Goal: Task Accomplishment & Management: Manage account settings

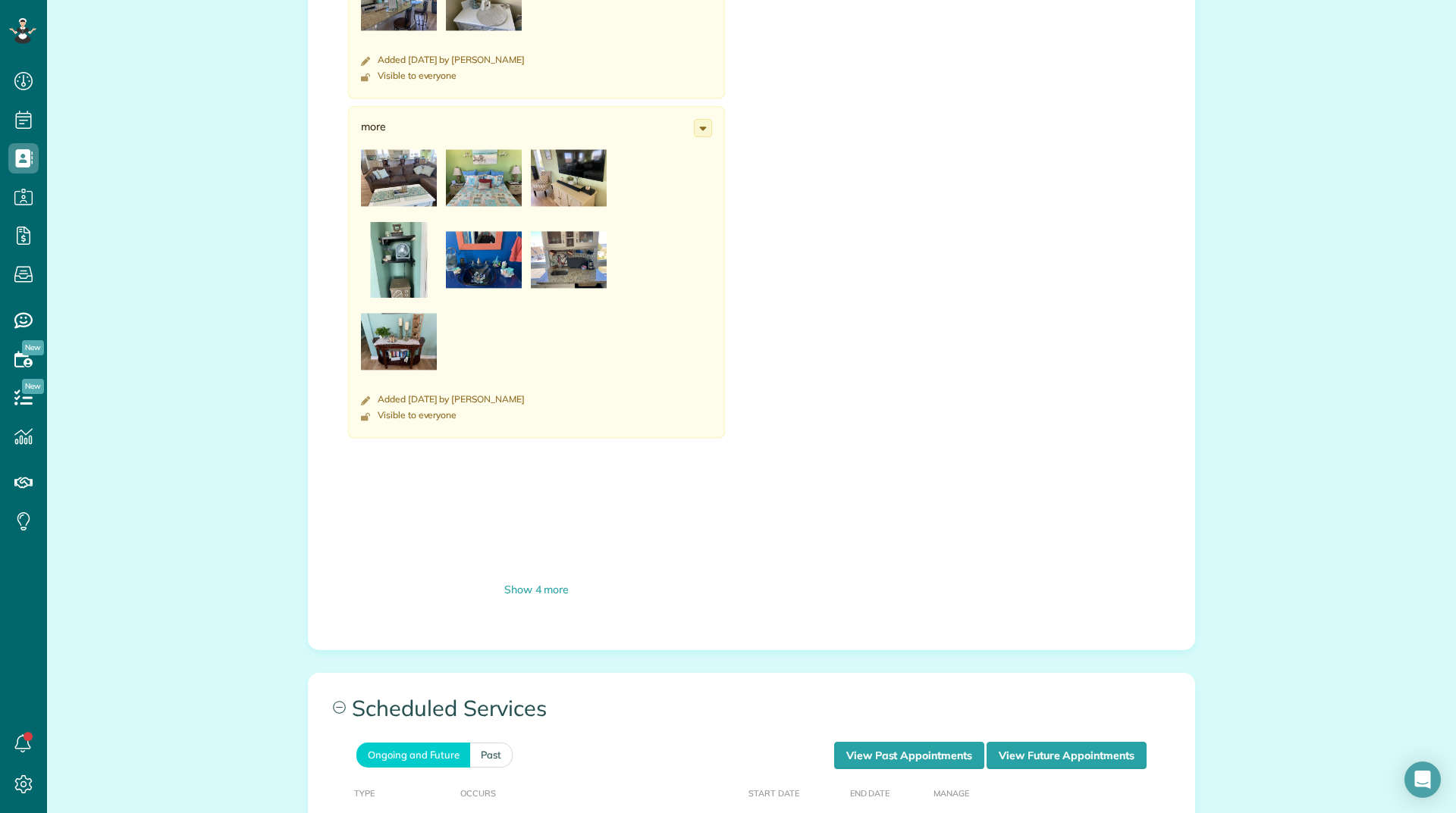
scroll to position [1364, 0]
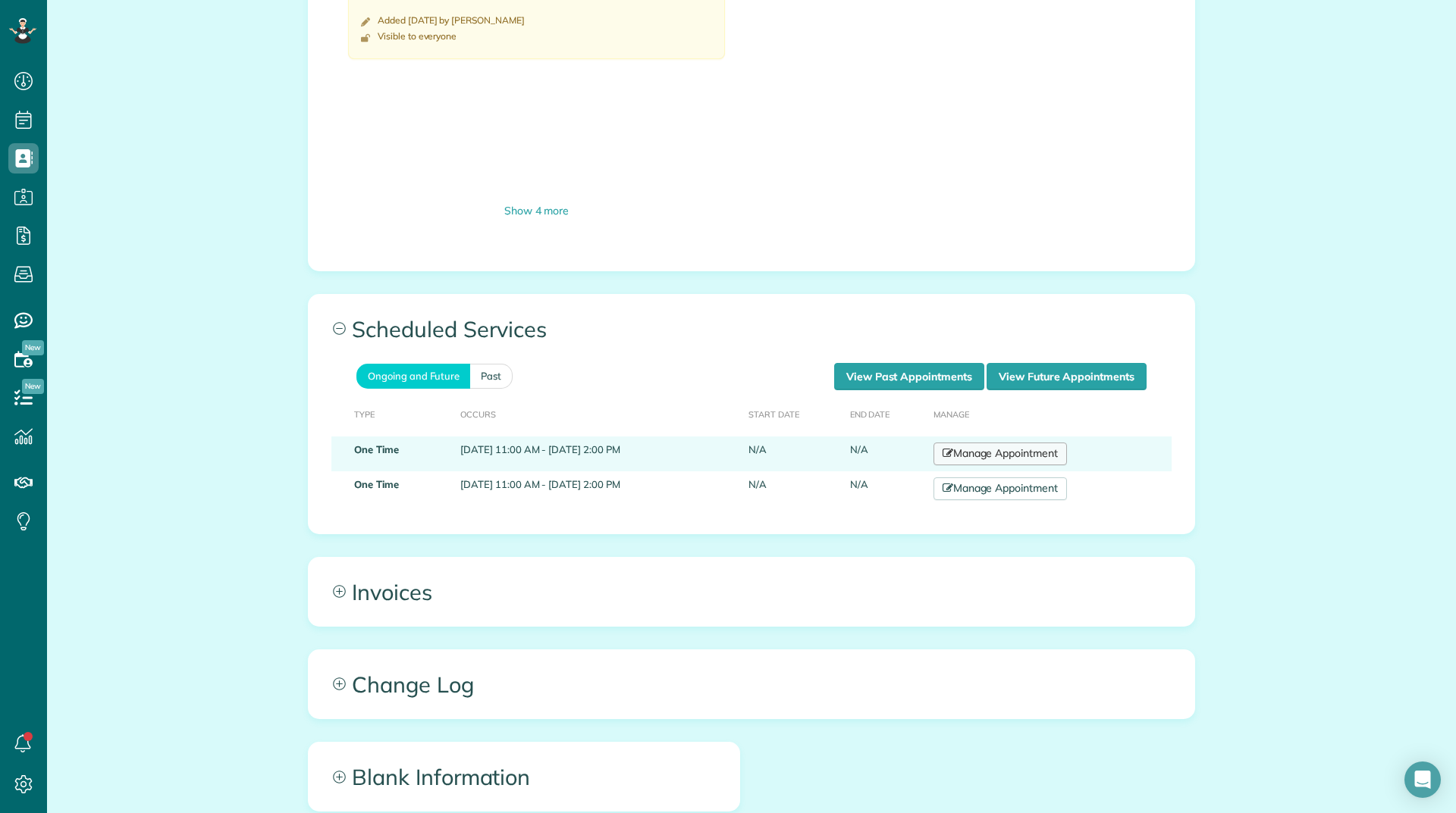
click at [1043, 445] on link "Manage Appointment" at bounding box center [1000, 453] width 133 height 23
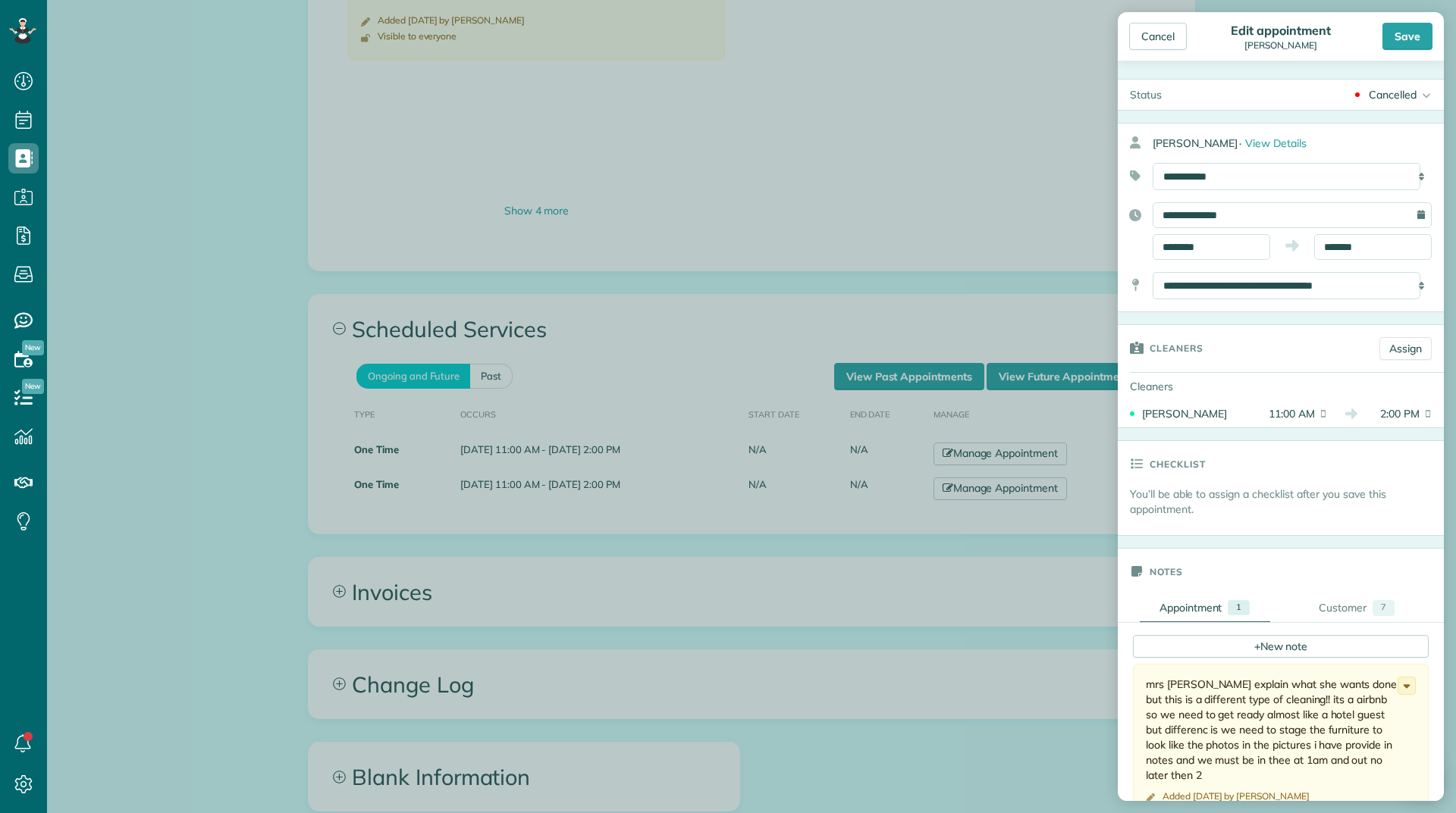
click at [1373, 94] on div "Cancelled" at bounding box center [1393, 95] width 48 height 16
click at [1364, 117] on link "Active" at bounding box center [1400, 118] width 88 height 26
click at [1391, 44] on div "Save" at bounding box center [1407, 37] width 50 height 28
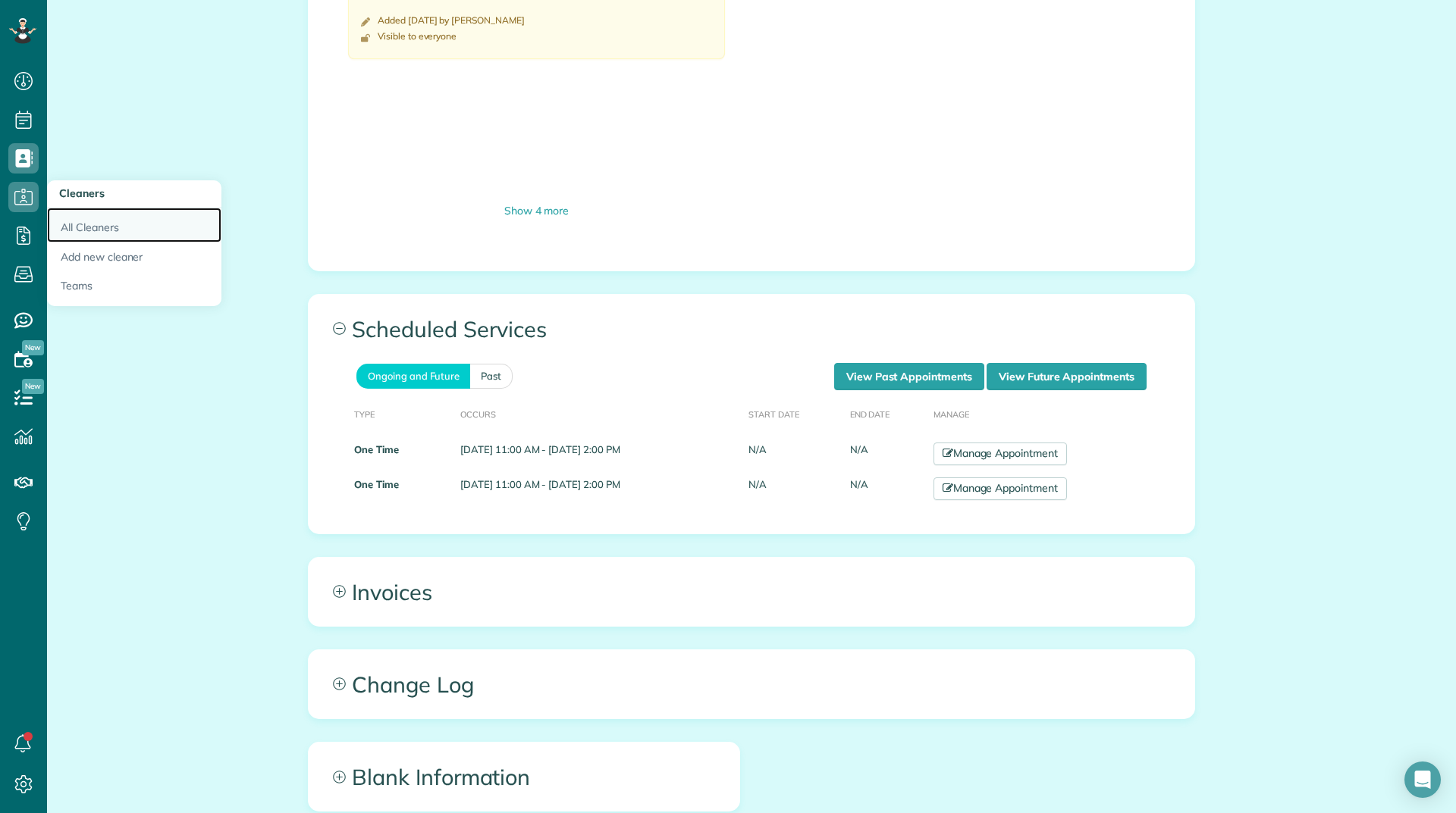
click at [64, 233] on link "All Cleaners" at bounding box center [134, 225] width 174 height 35
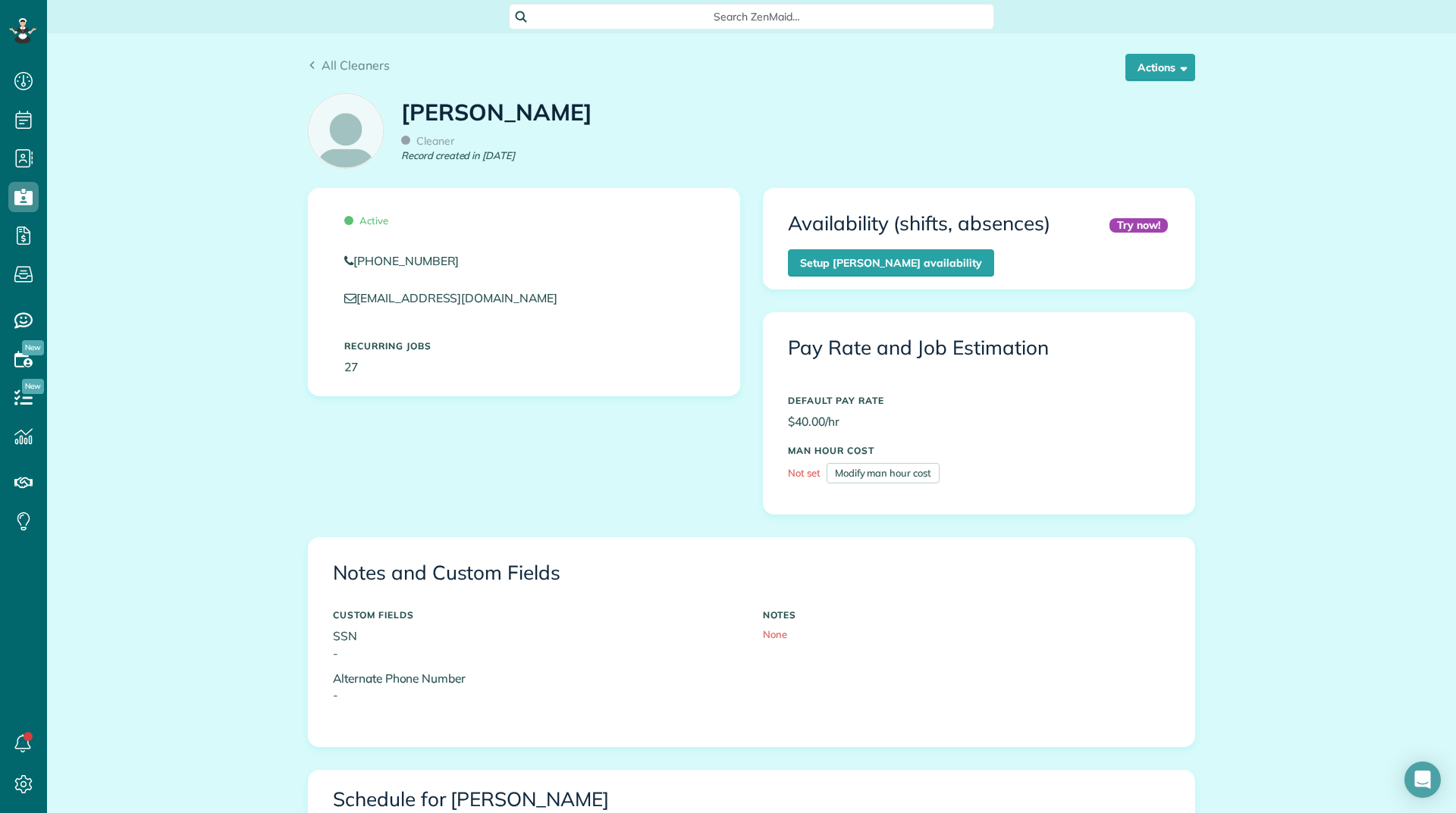
scroll to position [682, 0]
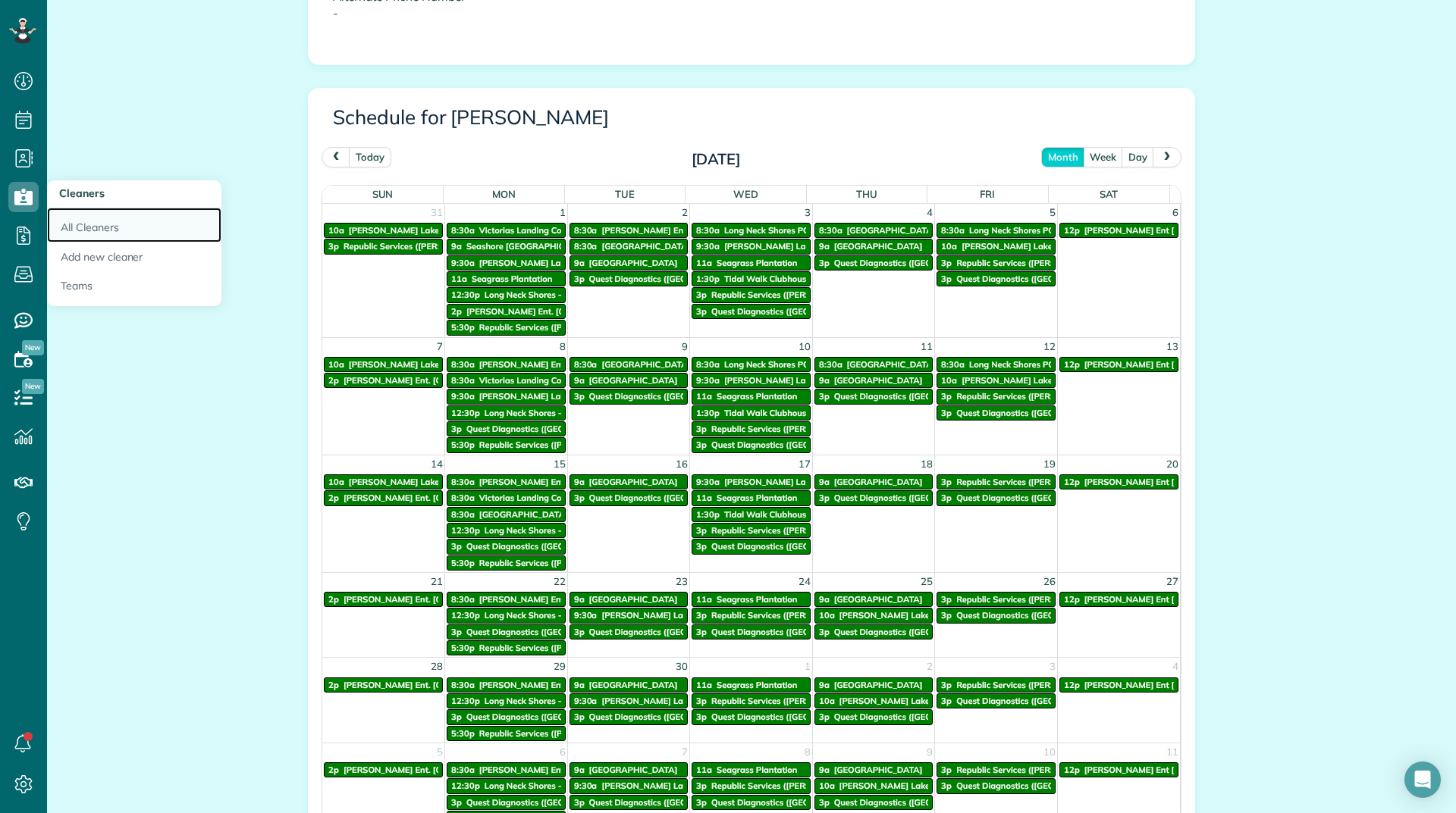
click at [84, 224] on link "All Cleaners" at bounding box center [134, 225] width 174 height 35
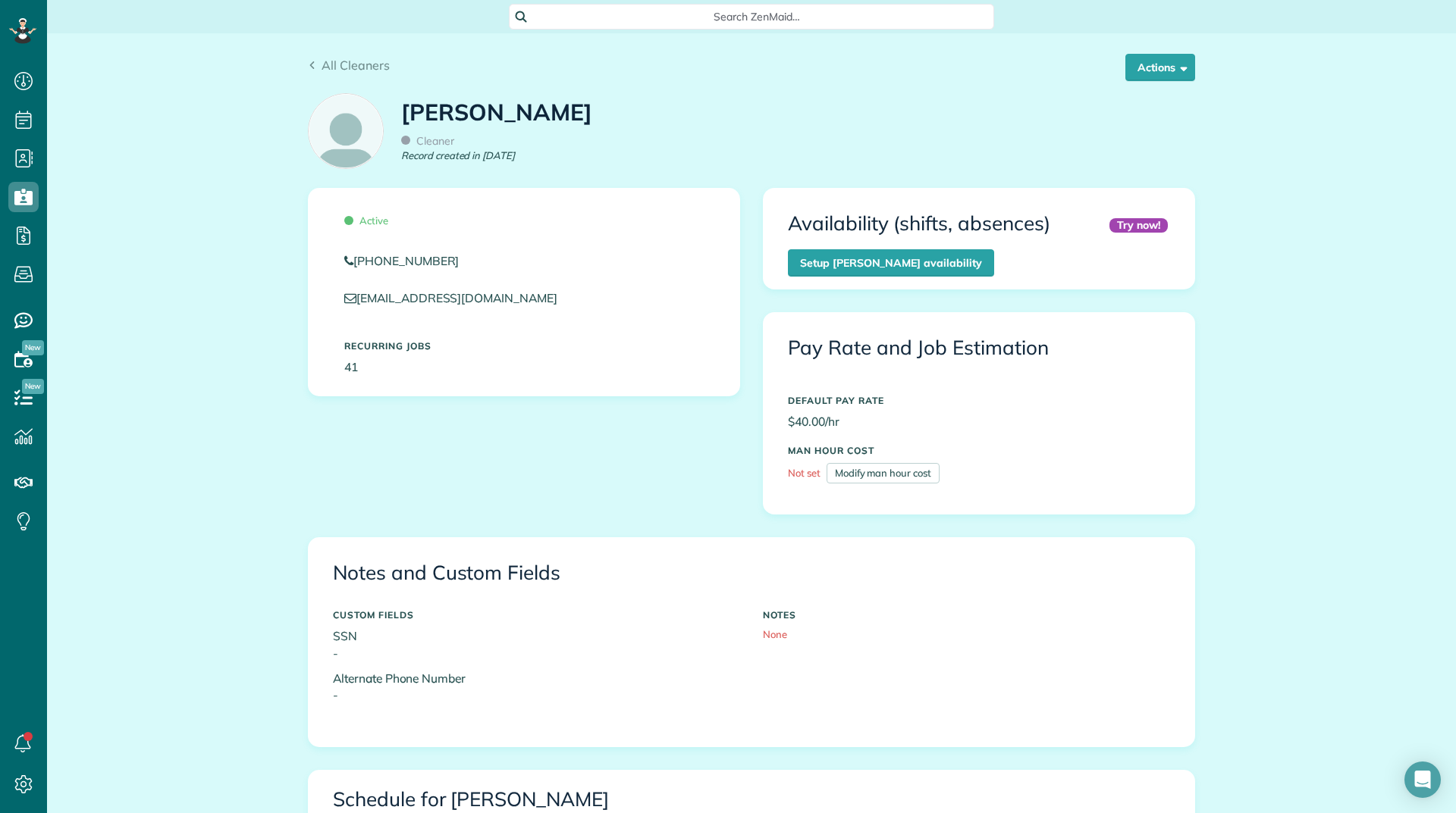
scroll to position [455, 0]
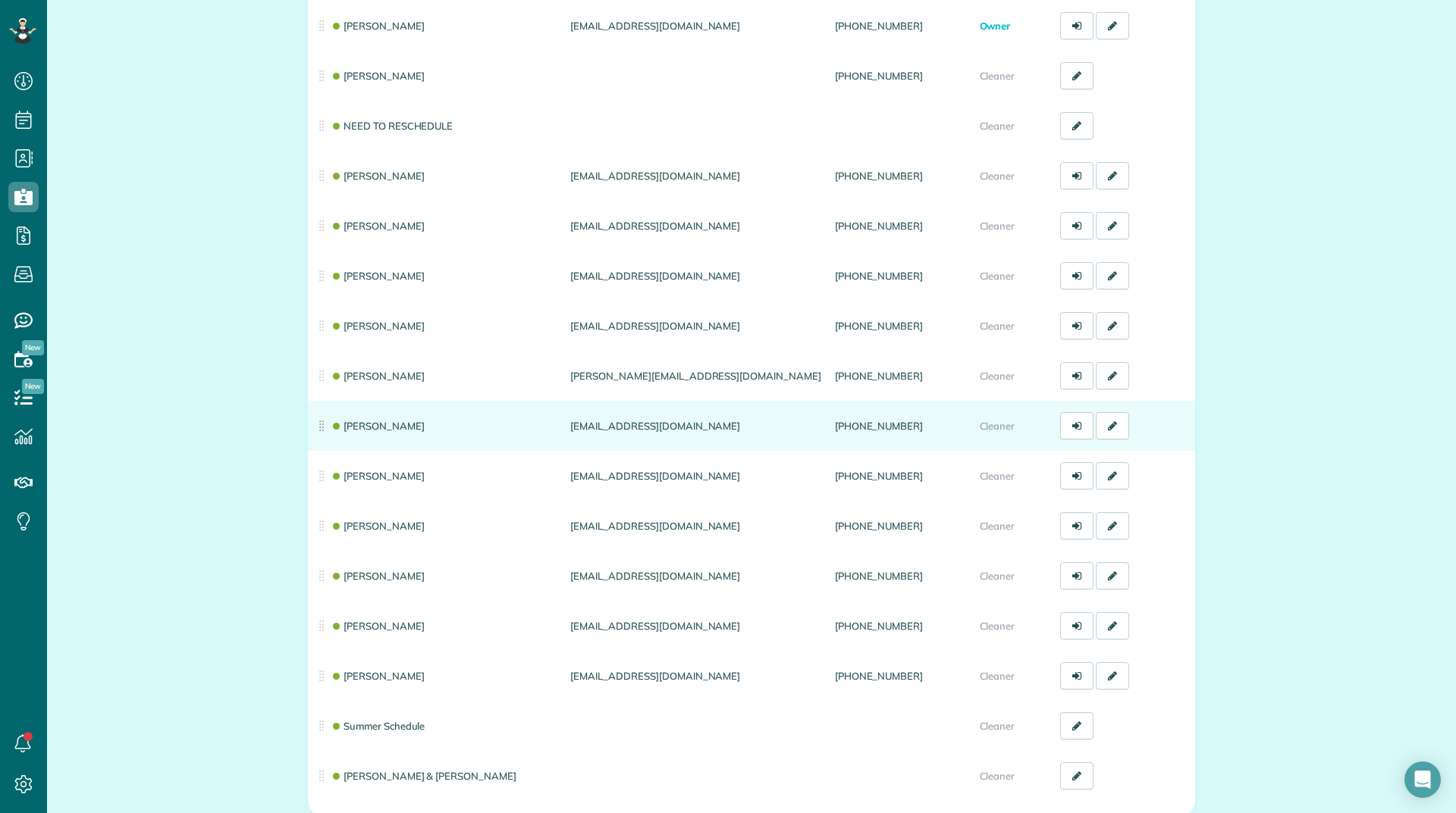
scroll to position [228, 0]
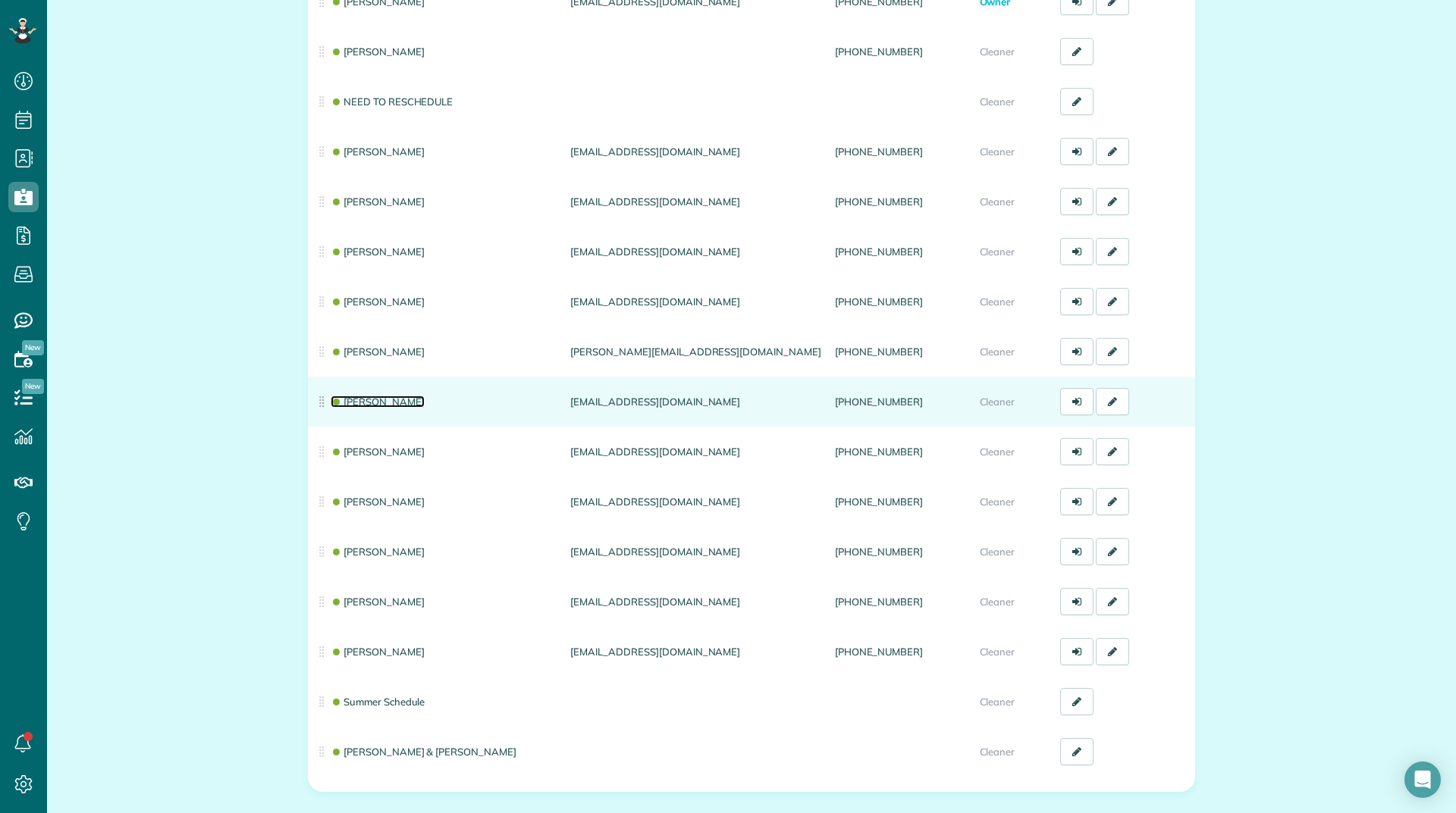
click at [364, 401] on link "Donna Humphreys" at bounding box center [377, 401] width 94 height 12
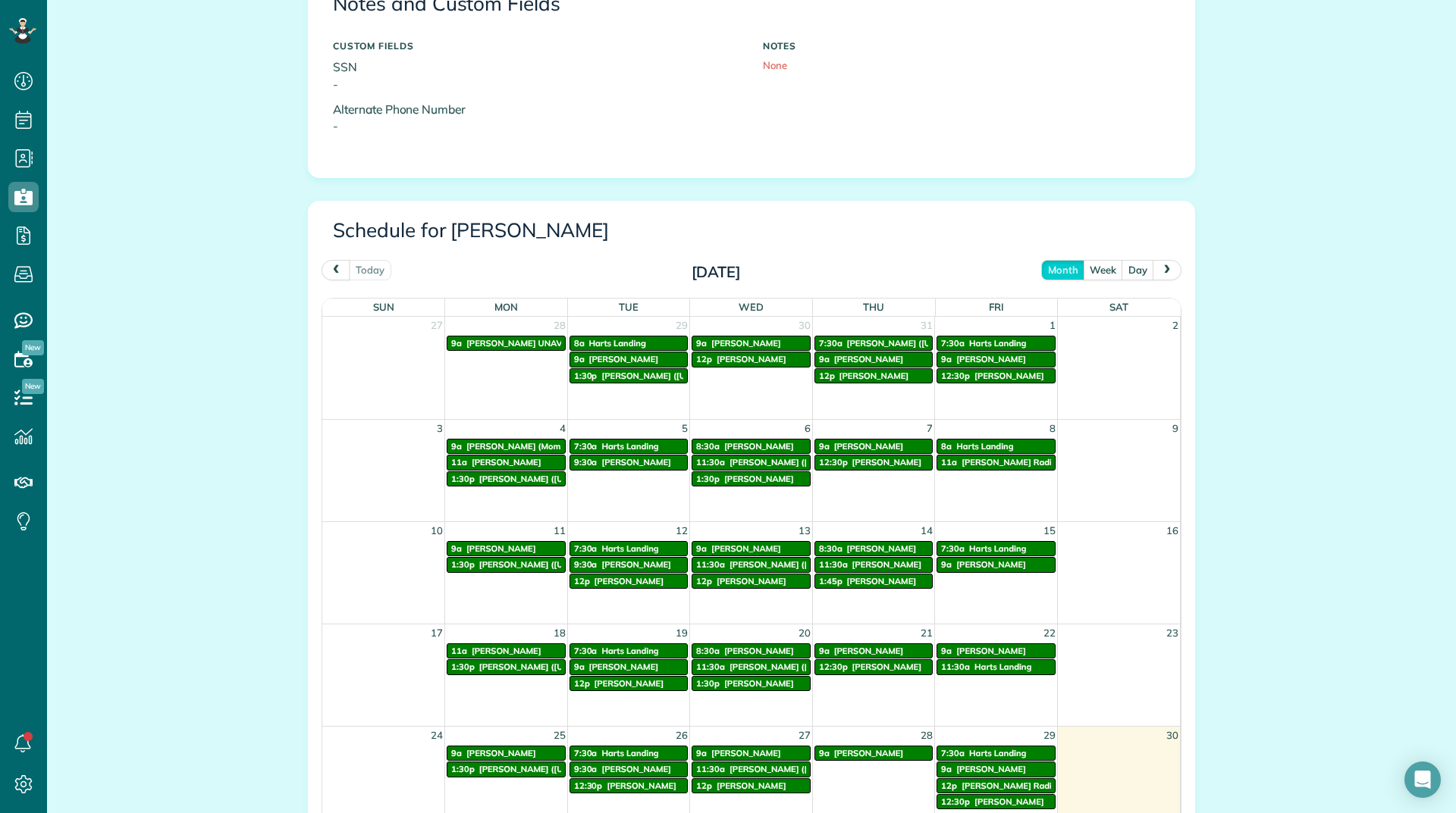
scroll to position [682, 0]
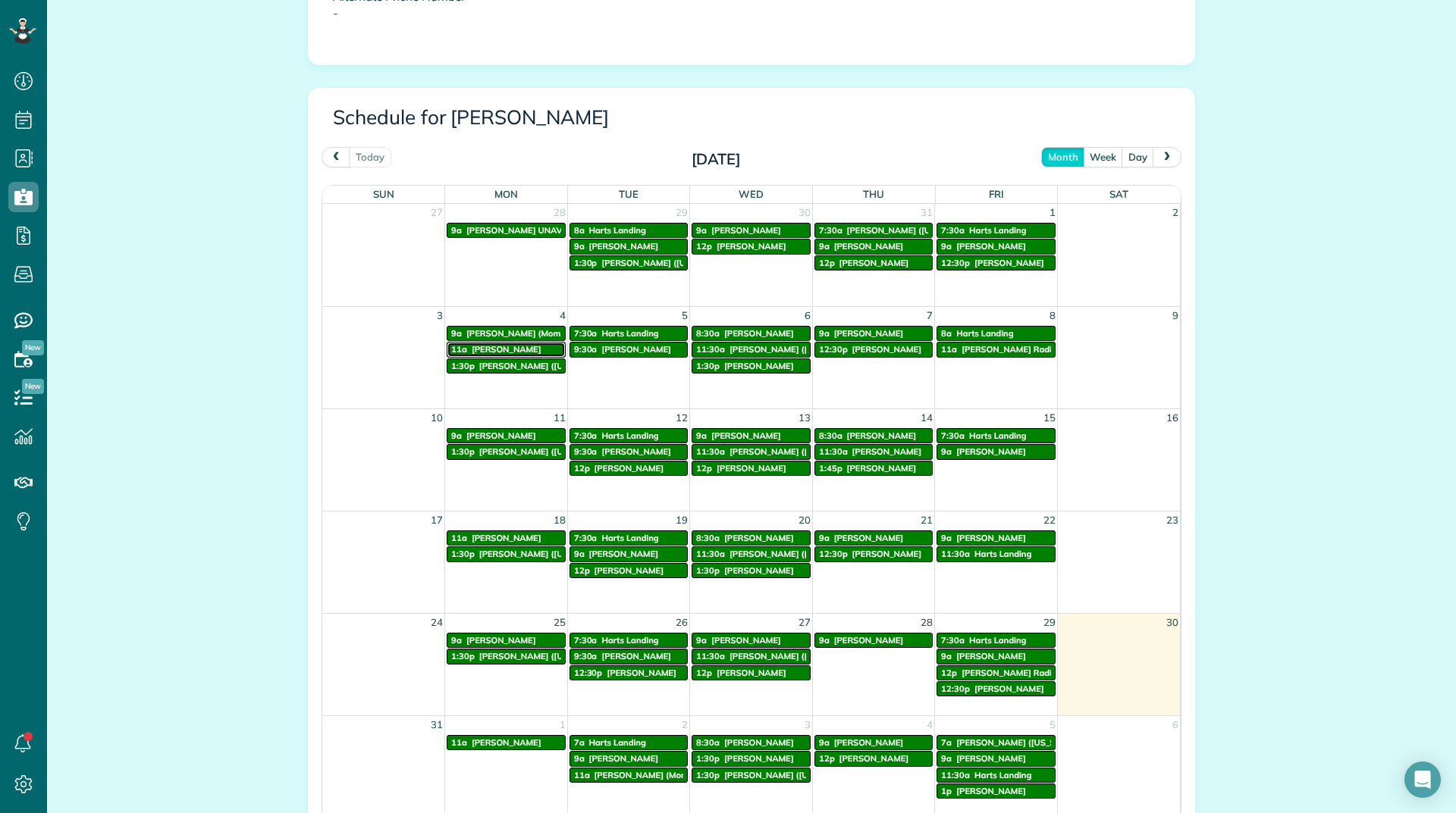
click at [472, 346] on span "[PERSON_NAME]" at bounding box center [507, 350] width 70 height 11
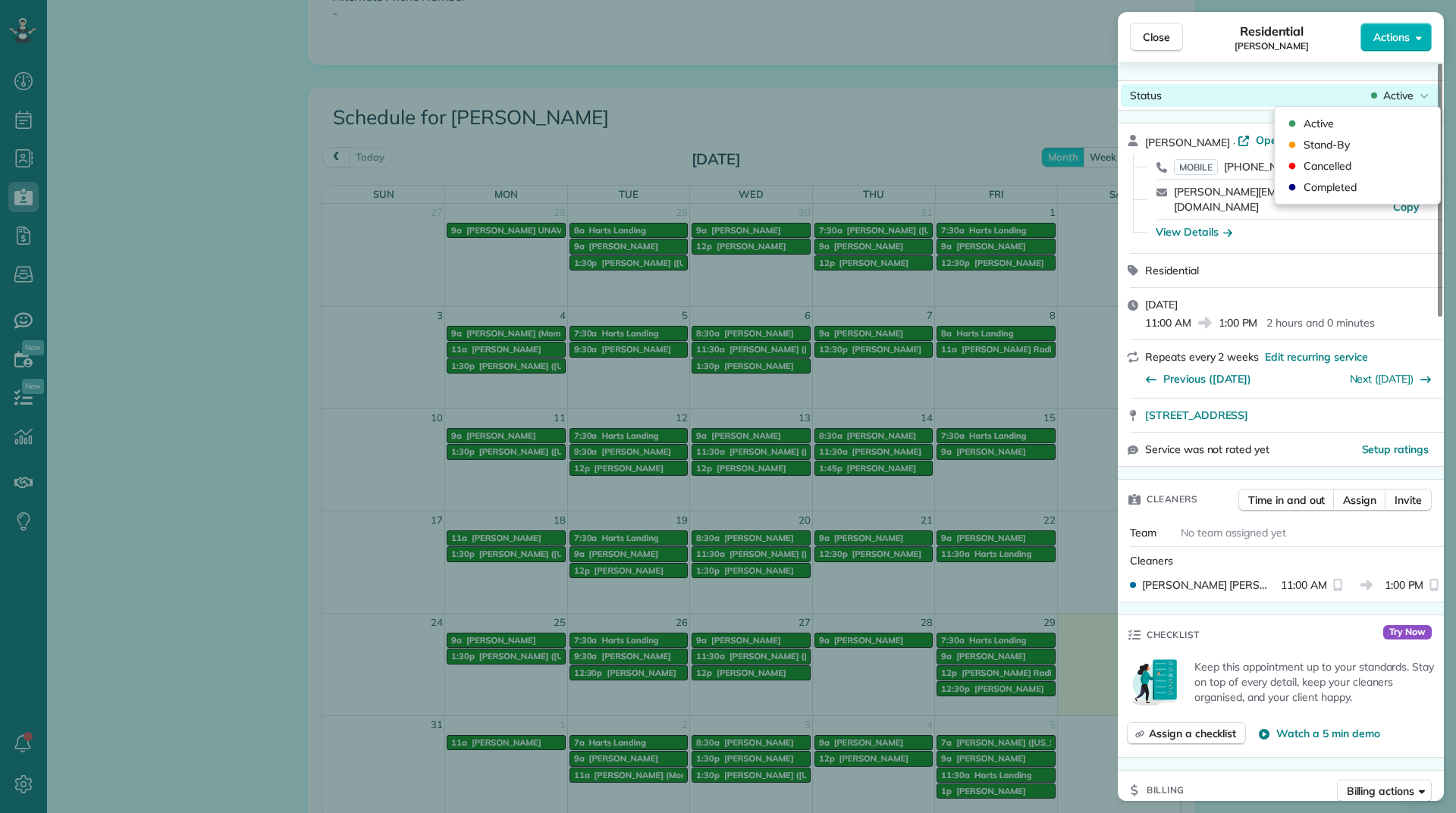
click at [1397, 89] on span "Active" at bounding box center [1397, 95] width 30 height 16
click at [1361, 168] on div "Cancelled" at bounding box center [1357, 165] width 153 height 21
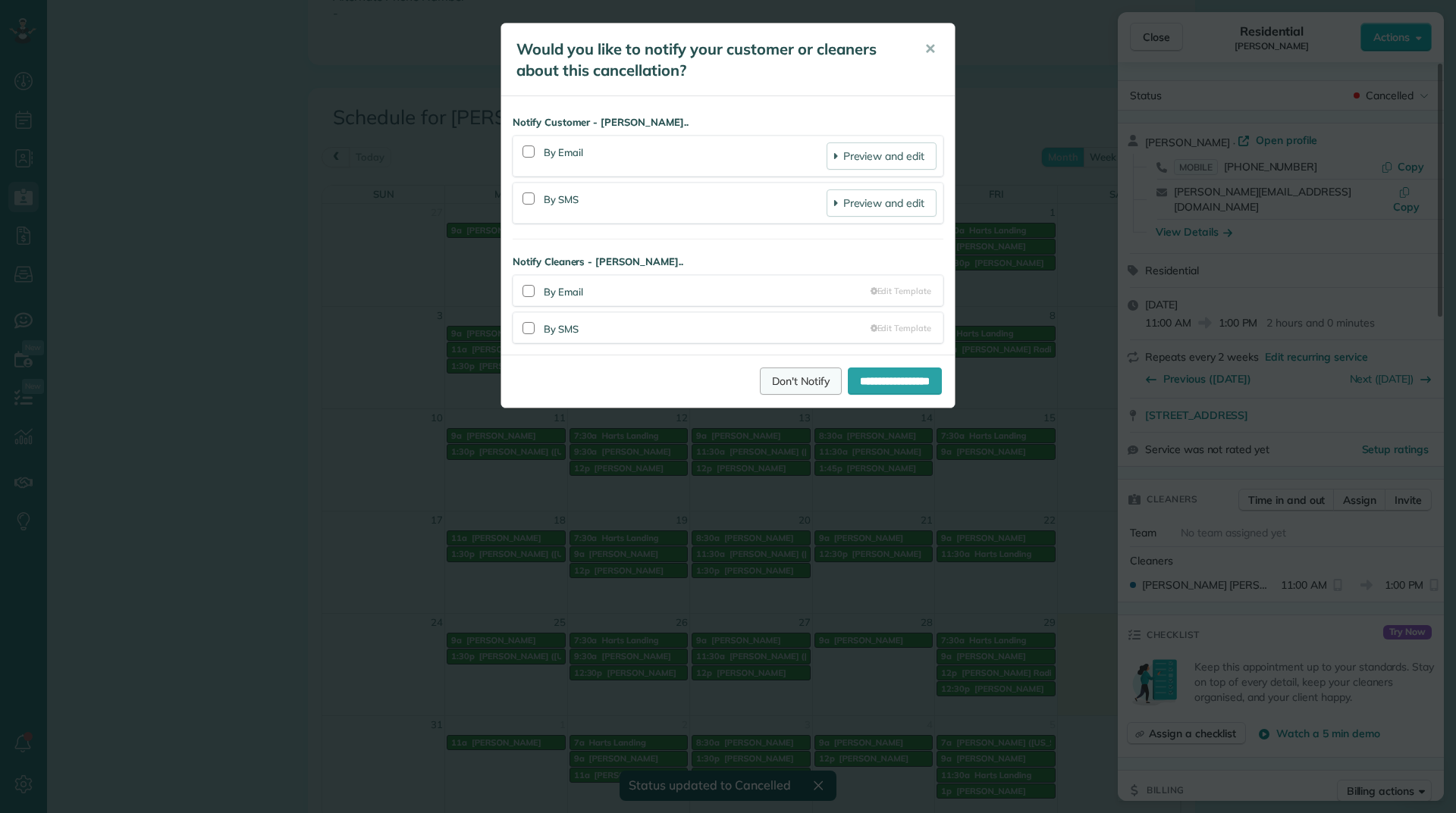
click at [786, 384] on link "Don't Notify" at bounding box center [801, 382] width 82 height 28
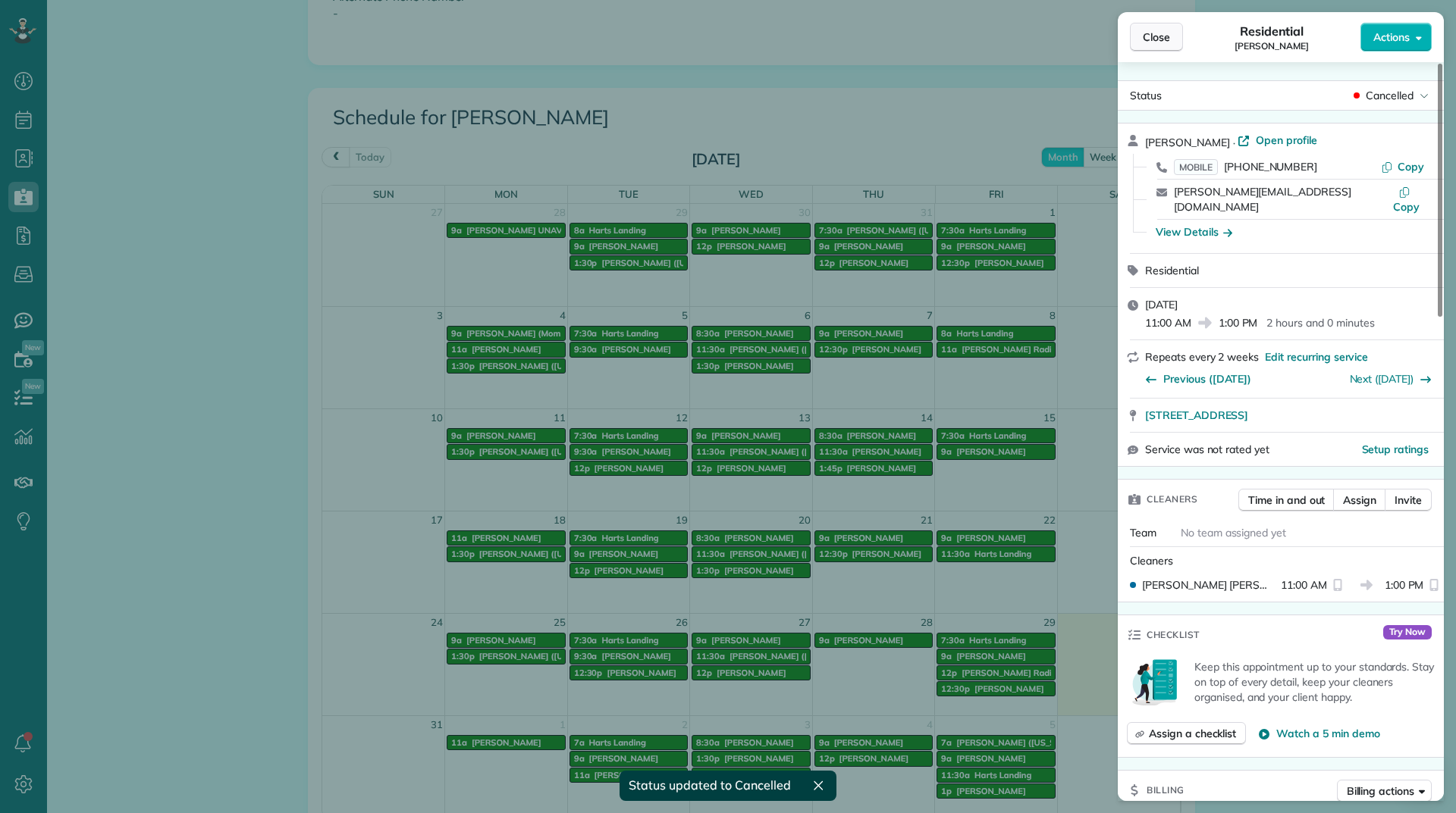
click at [1151, 37] on span "Close" at bounding box center [1157, 37] width 28 height 16
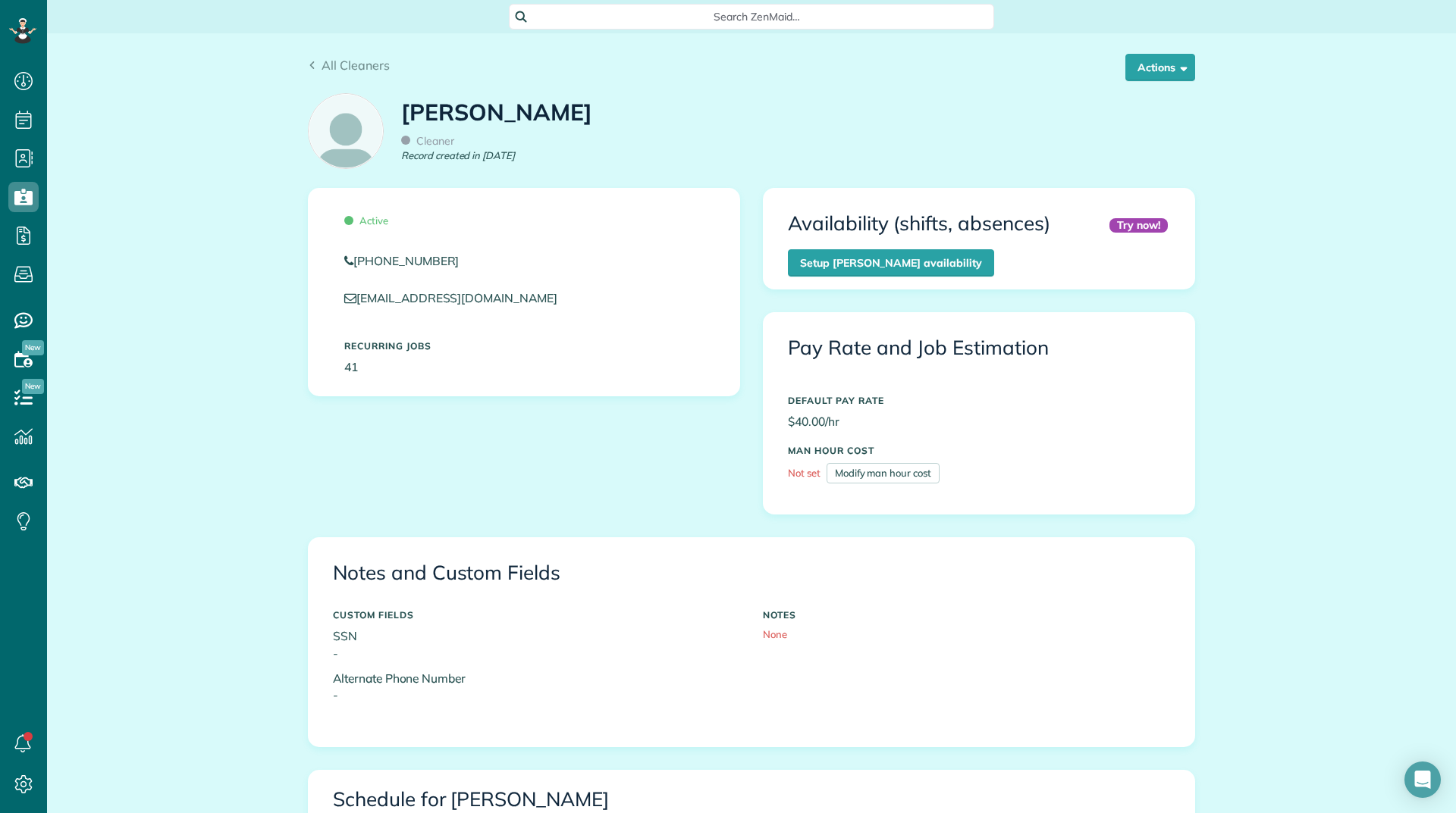
scroll to position [379, 0]
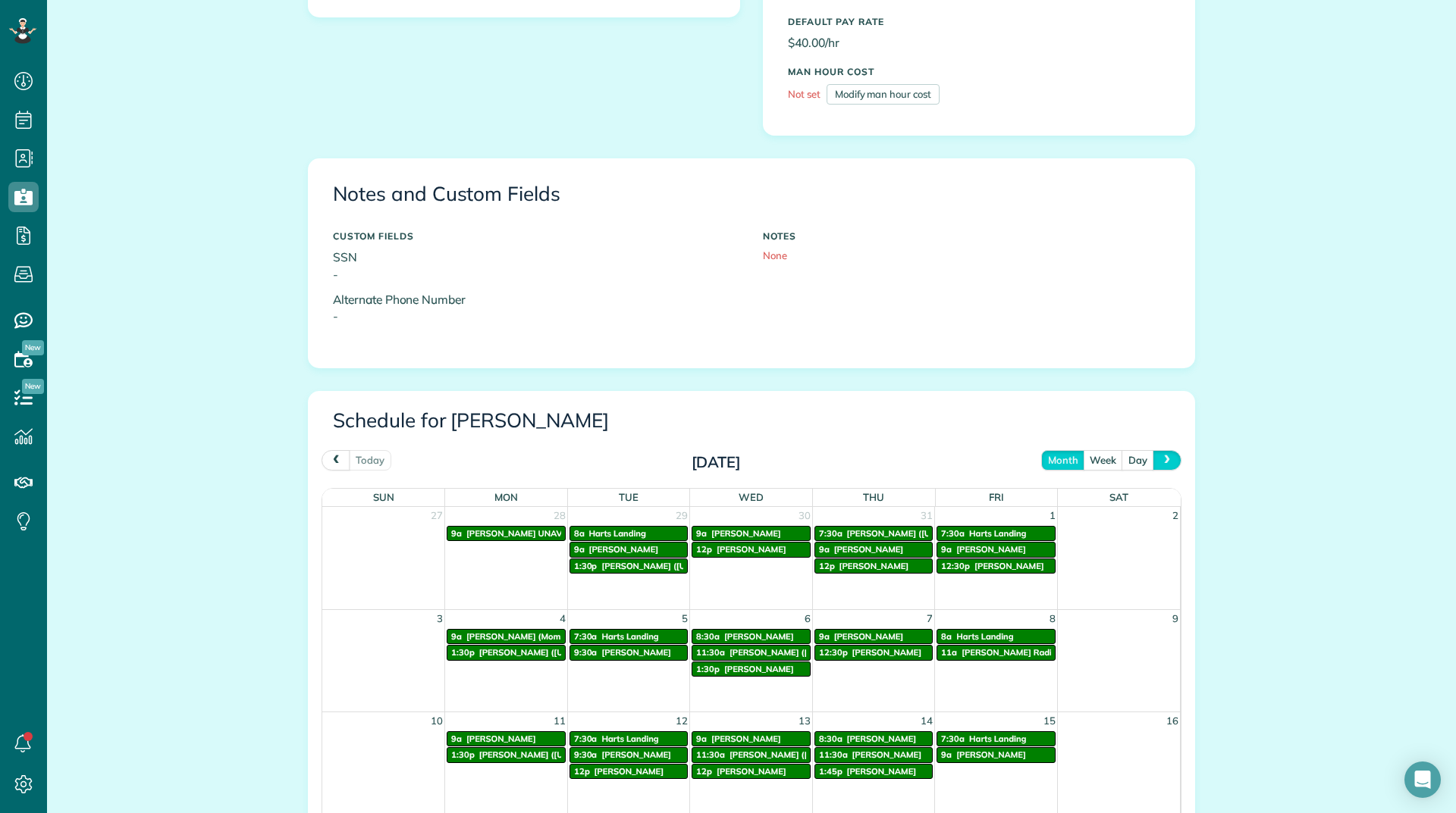
click at [1160, 460] on span "next" at bounding box center [1166, 460] width 12 height 10
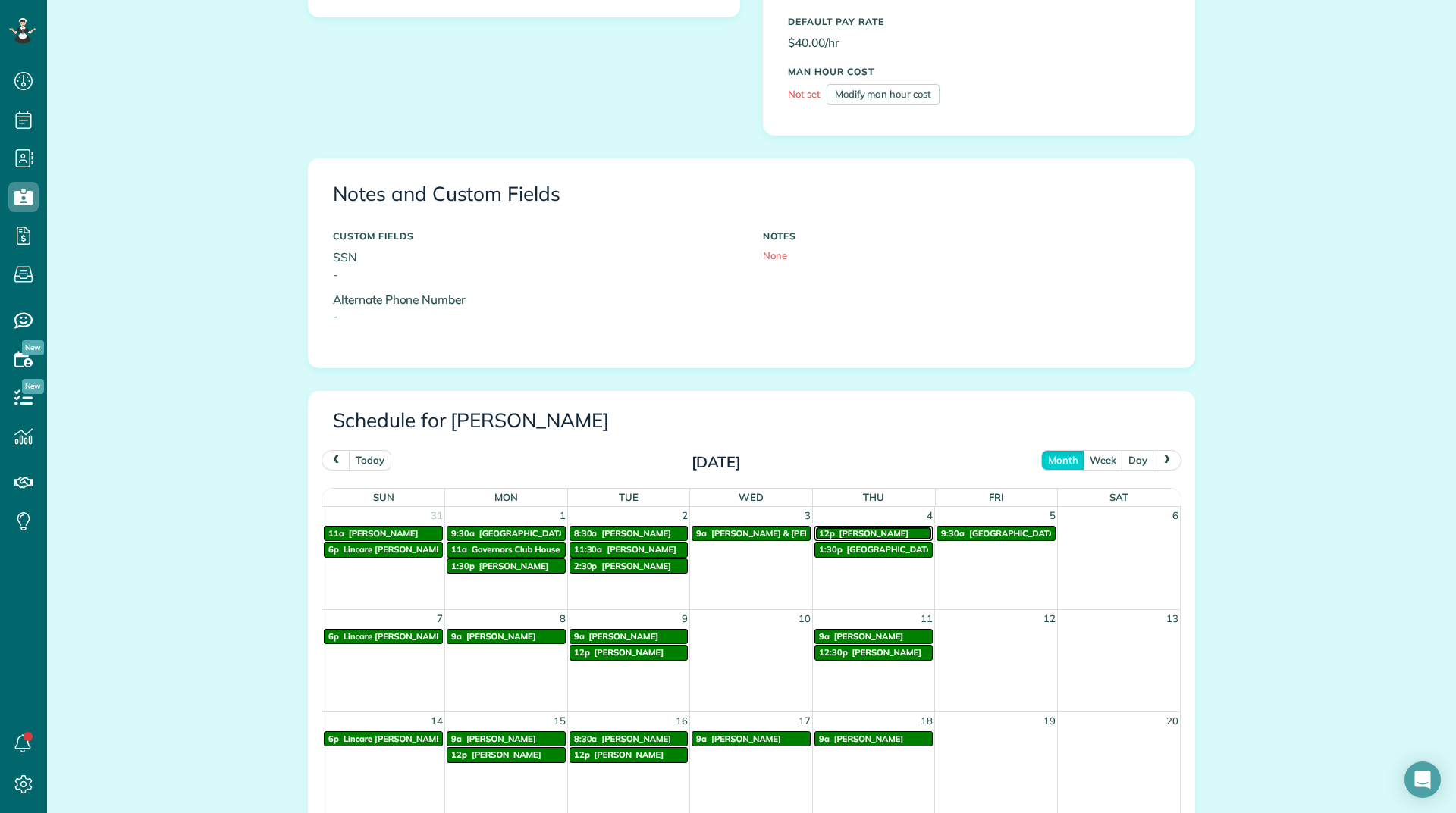
click at [859, 531] on span "[PERSON_NAME]" at bounding box center [874, 534] width 70 height 11
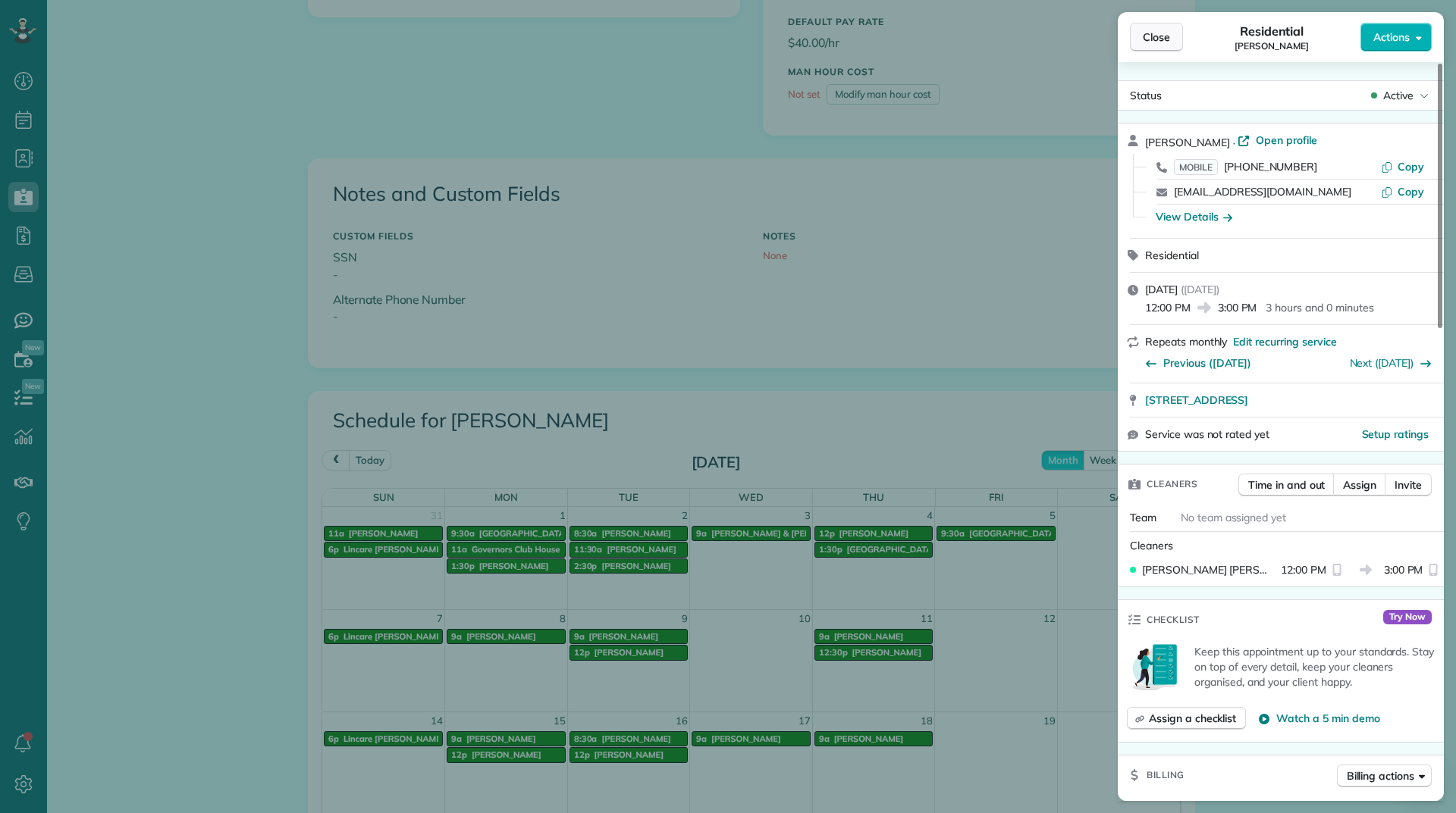
click at [1154, 50] on button "Close" at bounding box center [1157, 37] width 53 height 28
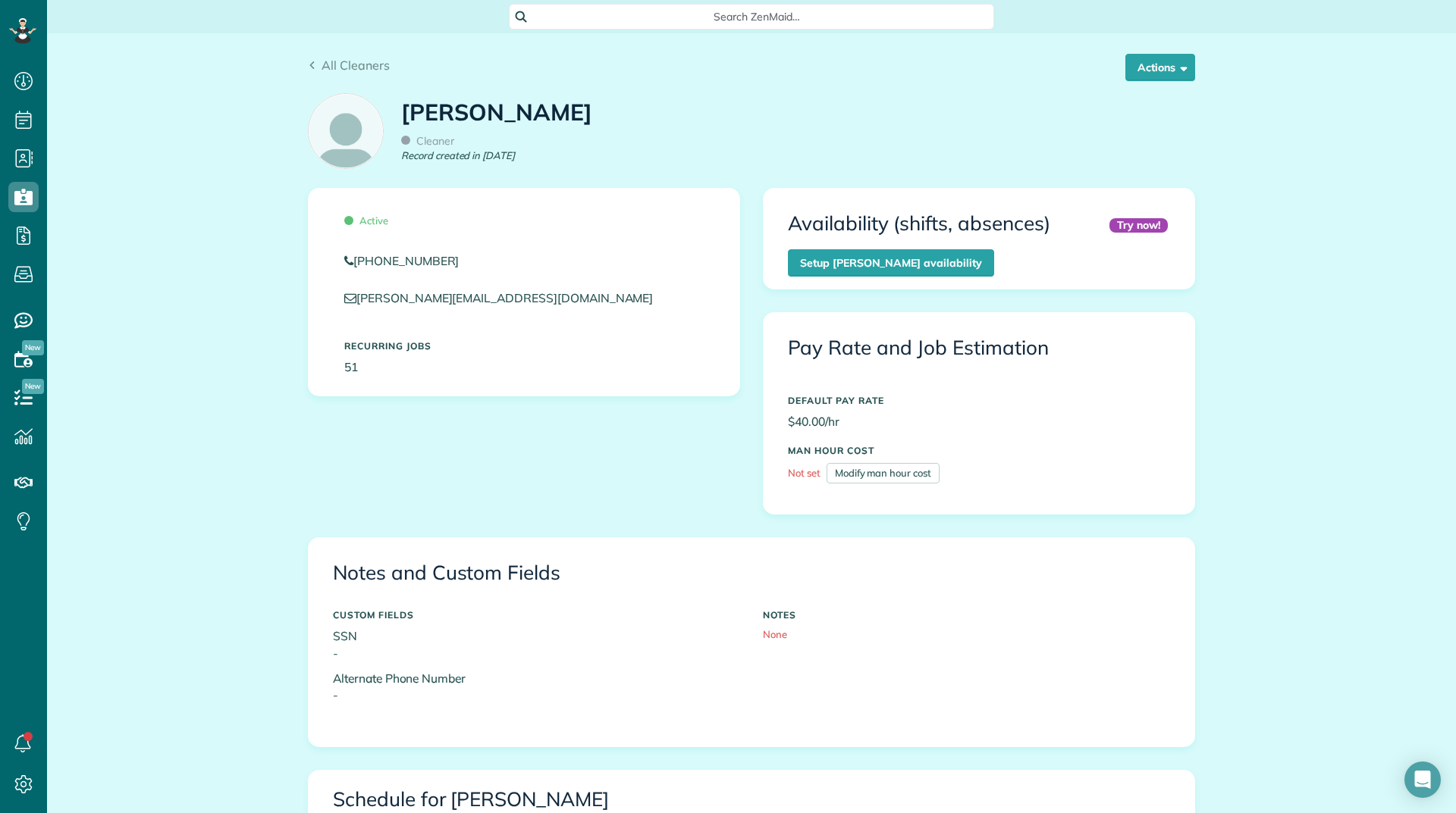
scroll to position [682, 0]
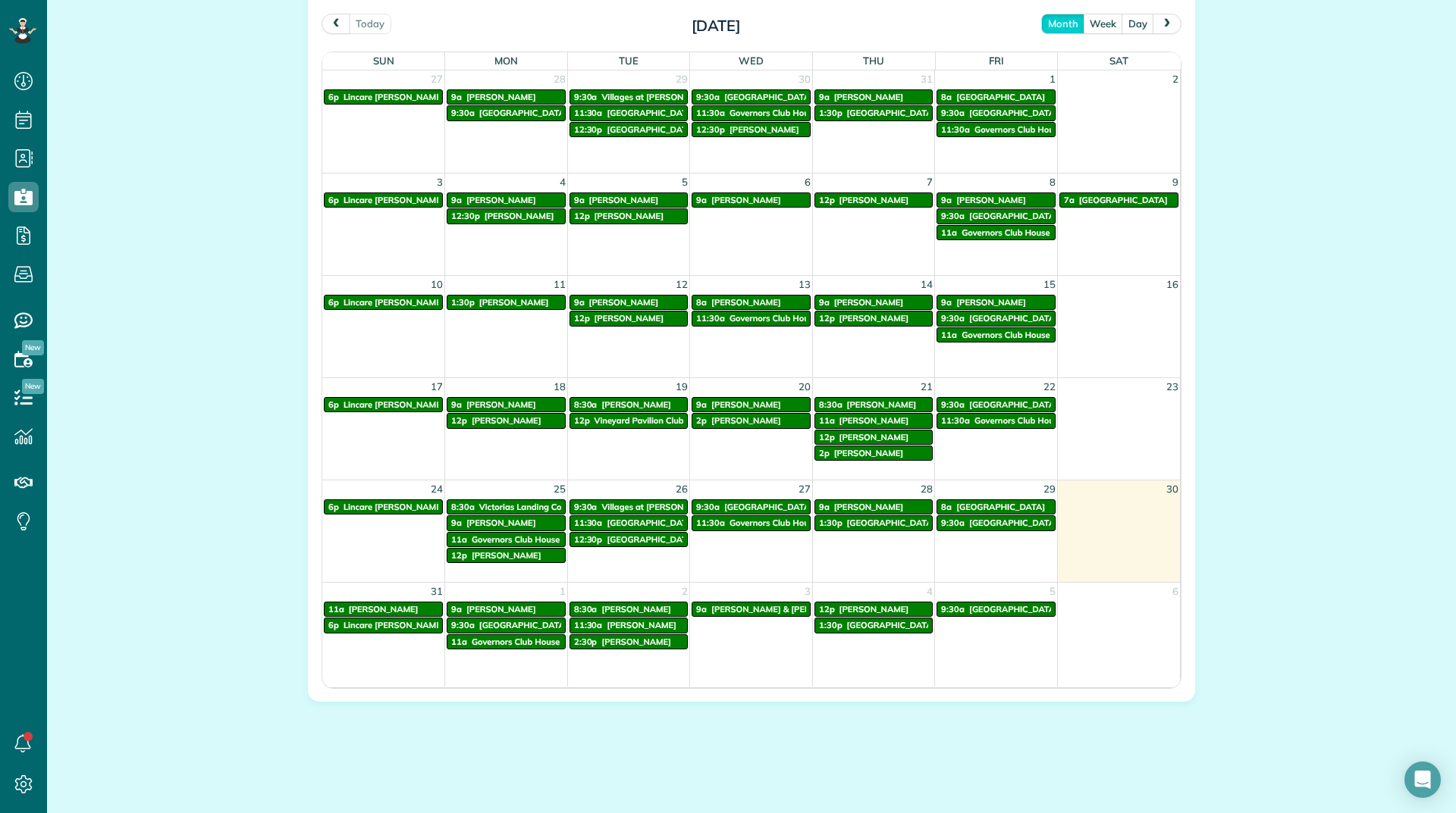
scroll to position [818, 0]
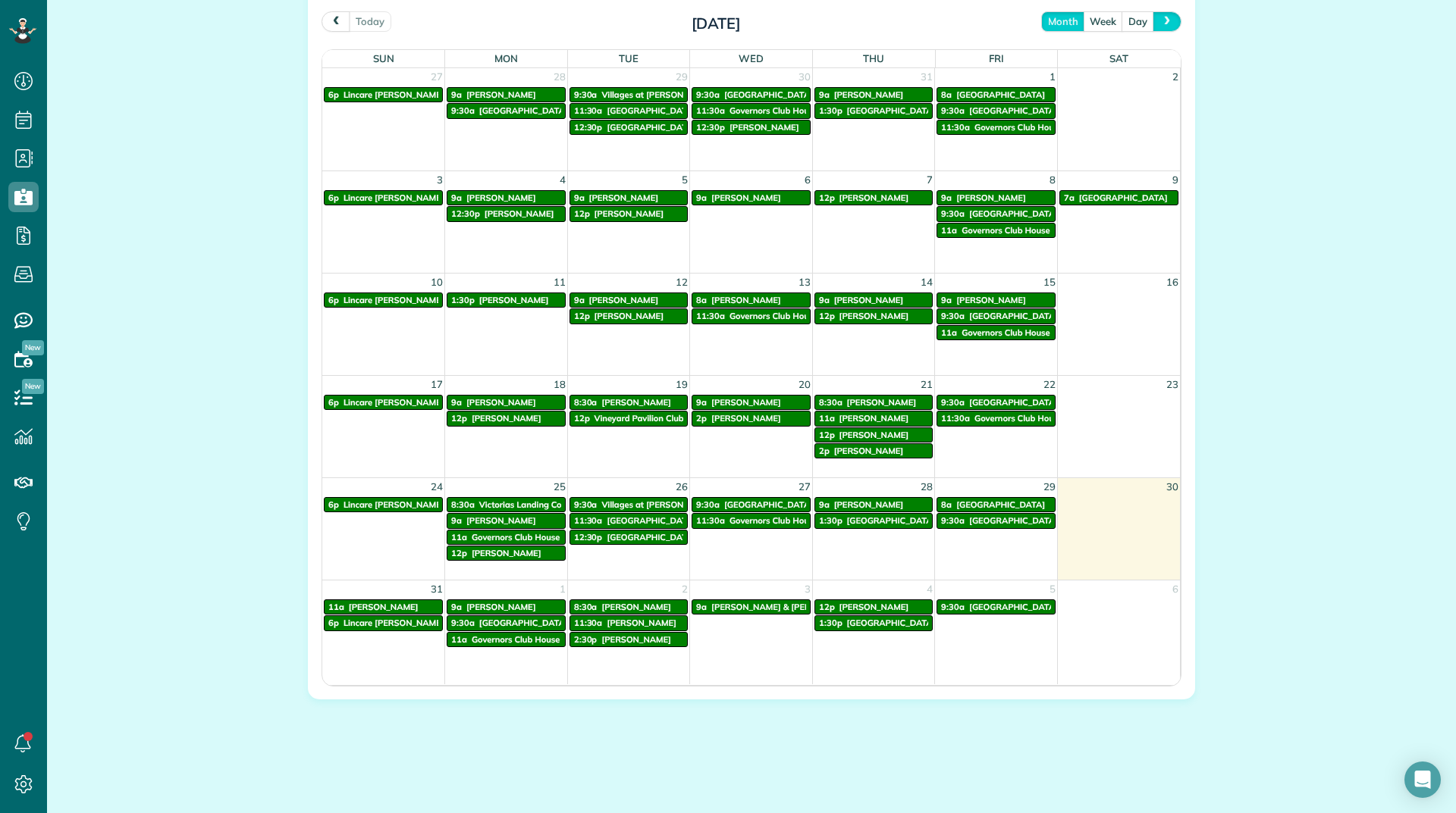
click at [1154, 24] on button "next" at bounding box center [1166, 21] width 28 height 20
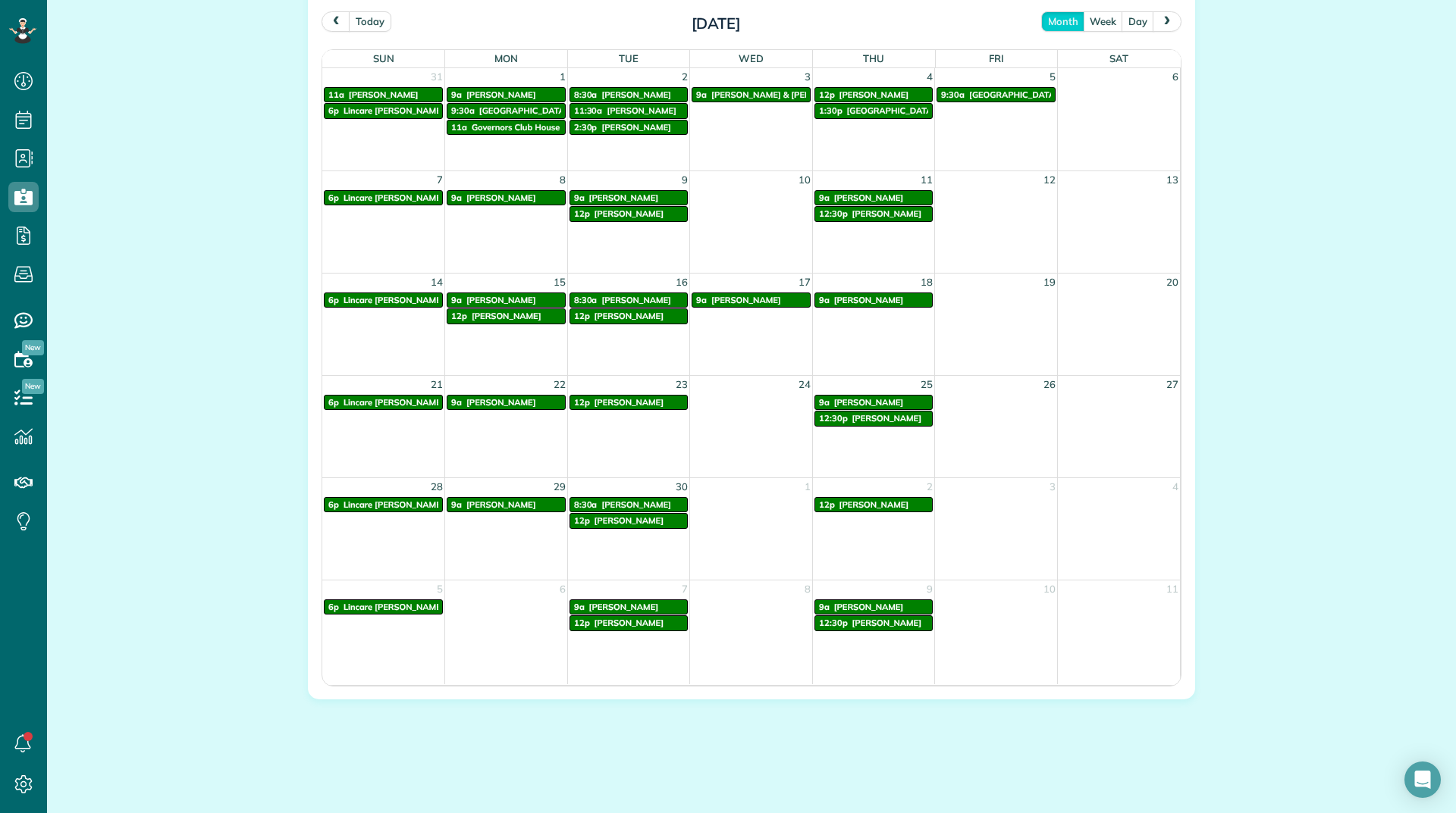
scroll to position [742, 0]
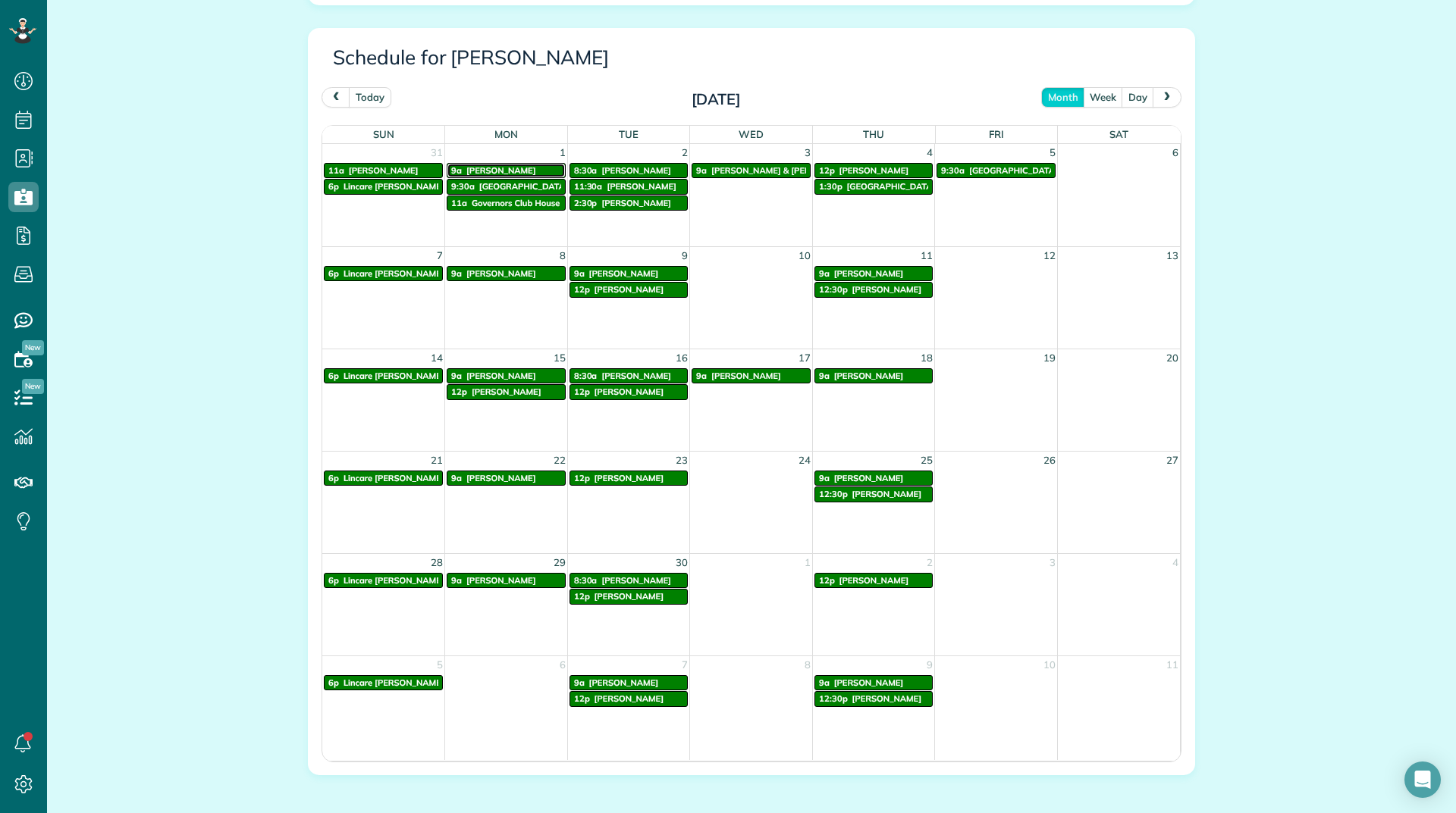
click at [485, 170] on span "[PERSON_NAME]" at bounding box center [501, 171] width 70 height 11
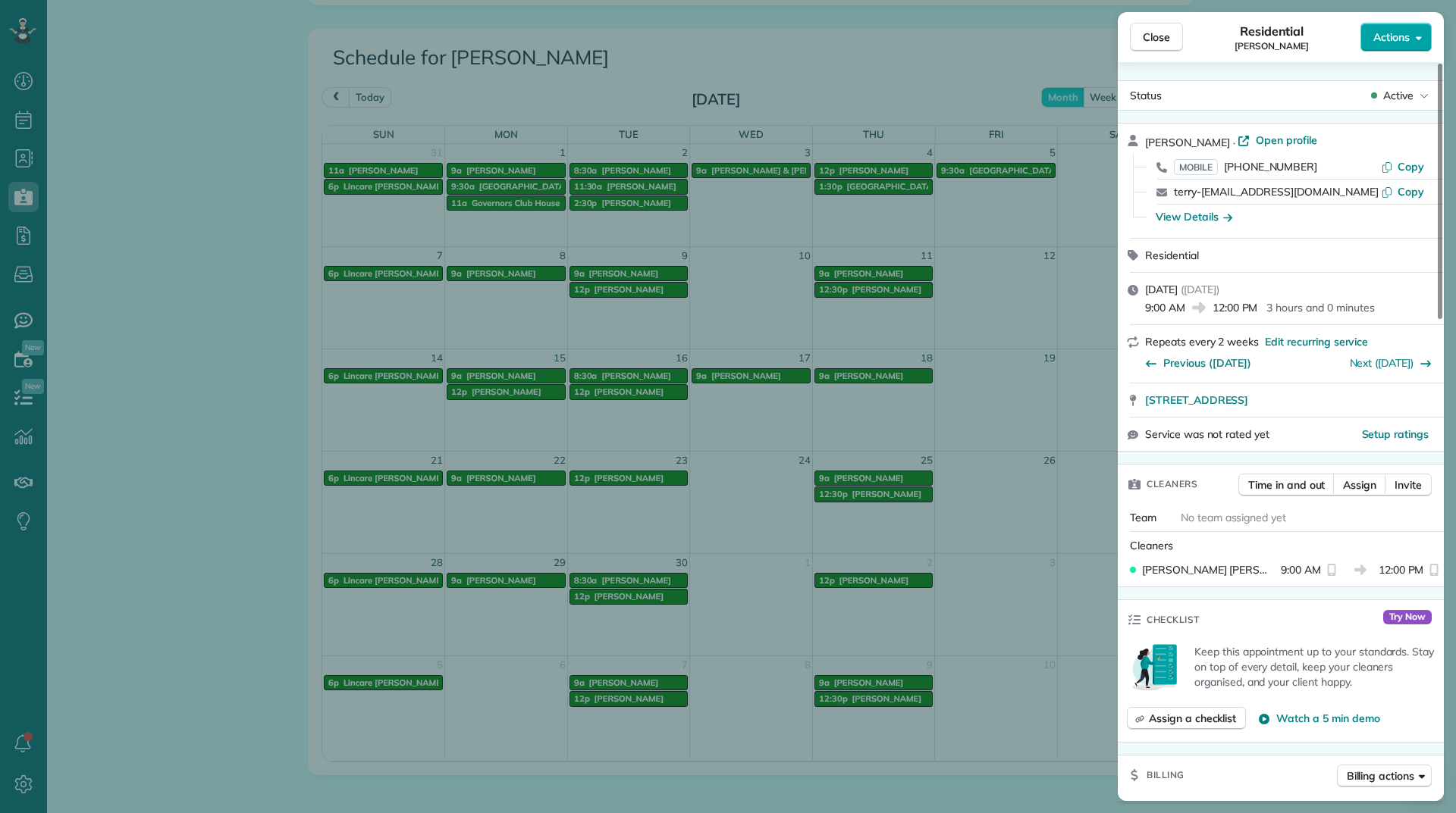
click at [1397, 33] on span "Actions" at bounding box center [1392, 37] width 37 height 16
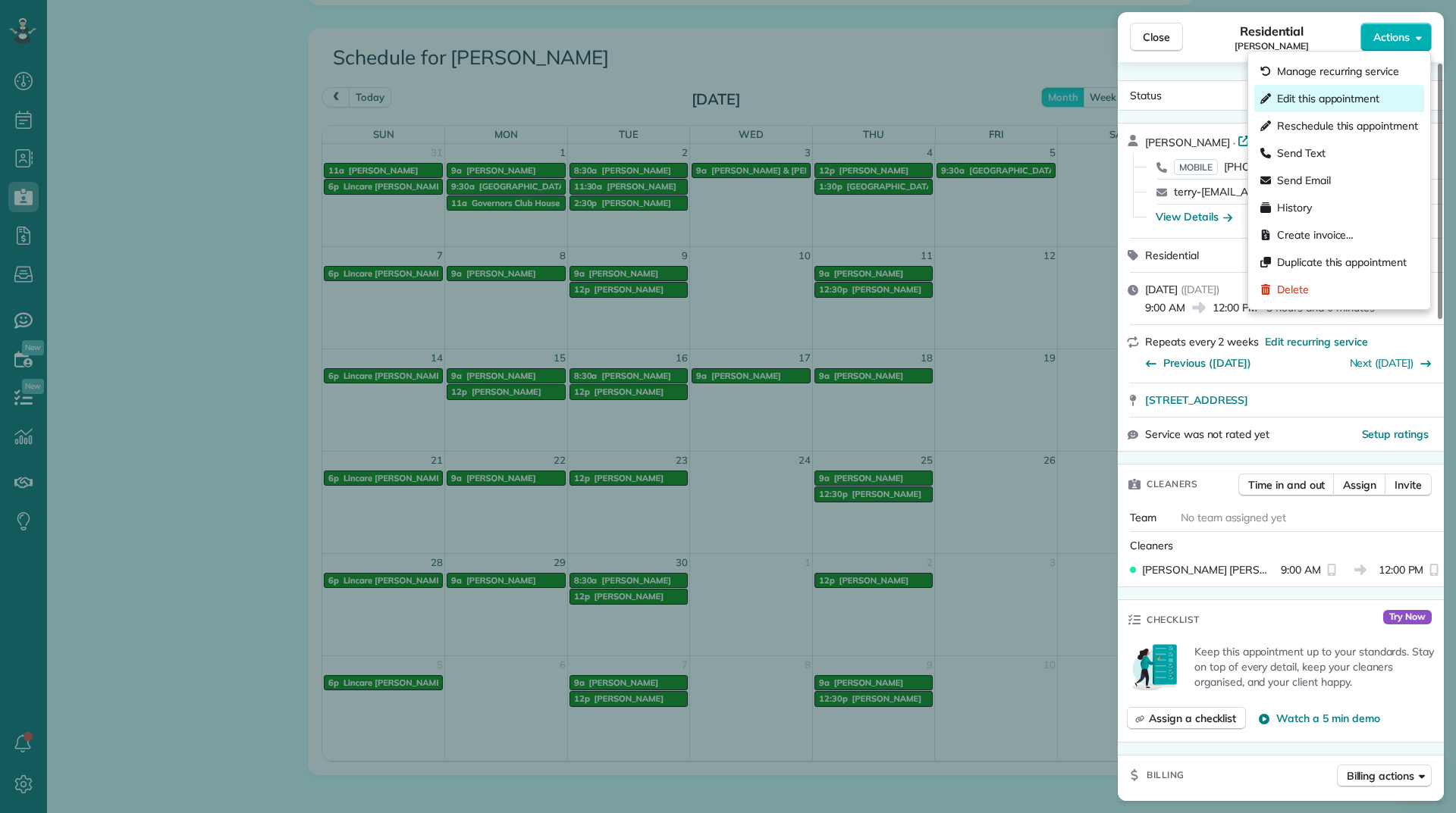
click at [1333, 92] on span "Edit this appointment" at bounding box center [1327, 98] width 102 height 16
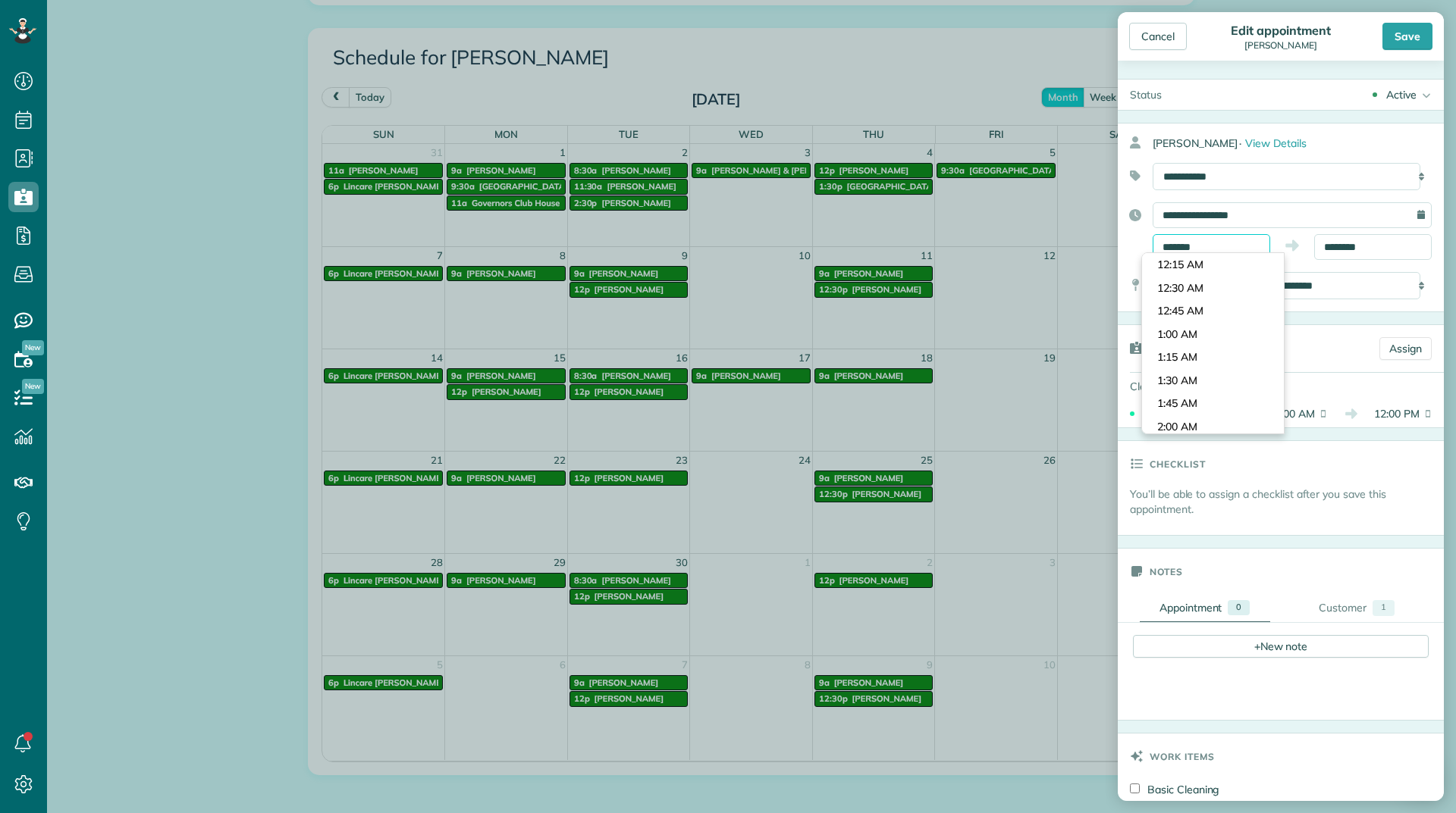
scroll to position [786, 0]
click at [1225, 245] on input "*******" at bounding box center [1211, 247] width 118 height 26
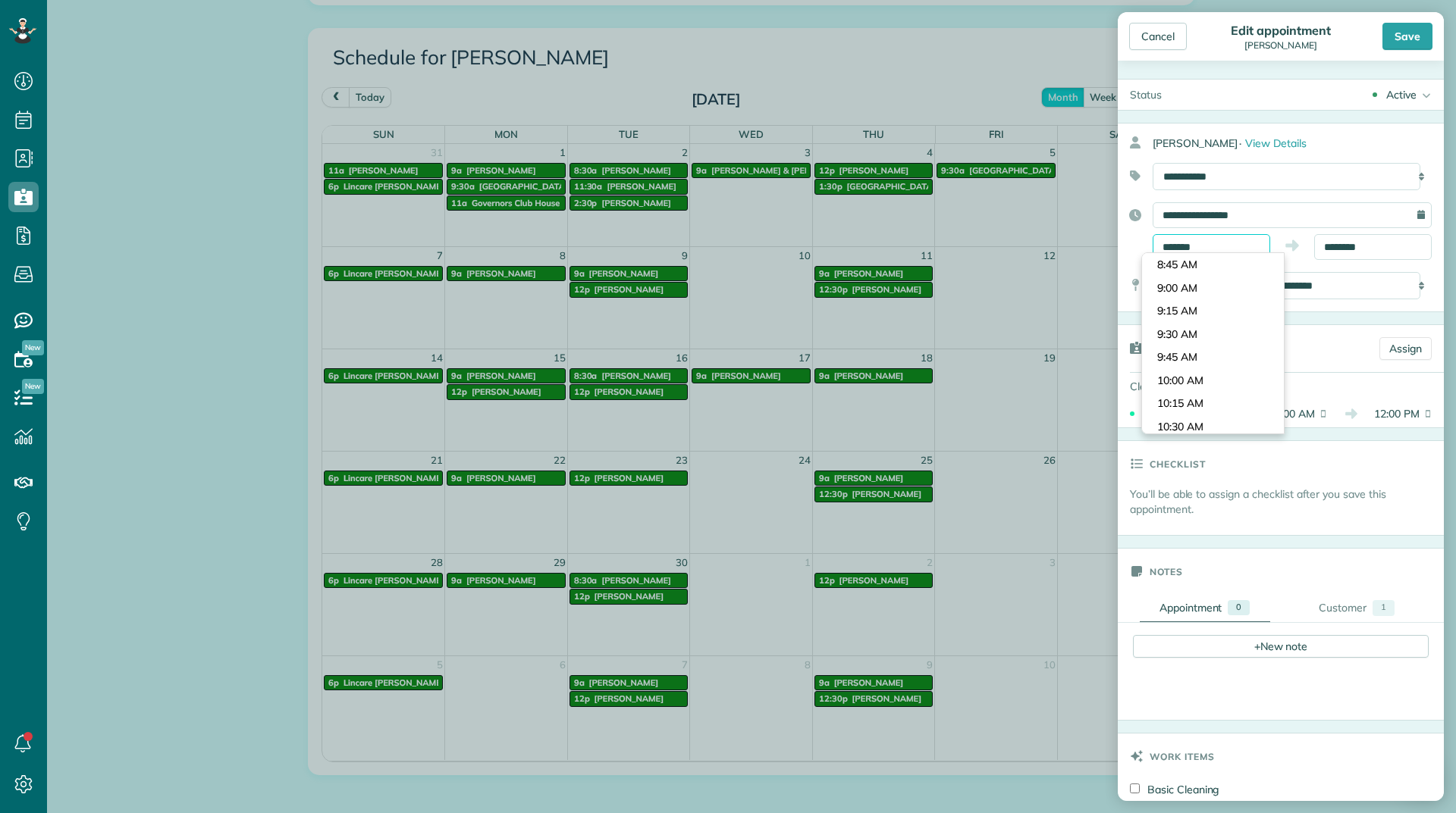
click at [1225, 245] on input "*******" at bounding box center [1211, 247] width 118 height 26
type input "*"
type input "*******"
click at [1191, 317] on body "Dashboard Scheduling Calendar View List View Dispatch View - Weekly scheduling …" at bounding box center [728, 406] width 1456 height 813
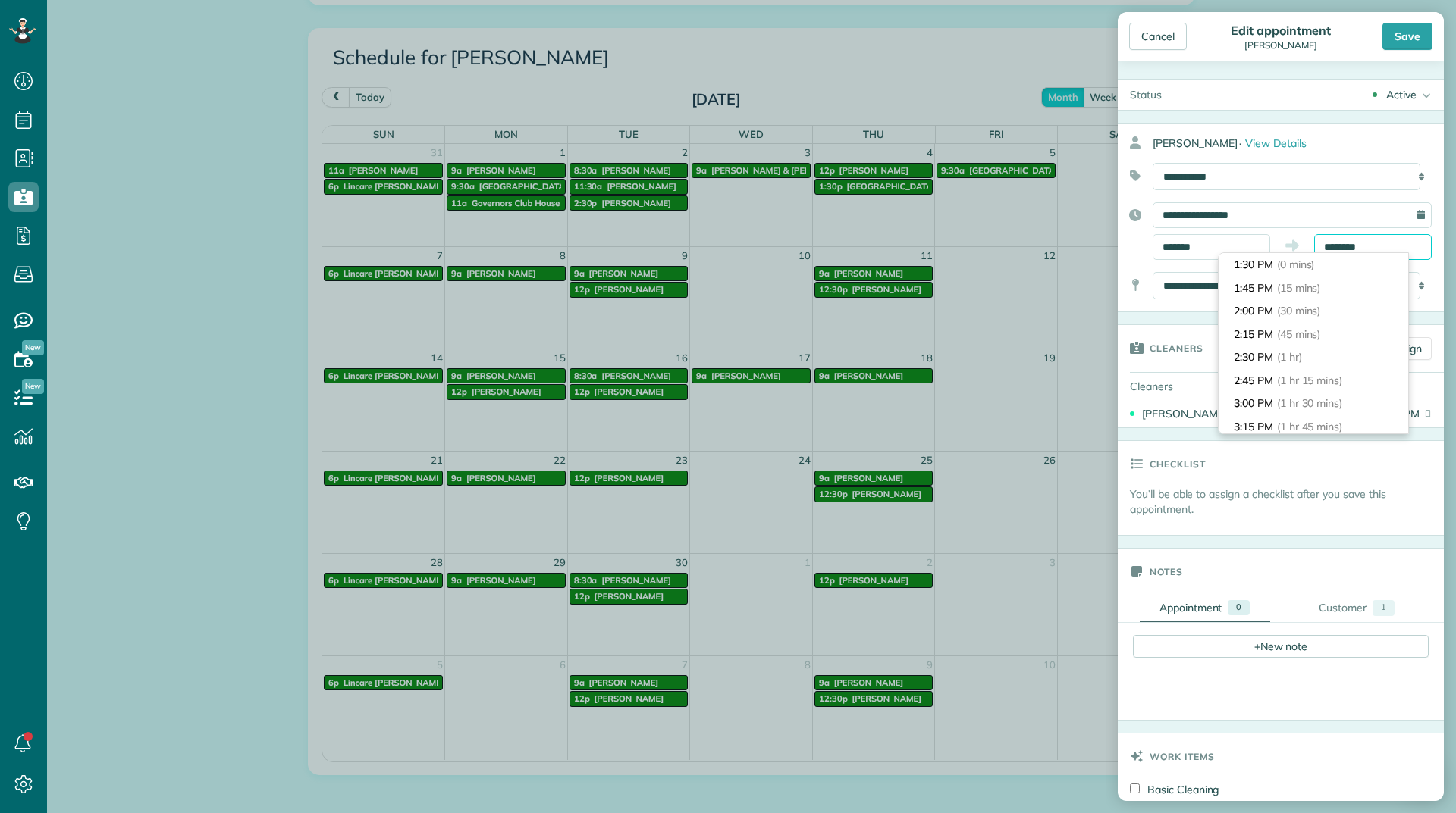
click at [1322, 255] on body "Dashboard Scheduling Calendar View List View Dispatch View - Weekly scheduling …" at bounding box center [728, 406] width 1456 height 813
type input "*******"
click at [1307, 377] on span "(2 hrs)" at bounding box center [1294, 373] width 33 height 14
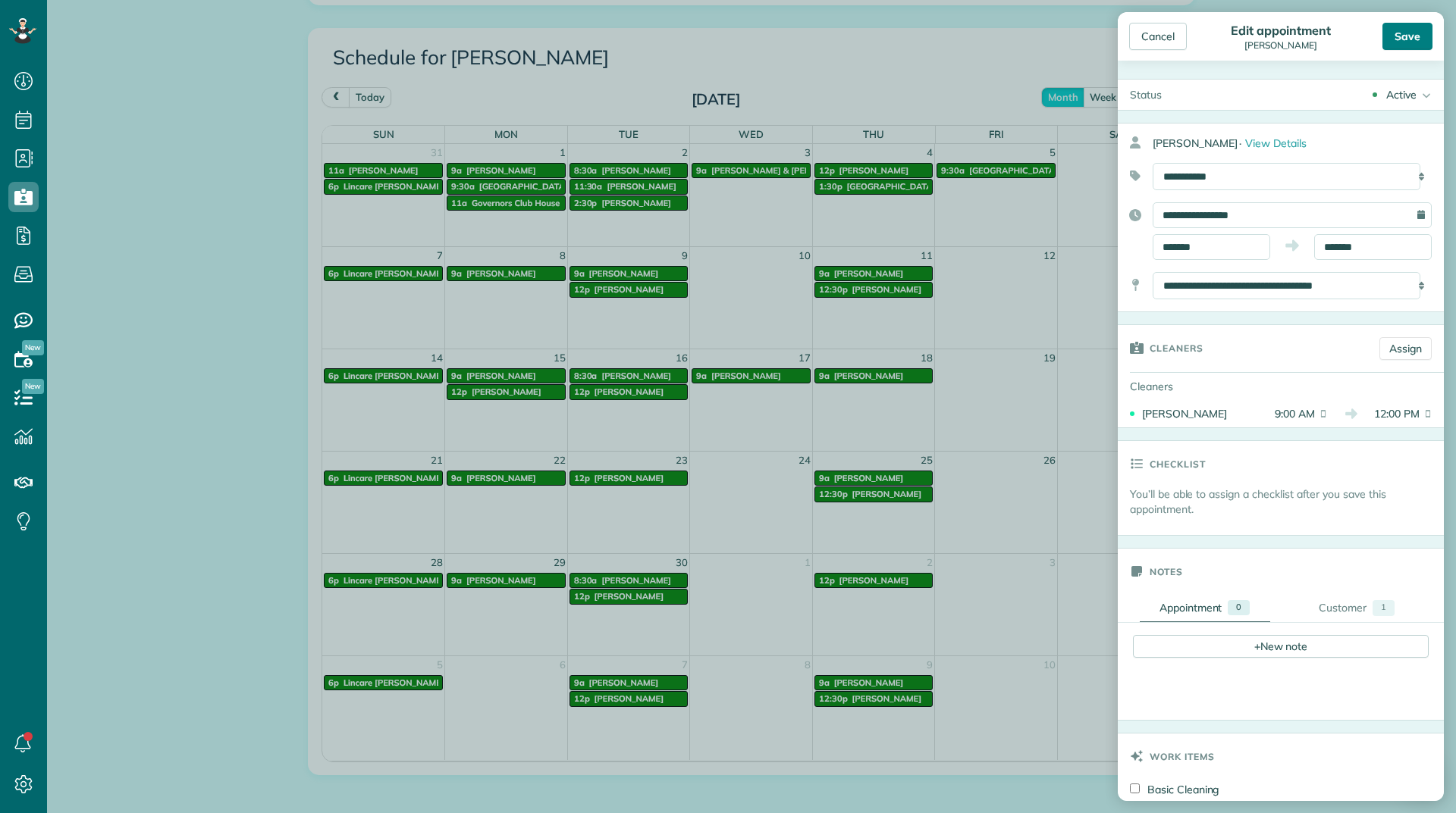
click at [1411, 39] on div "Save" at bounding box center [1407, 37] width 50 height 28
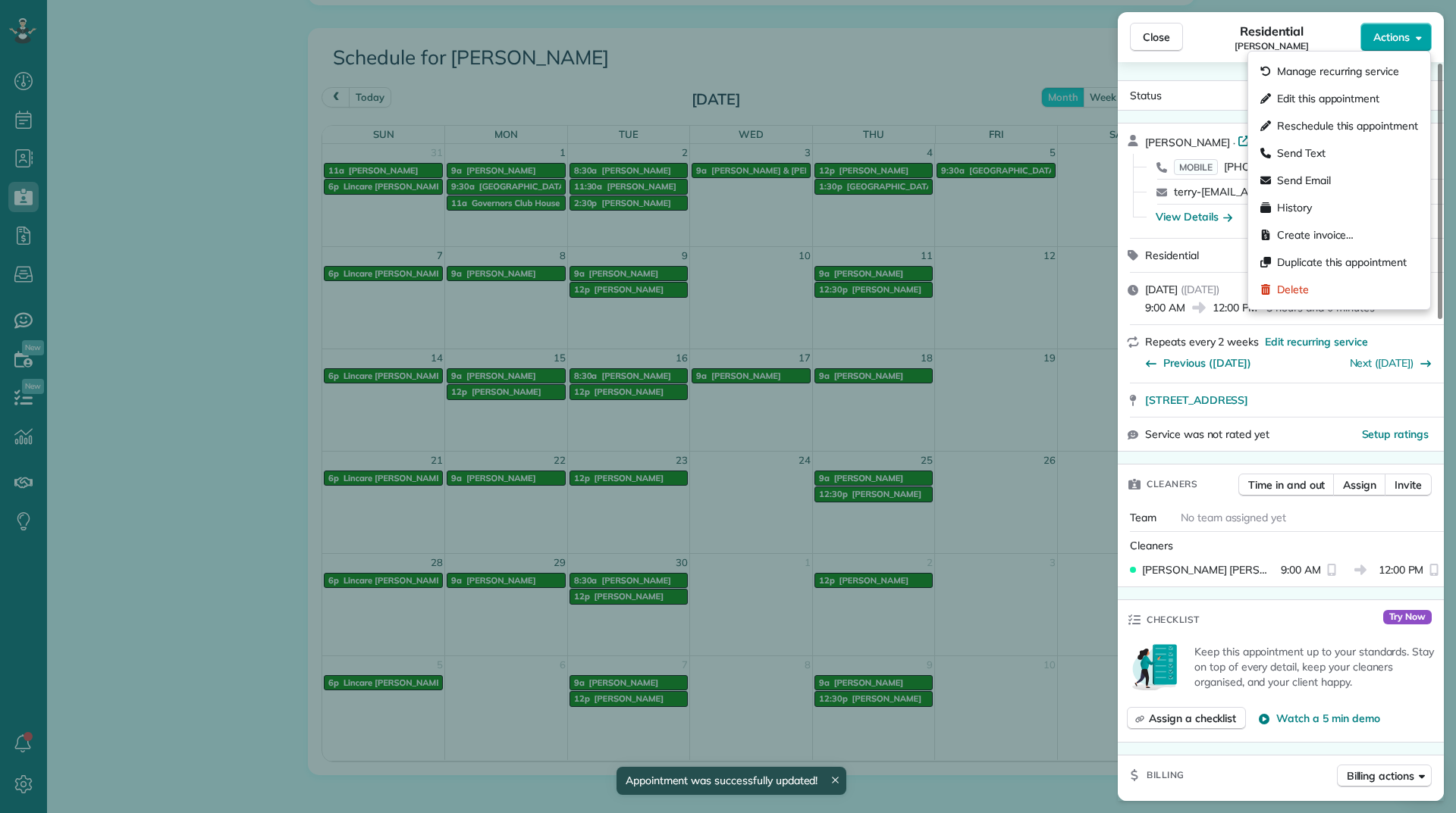
click at [1378, 41] on span "Actions" at bounding box center [1392, 37] width 37 height 16
click at [1304, 191] on div "Send Email" at bounding box center [1338, 181] width 170 height 28
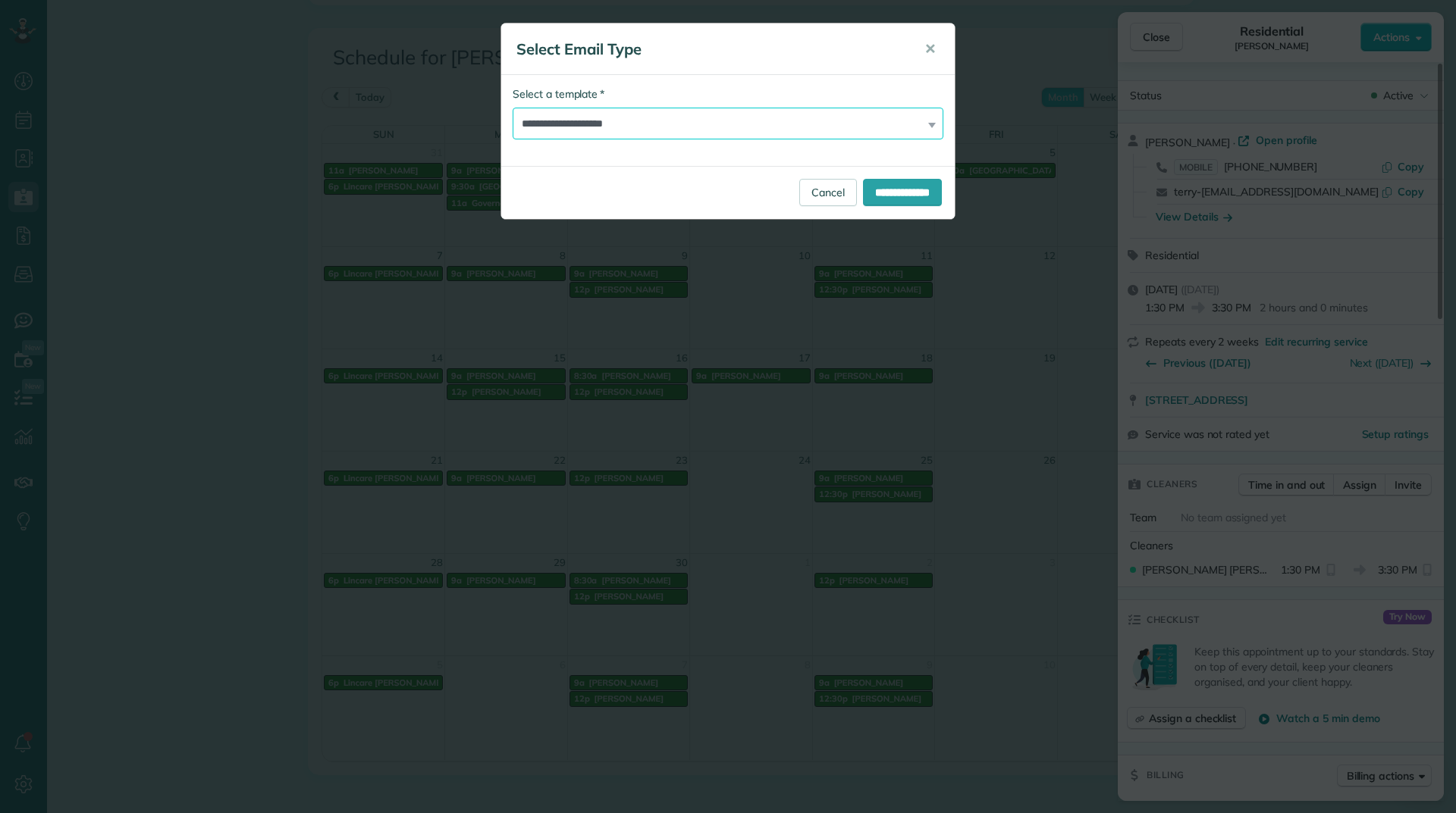
click at [613, 120] on select "**********" at bounding box center [727, 123] width 431 height 32
select select "****"
click at [512, 107] on select "**********" at bounding box center [727, 123] width 431 height 32
click at [881, 197] on input "**********" at bounding box center [902, 193] width 79 height 28
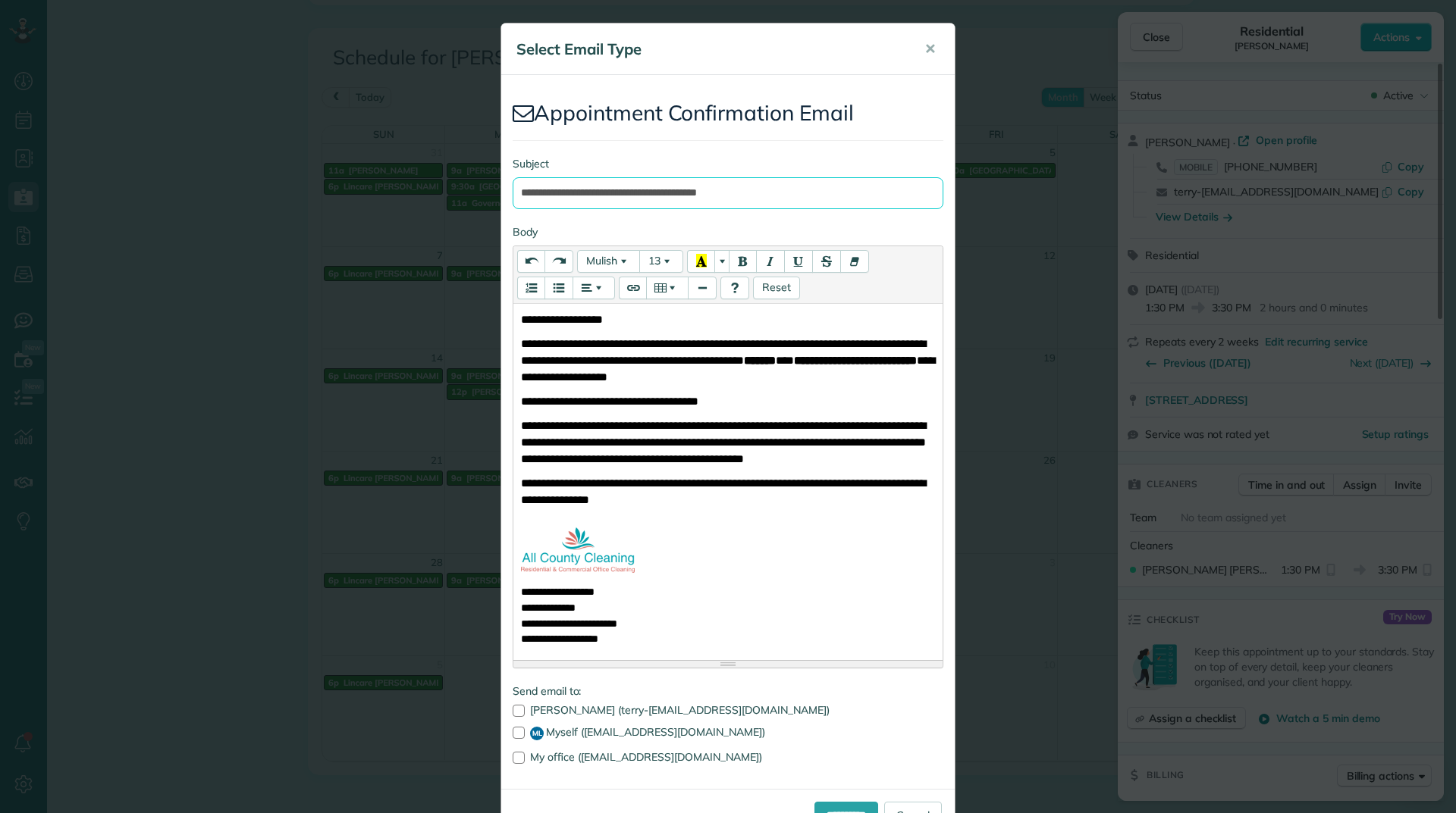
click at [810, 193] on input "**********" at bounding box center [727, 193] width 431 height 32
type input "**********"
click at [512, 733] on div at bounding box center [518, 732] width 12 height 12
click at [814, 803] on input "**********" at bounding box center [846, 816] width 63 height 28
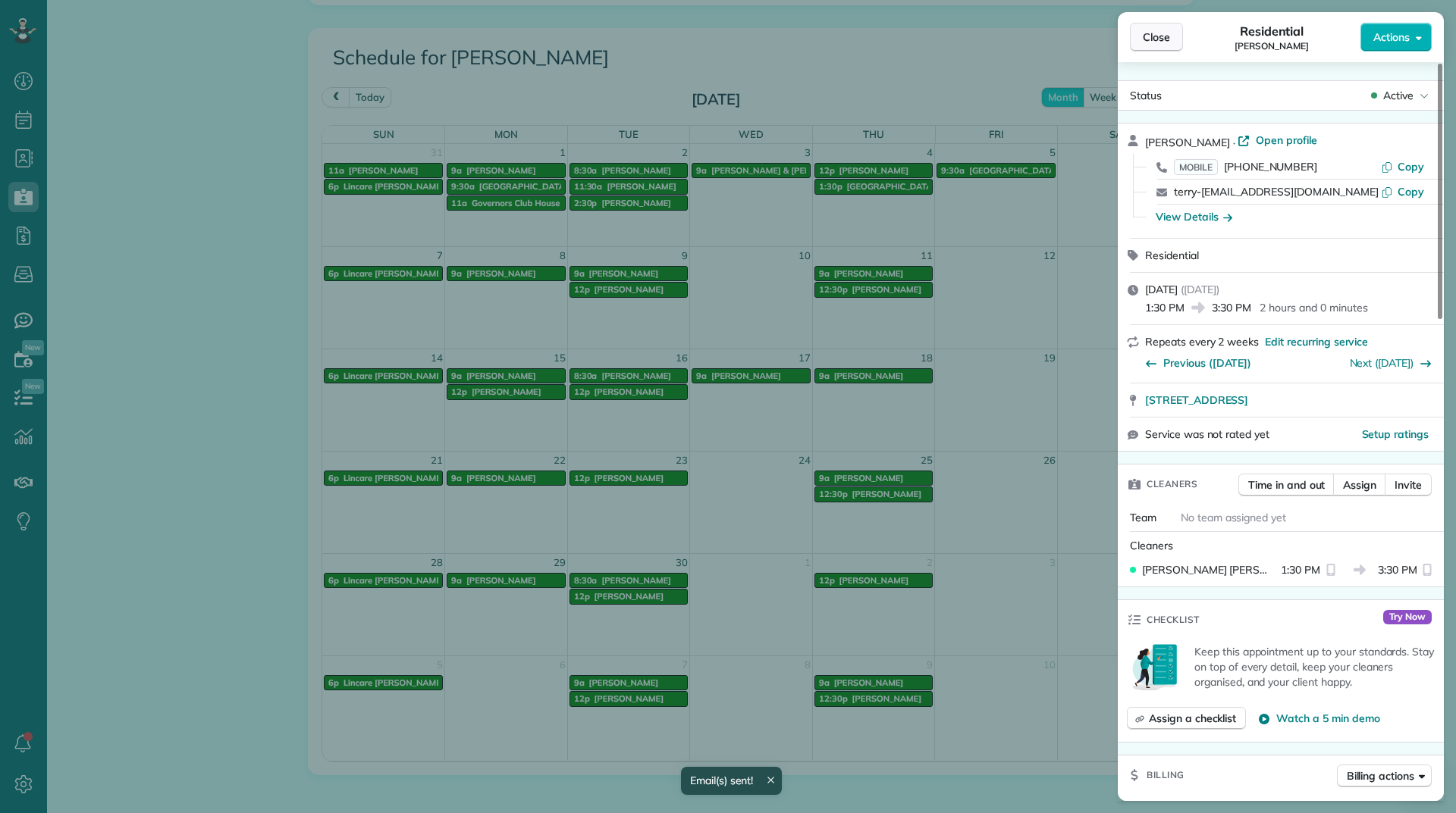
click at [1151, 31] on span "Close" at bounding box center [1157, 37] width 28 height 16
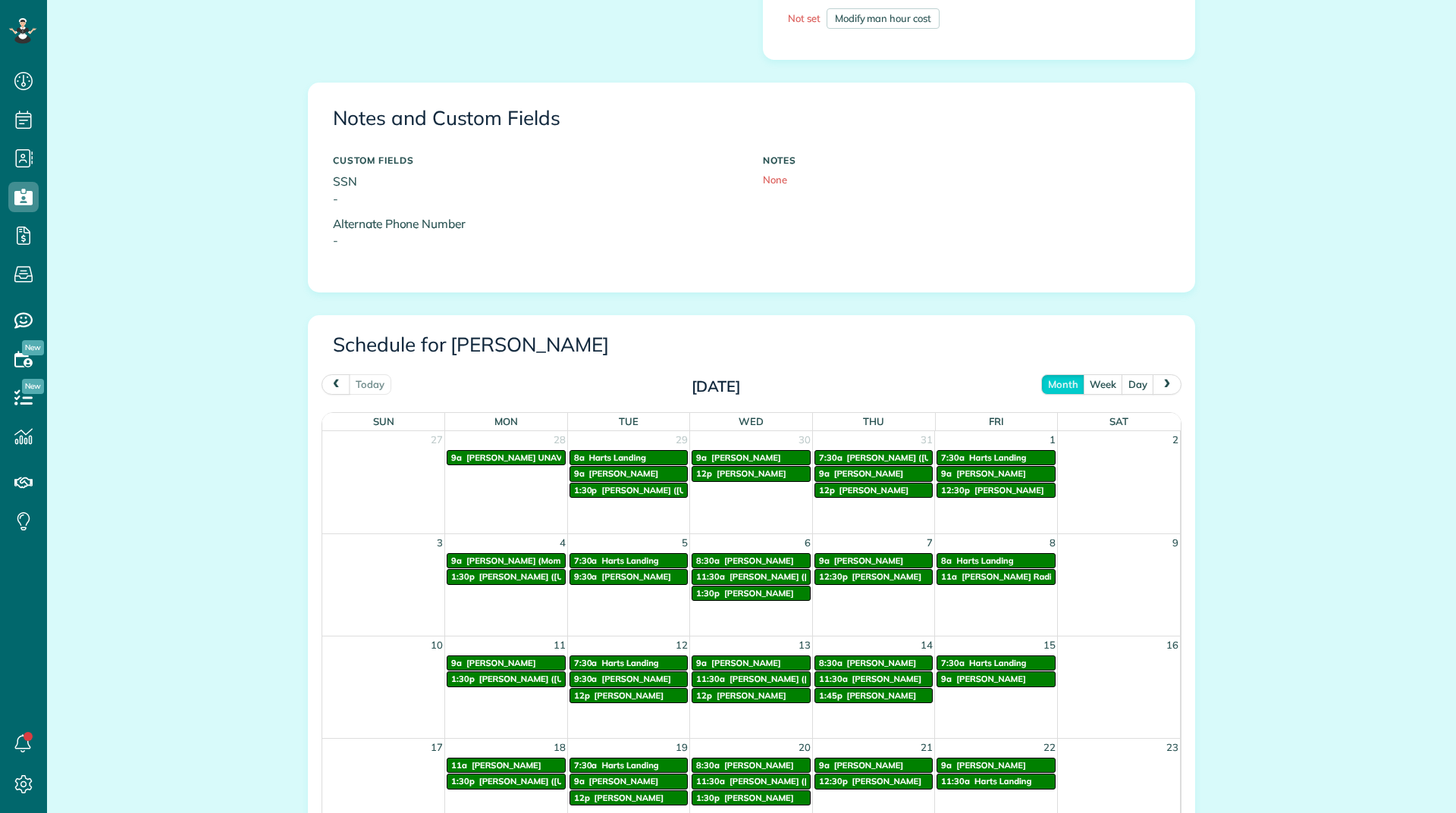
scroll to position [6, 6]
click at [1160, 383] on span "next" at bounding box center [1166, 384] width 12 height 10
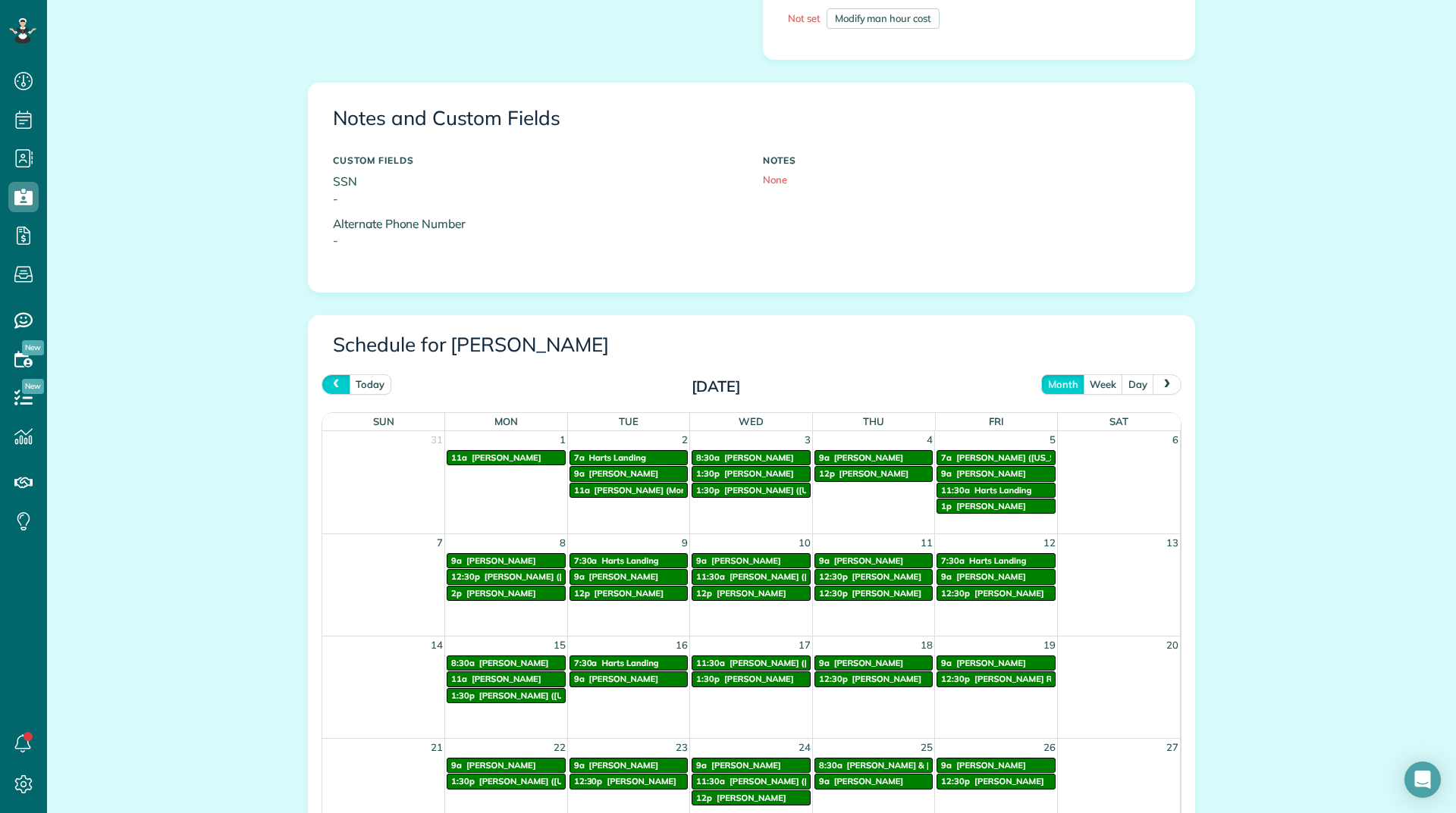
click at [321, 384] on button "prev" at bounding box center [335, 384] width 28 height 20
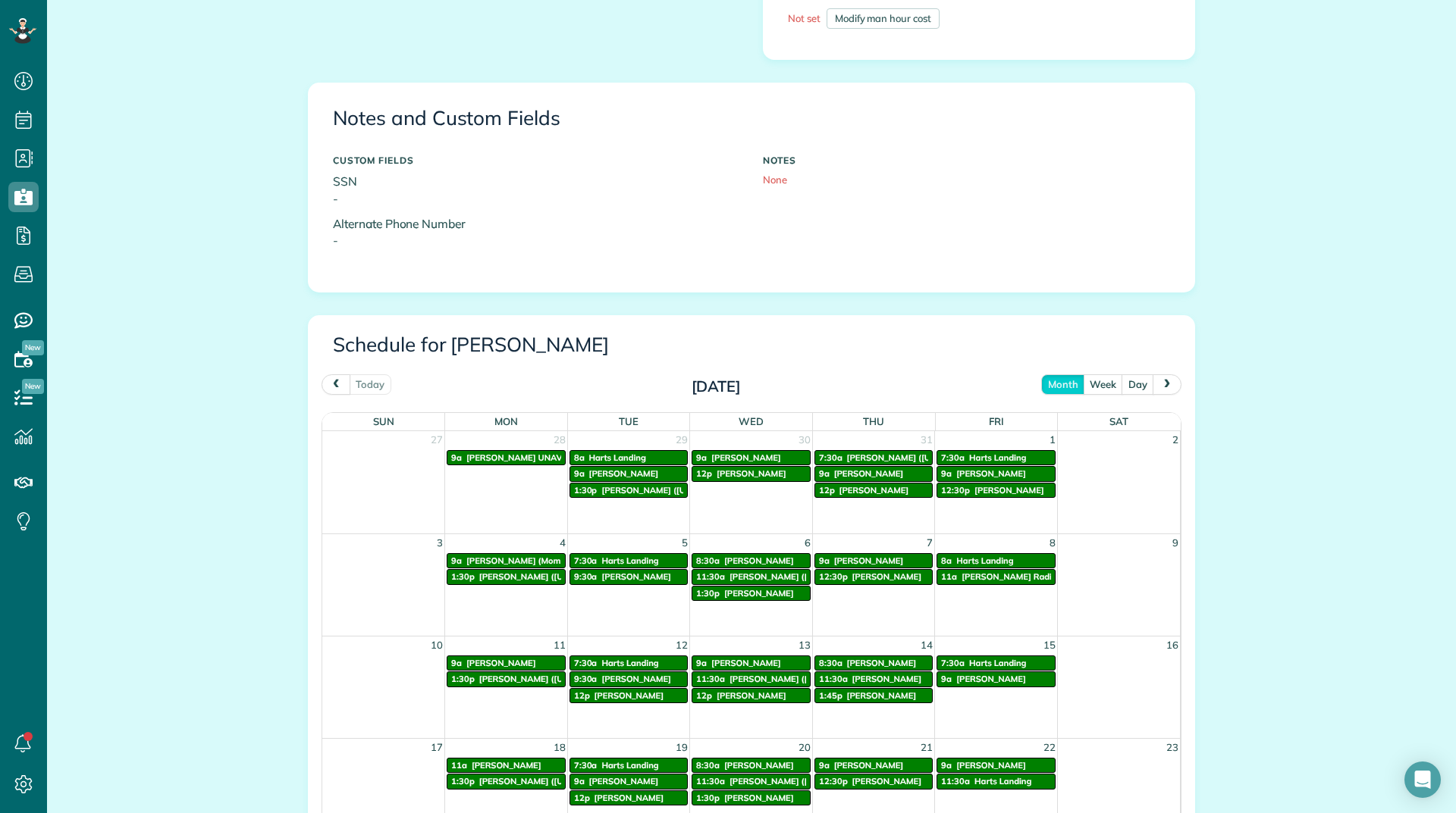
click at [321, 384] on button "prev" at bounding box center [335, 384] width 28 height 20
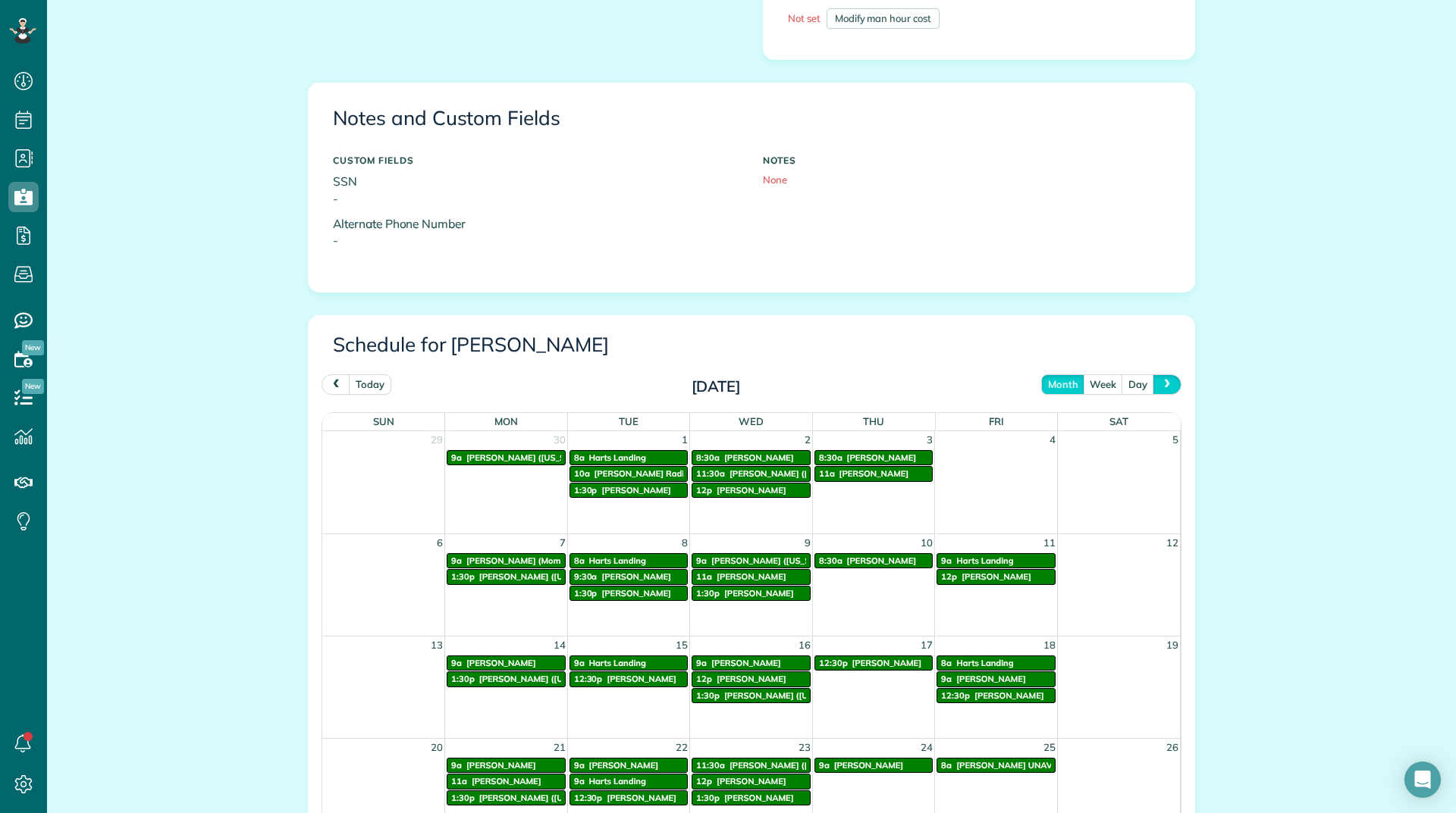
click at [1163, 378] on button "next" at bounding box center [1166, 384] width 28 height 20
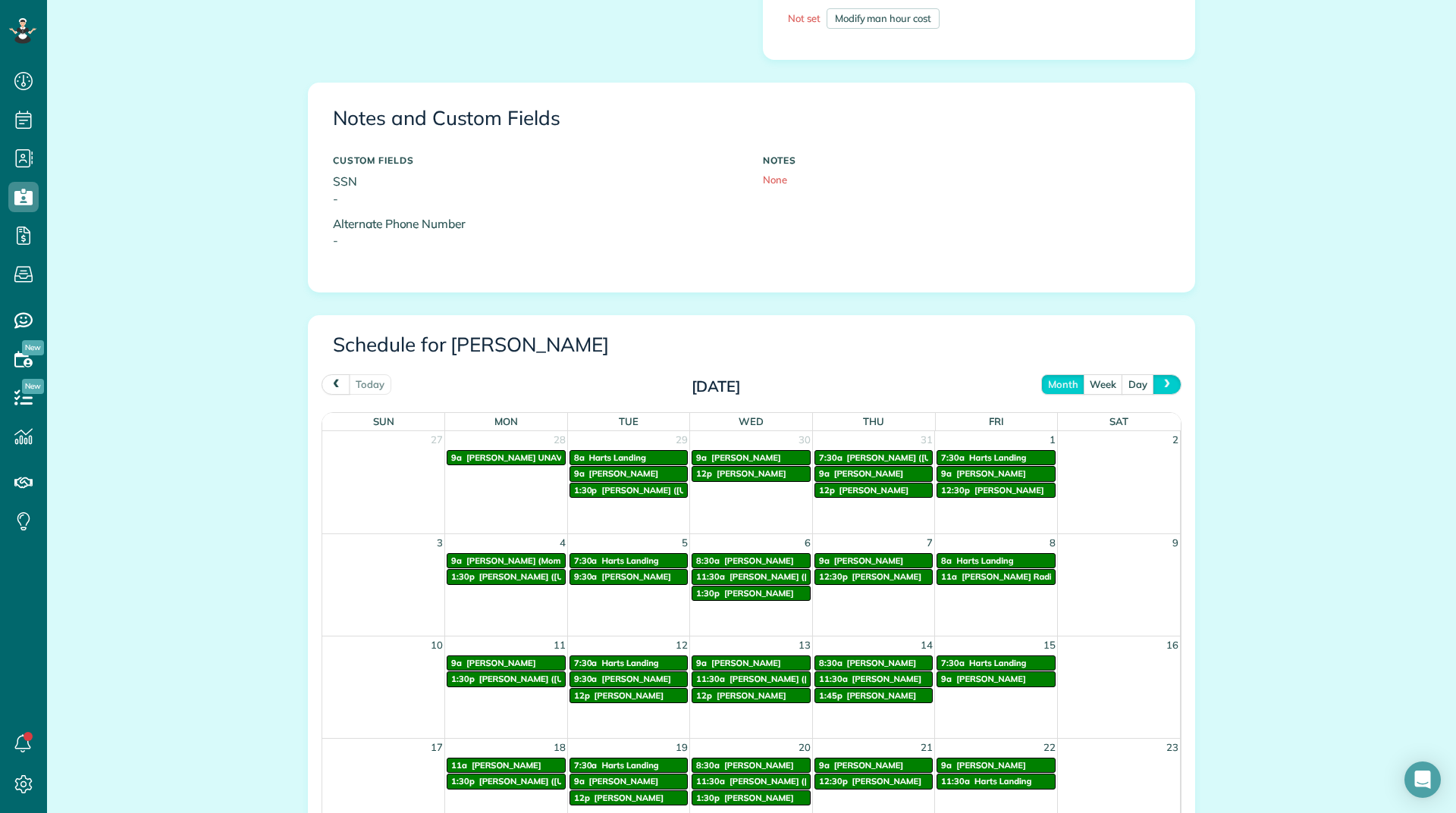
click at [1163, 378] on button "next" at bounding box center [1166, 384] width 28 height 20
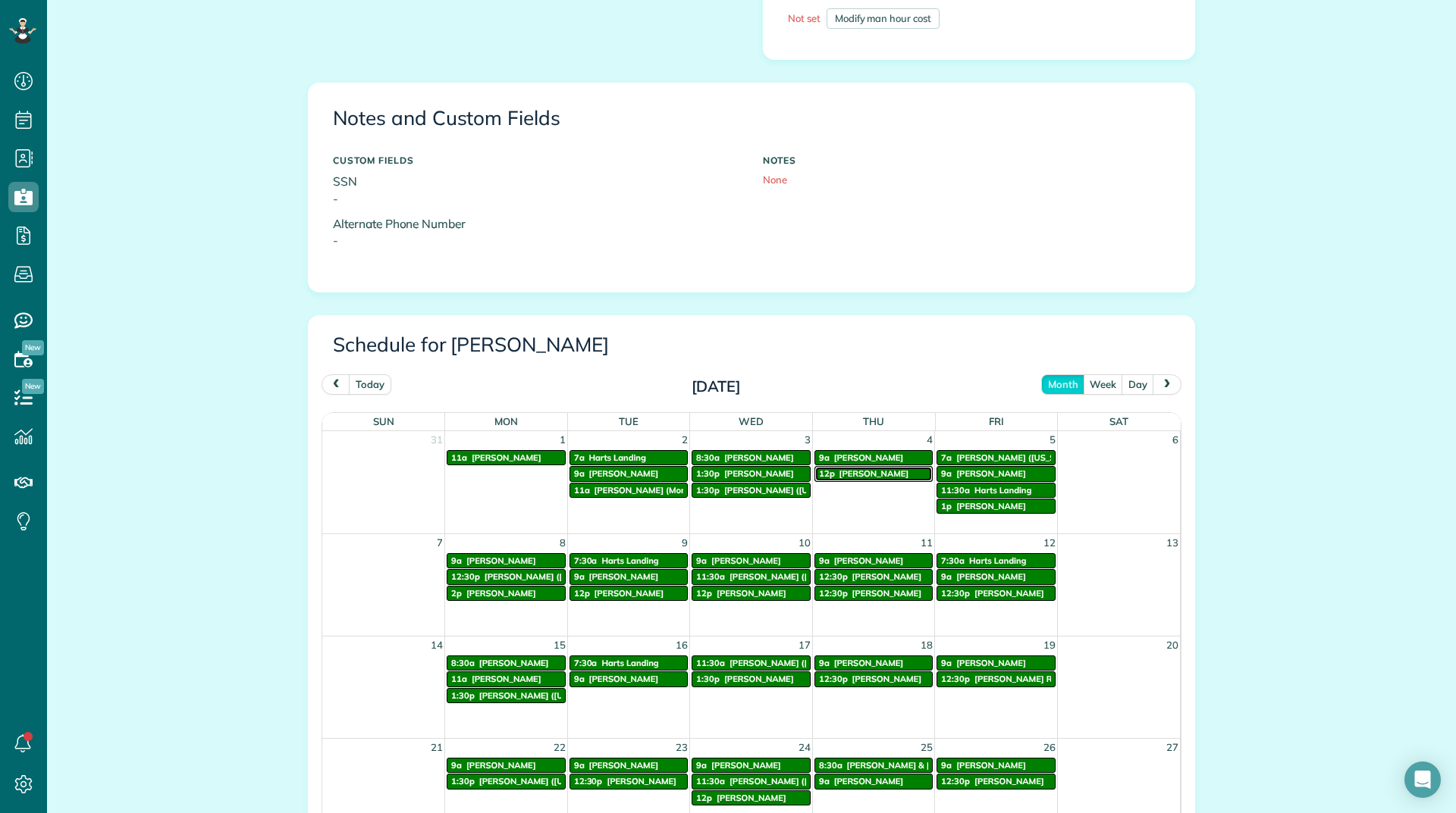
click at [873, 473] on span "[PERSON_NAME]" at bounding box center [874, 473] width 70 height 11
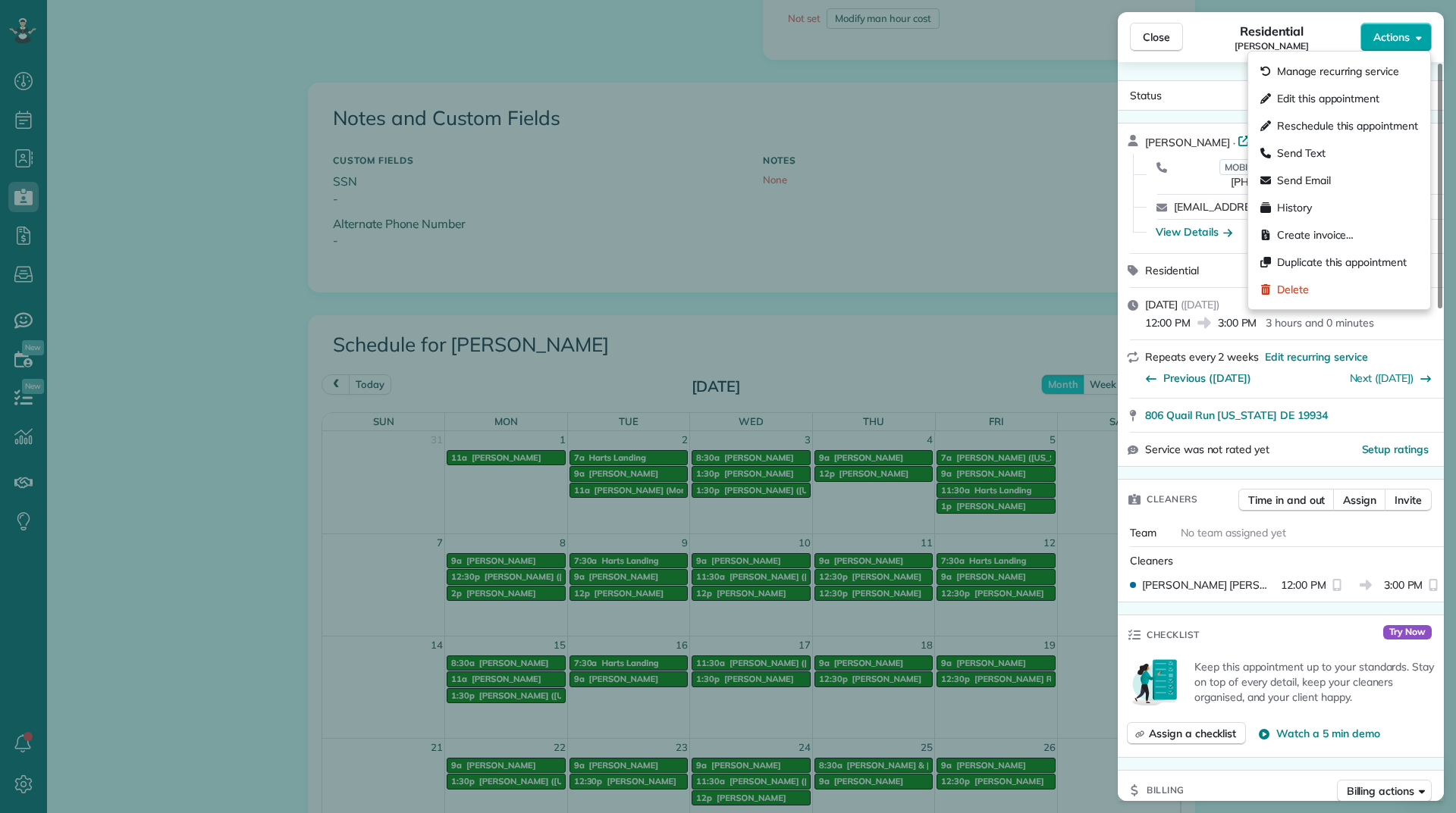
click at [1395, 39] on span "Actions" at bounding box center [1392, 37] width 37 height 16
click at [1309, 176] on span "Send Email" at bounding box center [1304, 180] width 54 height 16
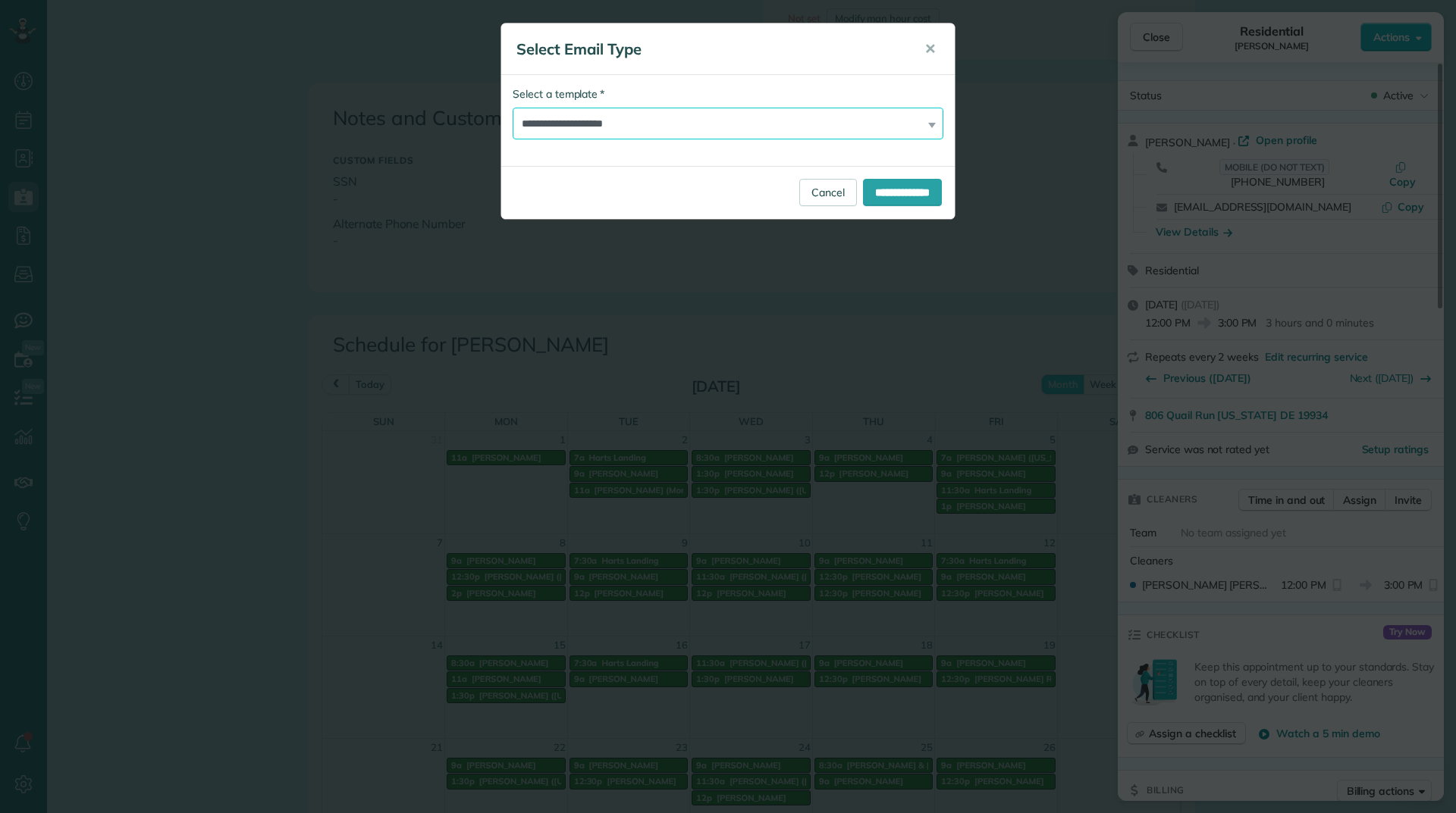
click at [725, 127] on select "**********" at bounding box center [727, 123] width 431 height 32
select select "****"
click at [512, 107] on select "**********" at bounding box center [727, 123] width 431 height 32
click at [902, 193] on input "**********" at bounding box center [902, 193] width 79 height 28
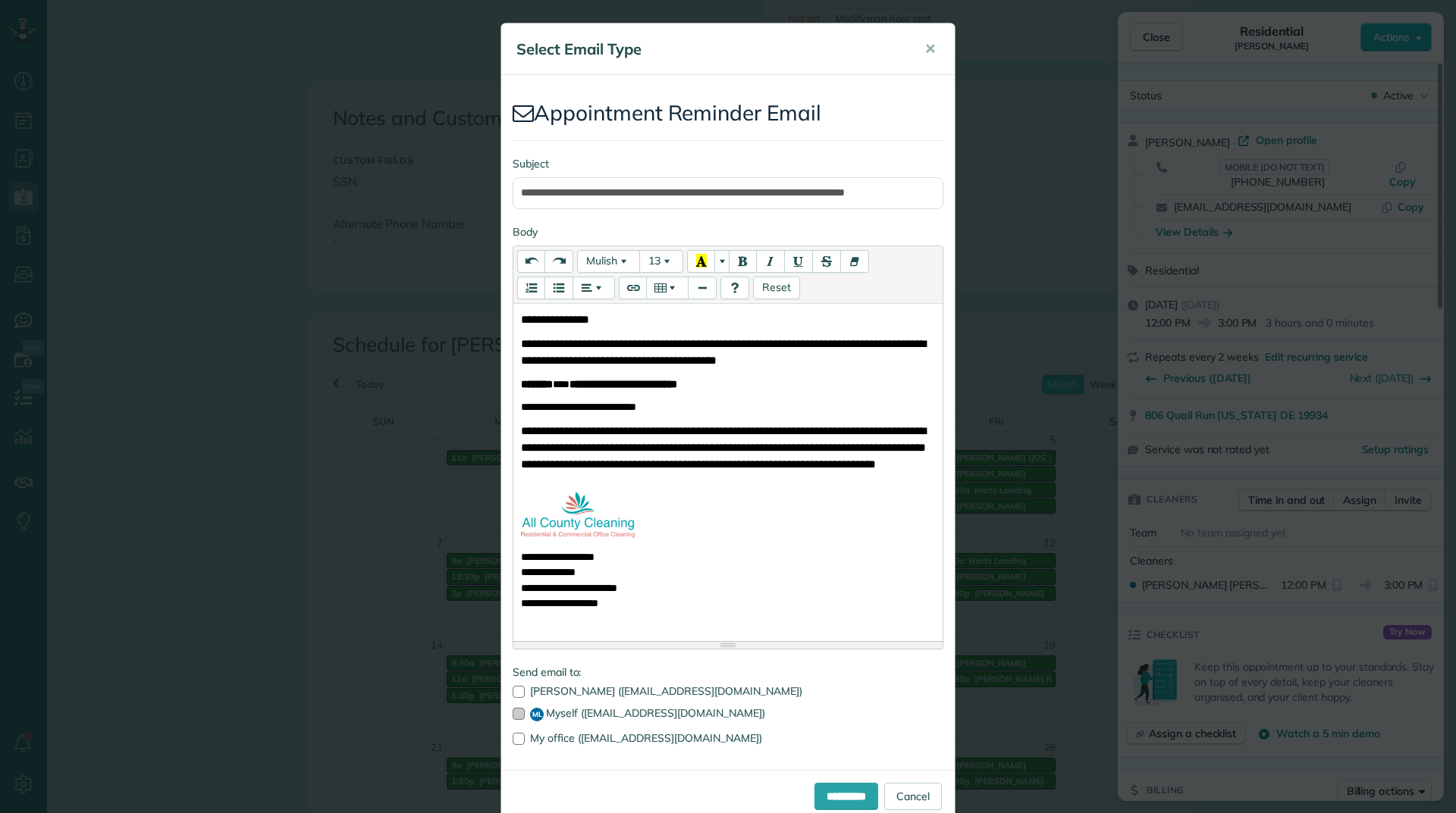
click at [512, 716] on div at bounding box center [518, 713] width 12 height 12
click at [821, 807] on input "**********" at bounding box center [846, 796] width 63 height 28
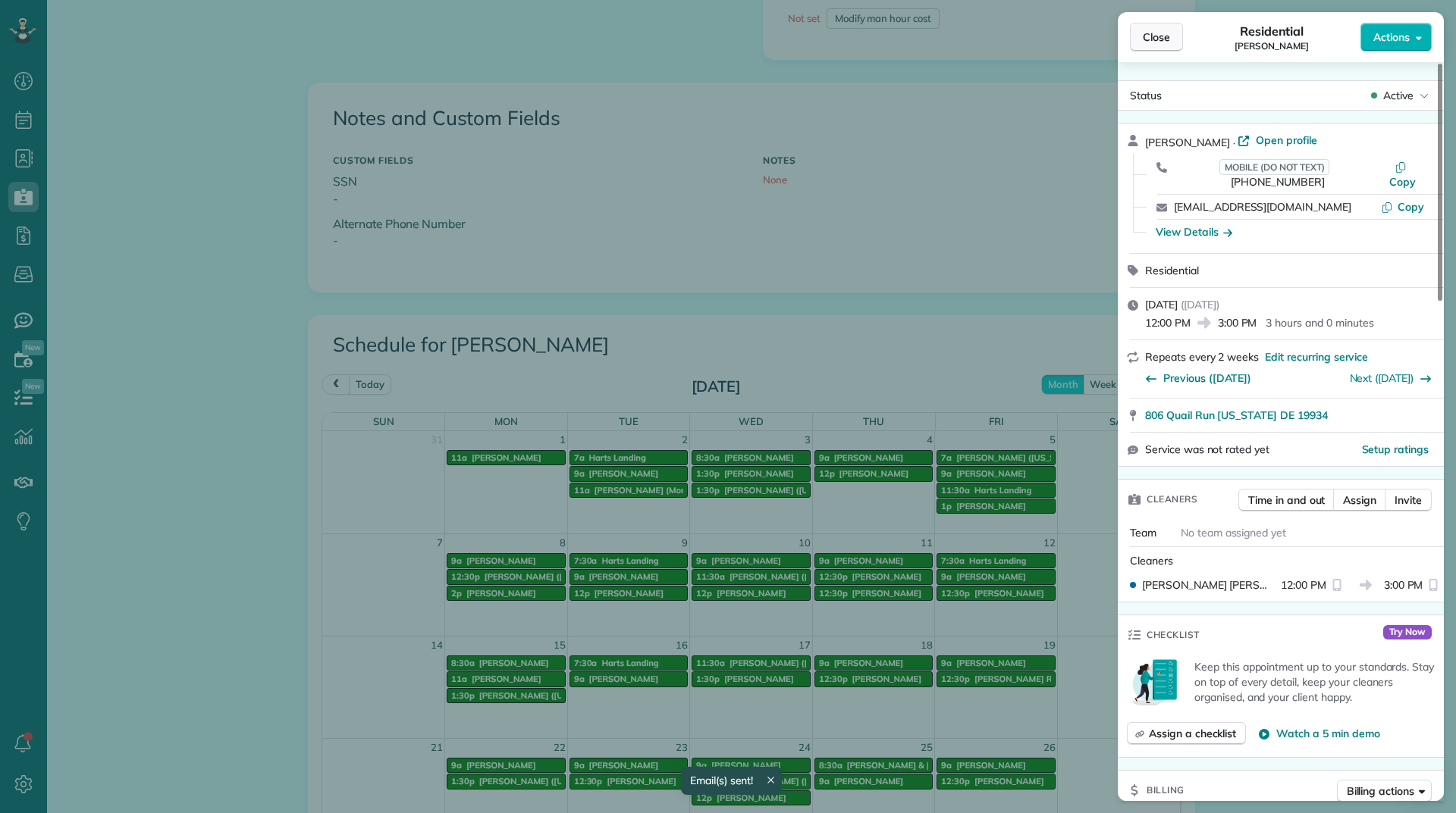
click at [1148, 43] on span "Close" at bounding box center [1157, 37] width 28 height 16
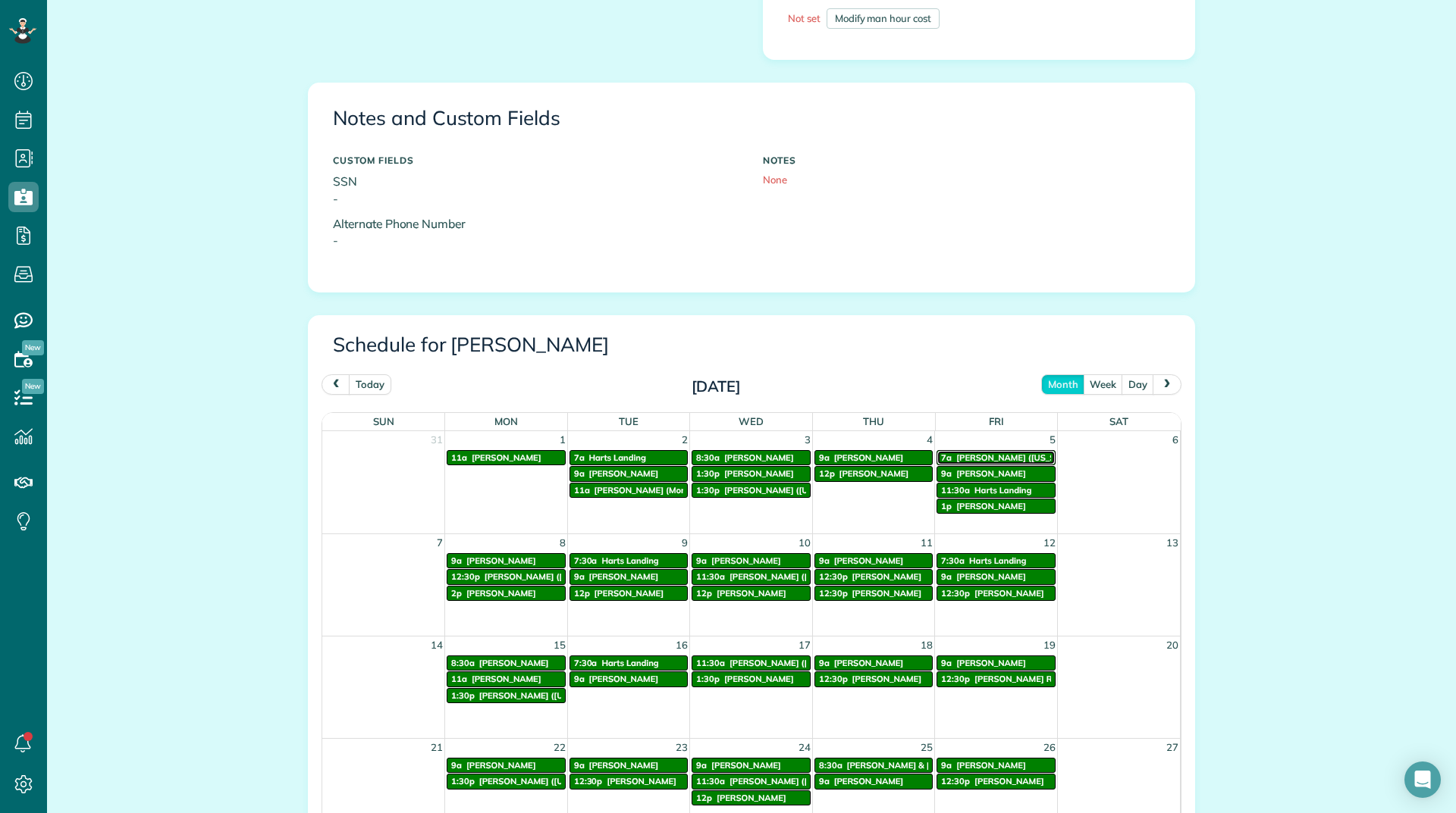
click at [995, 457] on span "Pam Bauer (Wyoming Millwork Co)" at bounding box center [1042, 458] width 174 height 11
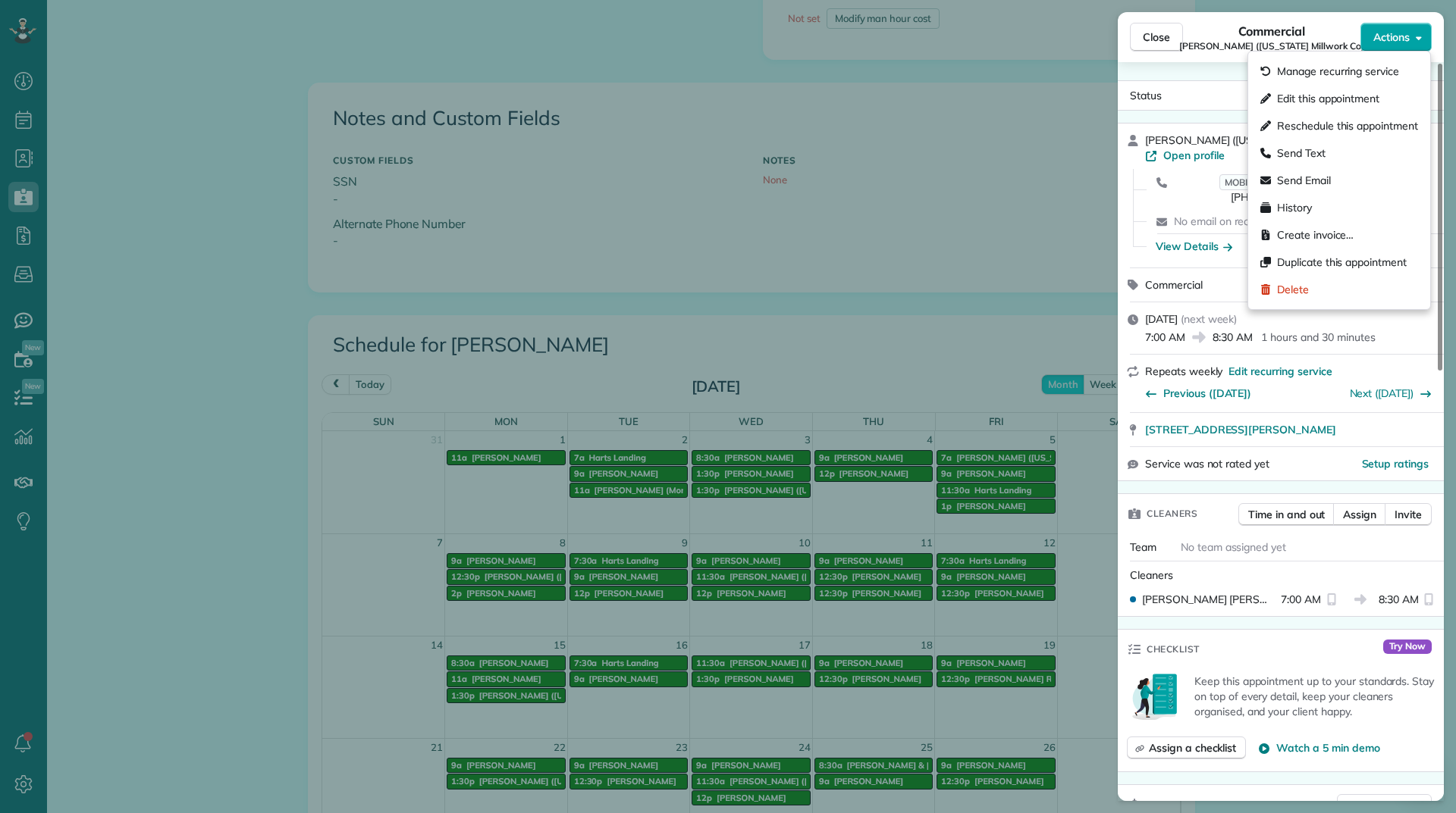
click at [1370, 47] on button "Actions" at bounding box center [1396, 37] width 72 height 28
click at [1345, 89] on div "Edit this appointment" at bounding box center [1338, 98] width 170 height 28
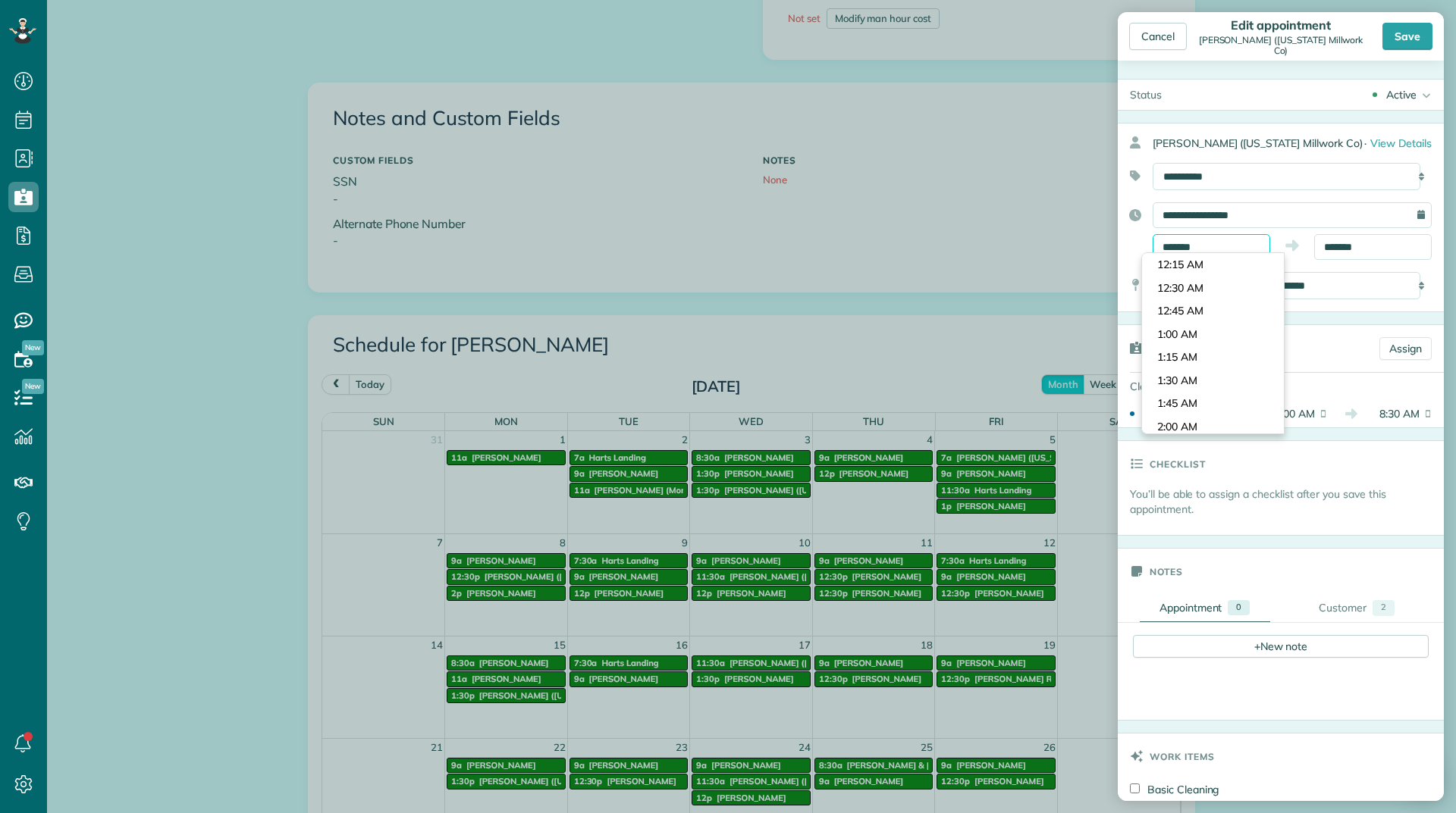
click at [1238, 248] on input "*******" at bounding box center [1211, 247] width 118 height 26
type input "*******"
click at [1182, 355] on body "Dashboard Scheduling Calendar View List View Dispatch View - Weekly scheduling …" at bounding box center [728, 406] width 1456 height 813
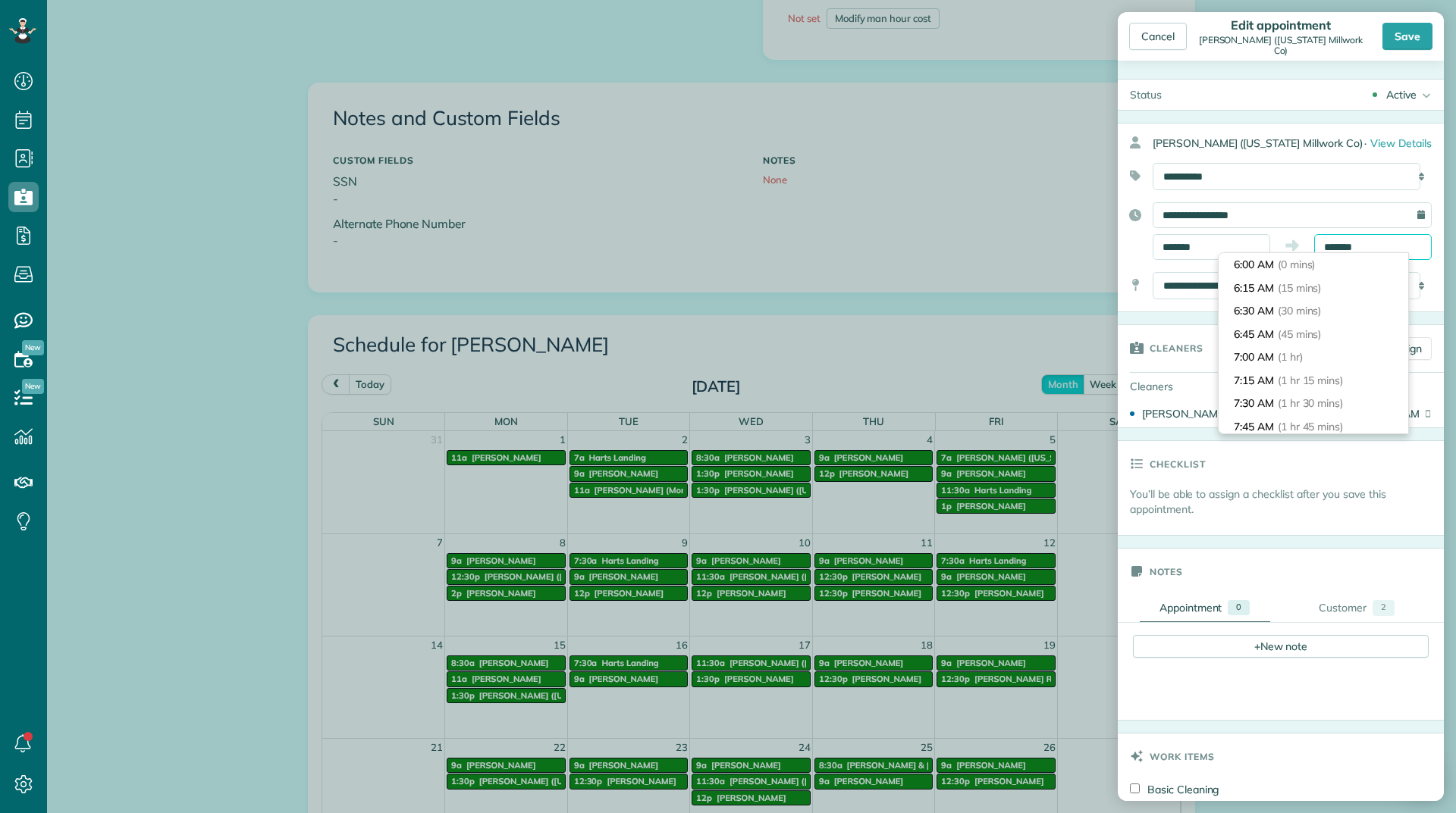
click at [1338, 246] on input "*******" at bounding box center [1372, 247] width 118 height 26
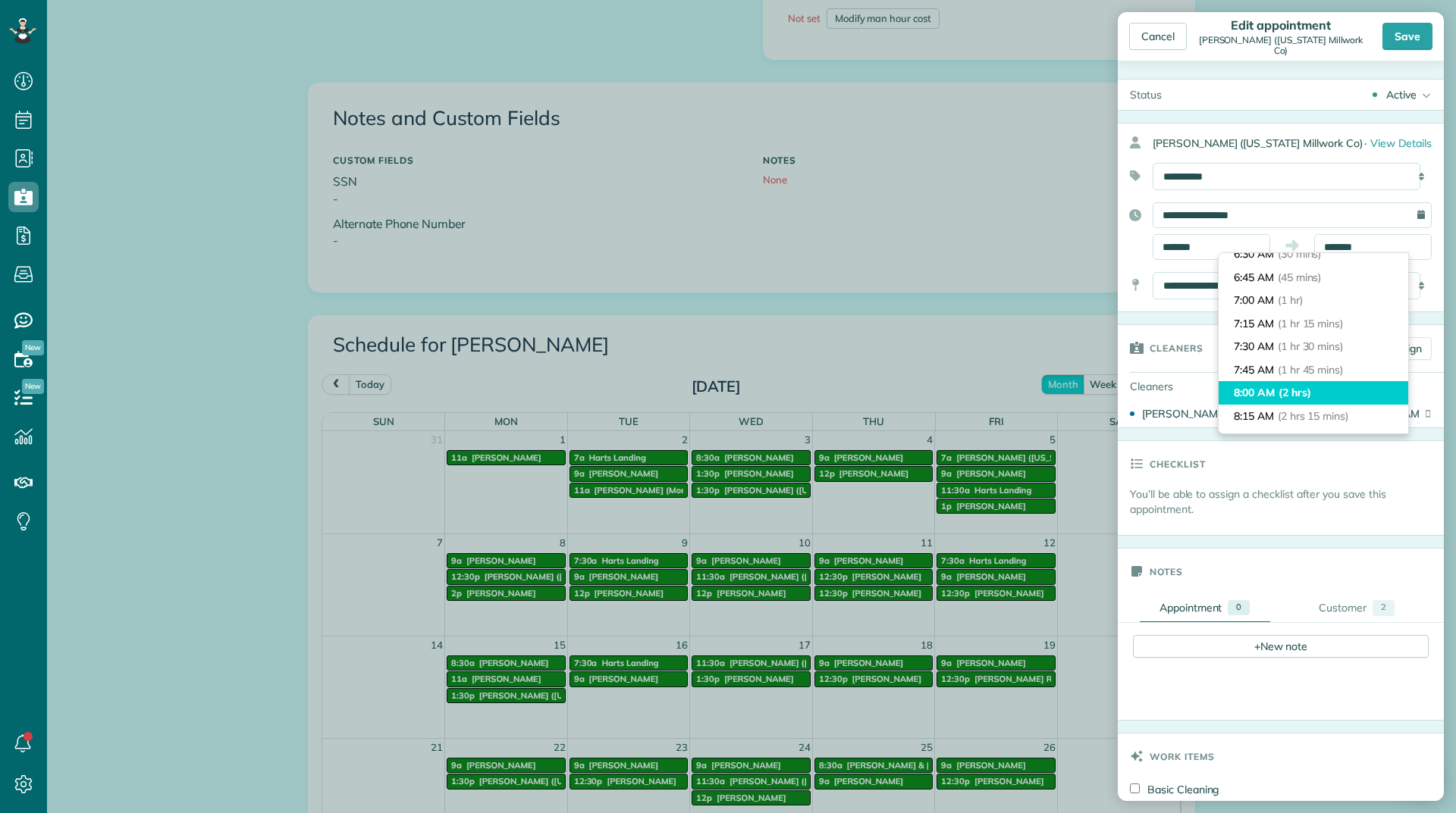
type input "*******"
click at [1255, 386] on li "8:00 AM (2 hrs)" at bounding box center [1313, 393] width 189 height 24
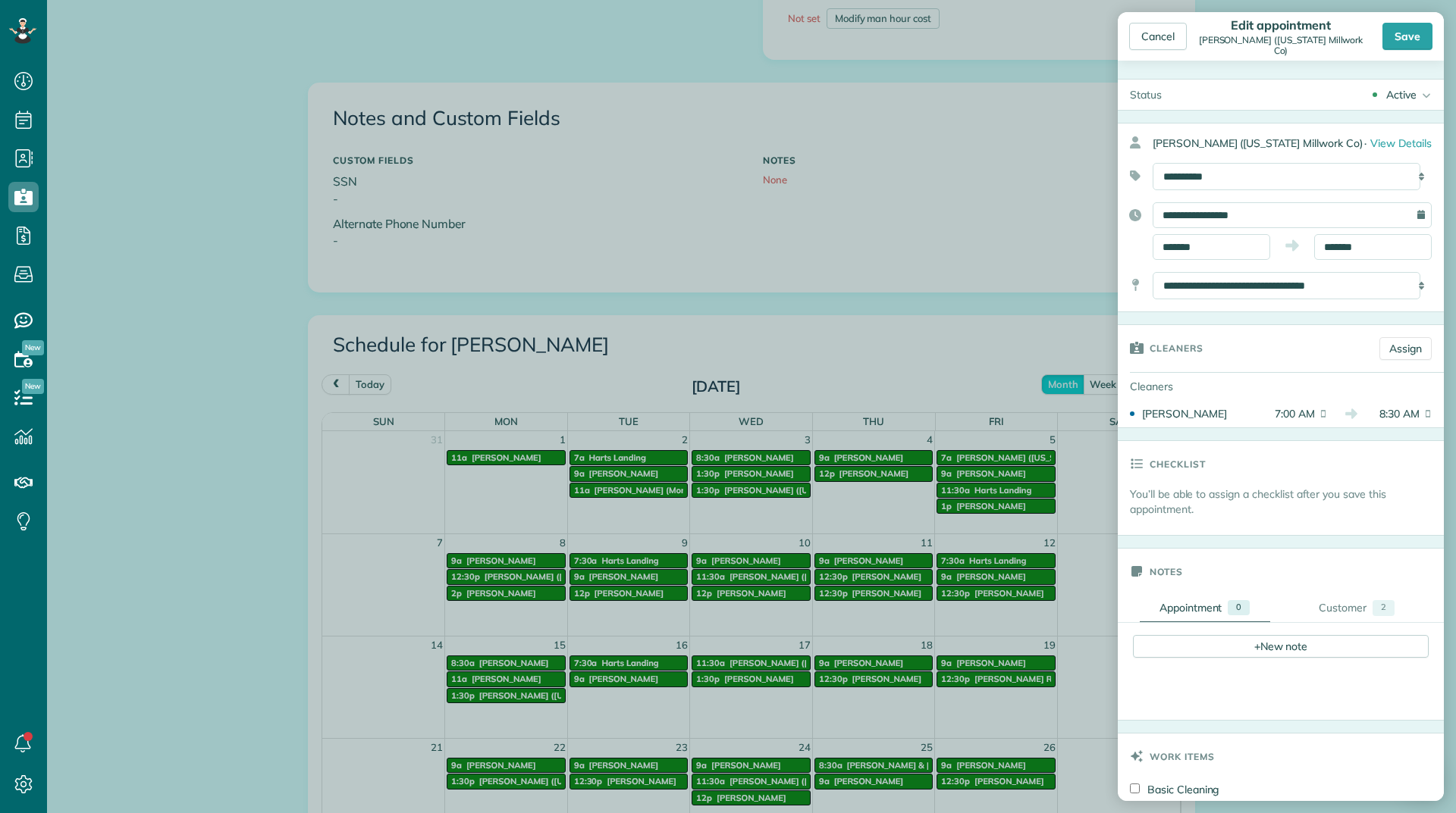
click at [1396, 50] on div "Cancel Edit appointment Pam Bauer (Wyoming Millwork Co) Save" at bounding box center [1280, 36] width 326 height 49
click at [1394, 45] on div "Save" at bounding box center [1407, 37] width 50 height 28
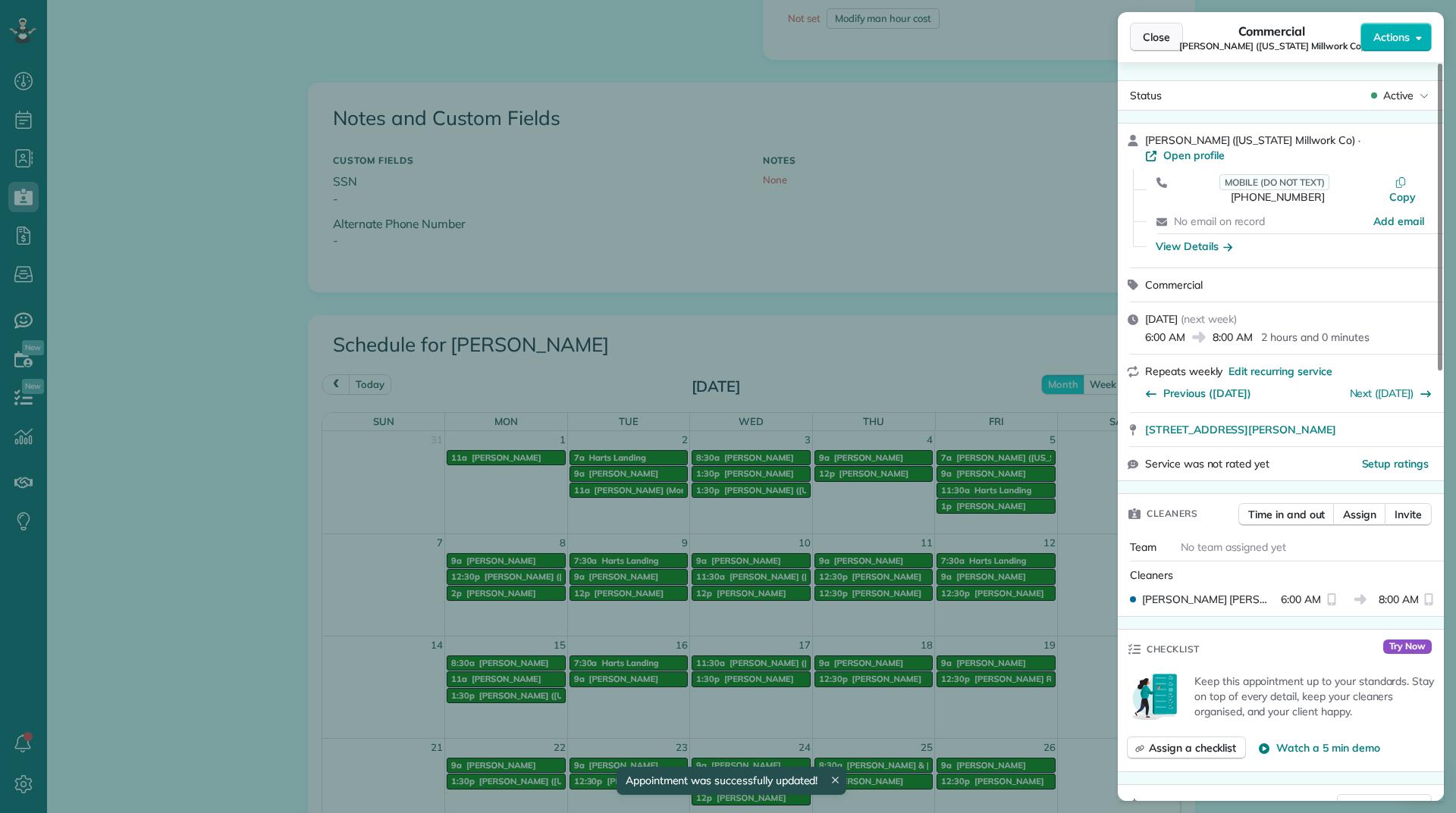
click at [1152, 41] on span "Close" at bounding box center [1157, 37] width 28 height 16
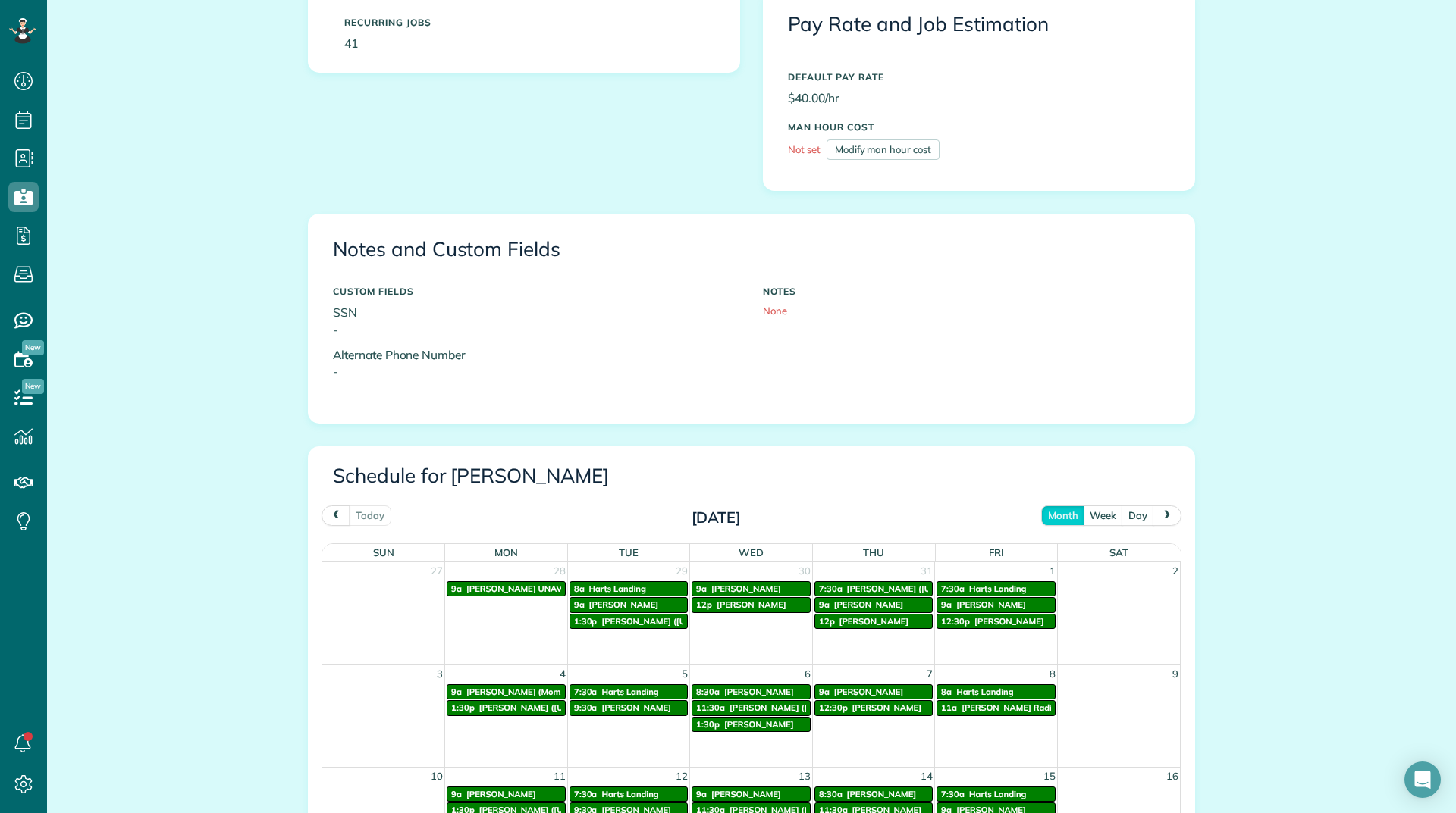
scroll to position [455, 0]
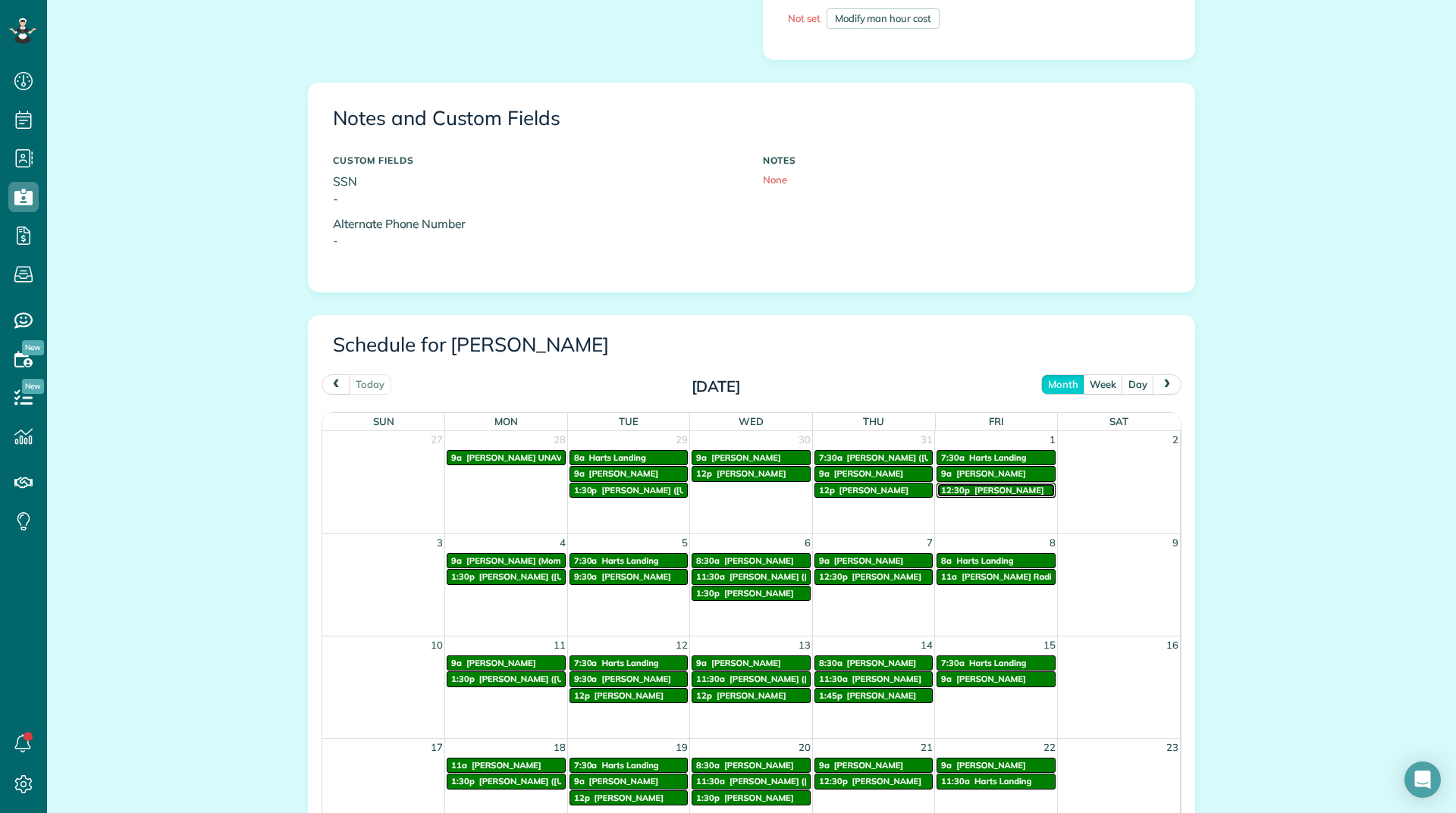
click at [961, 485] on span "12:30p" at bounding box center [955, 491] width 28 height 11
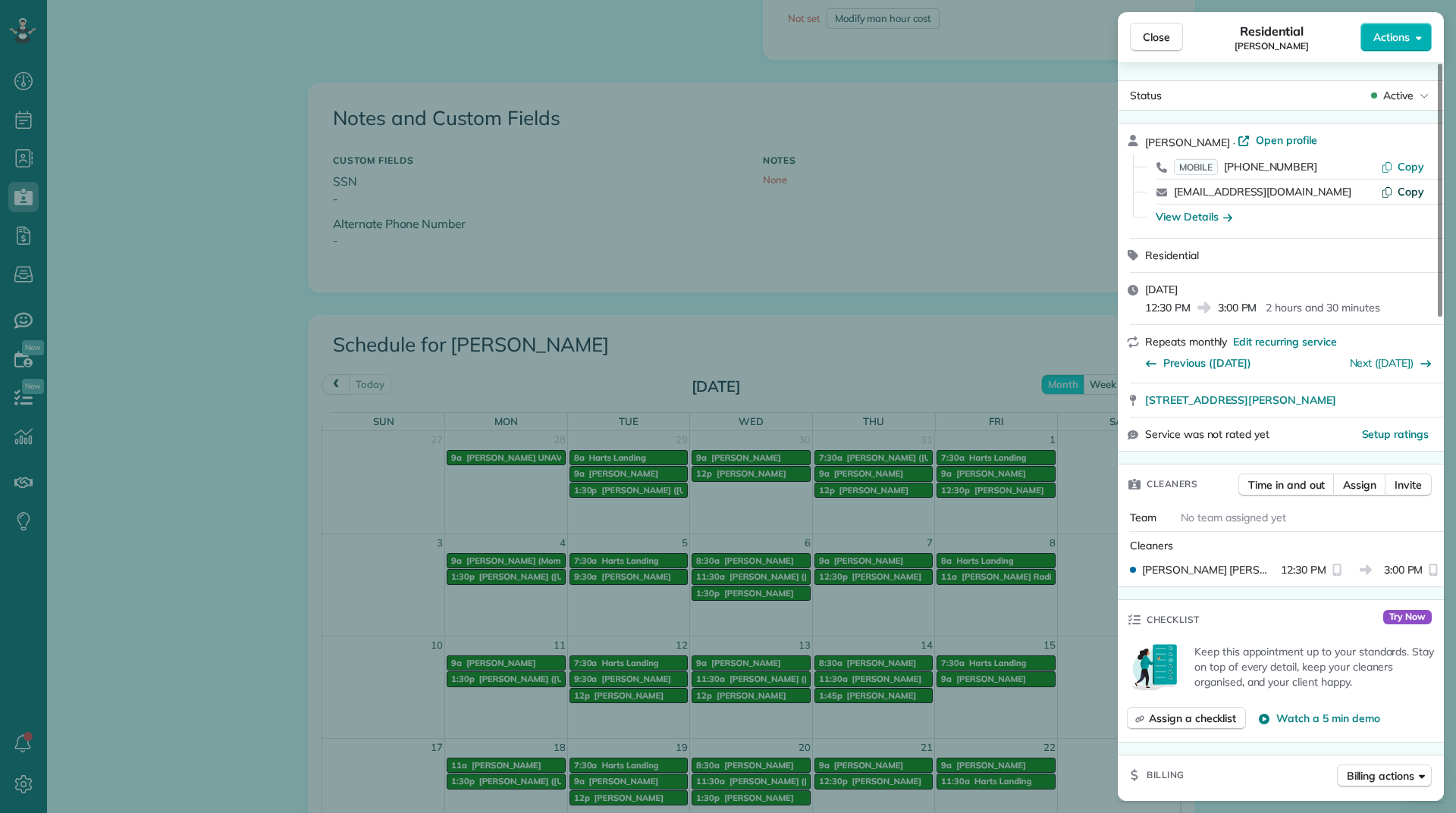
click at [1410, 194] on span "Copy" at bounding box center [1410, 192] width 27 height 14
click at [1158, 33] on span "Close" at bounding box center [1157, 37] width 28 height 16
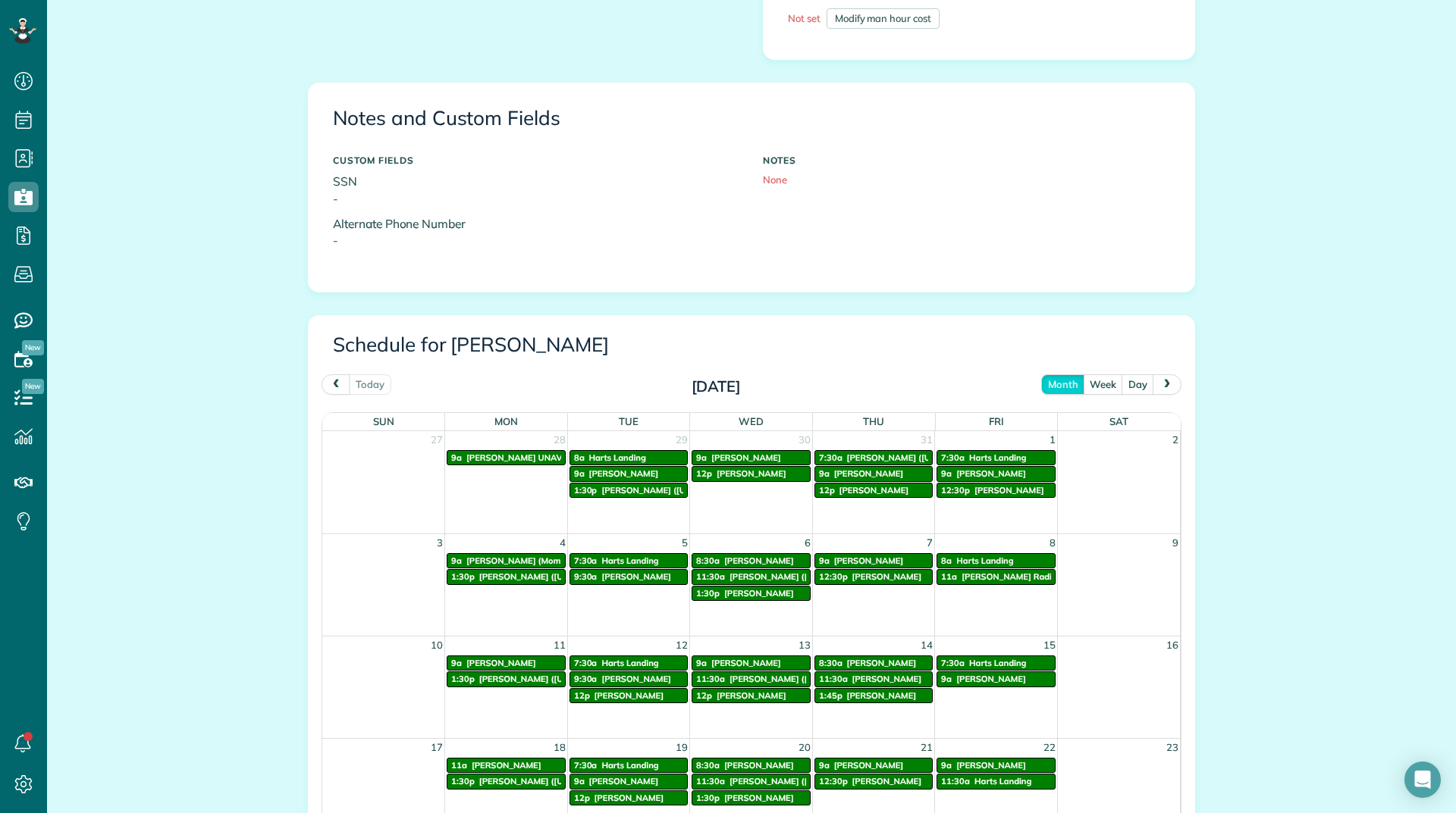
click at [1162, 382] on span "next" at bounding box center [1166, 384] width 12 height 10
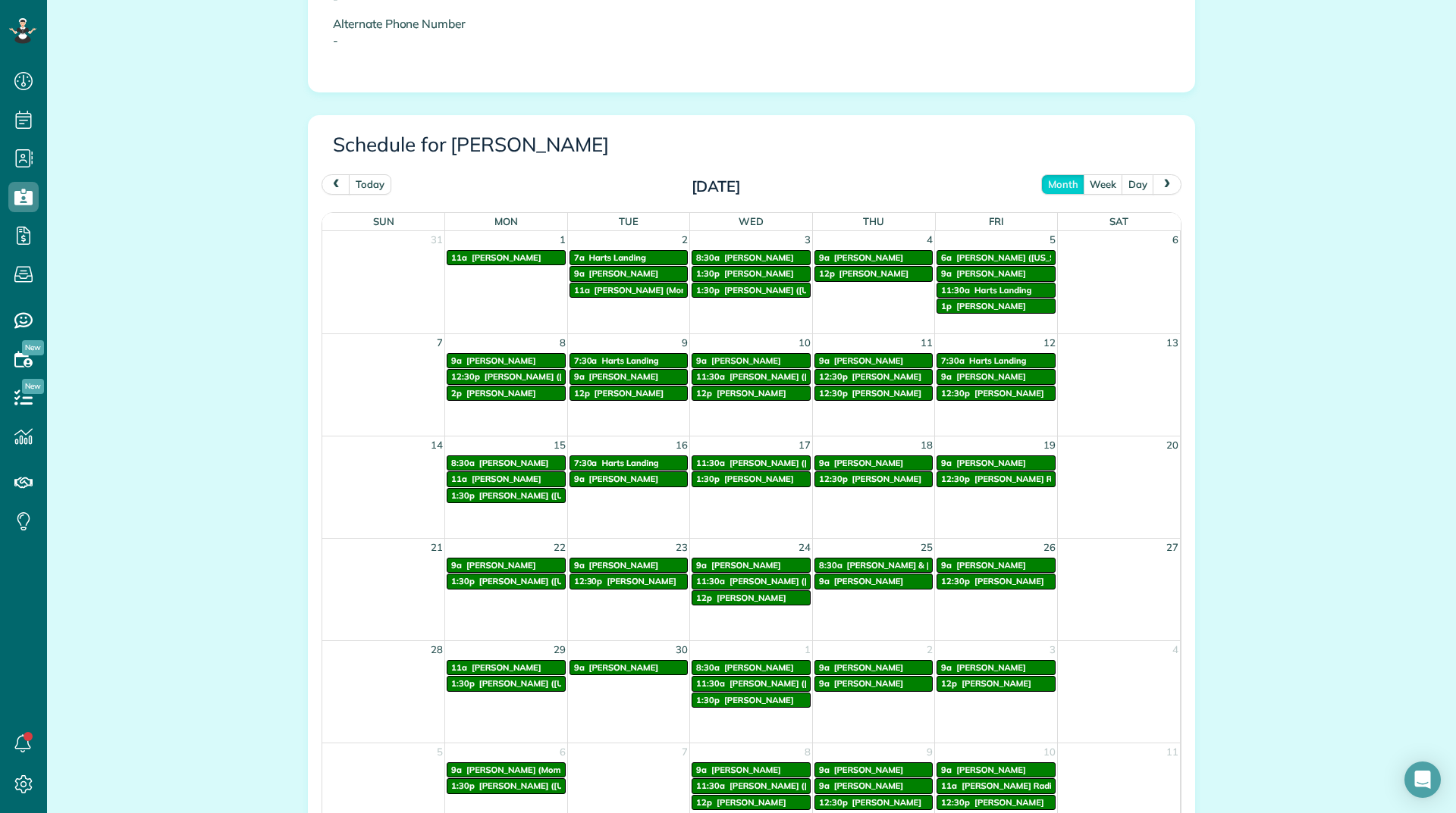
scroll to position [682, 0]
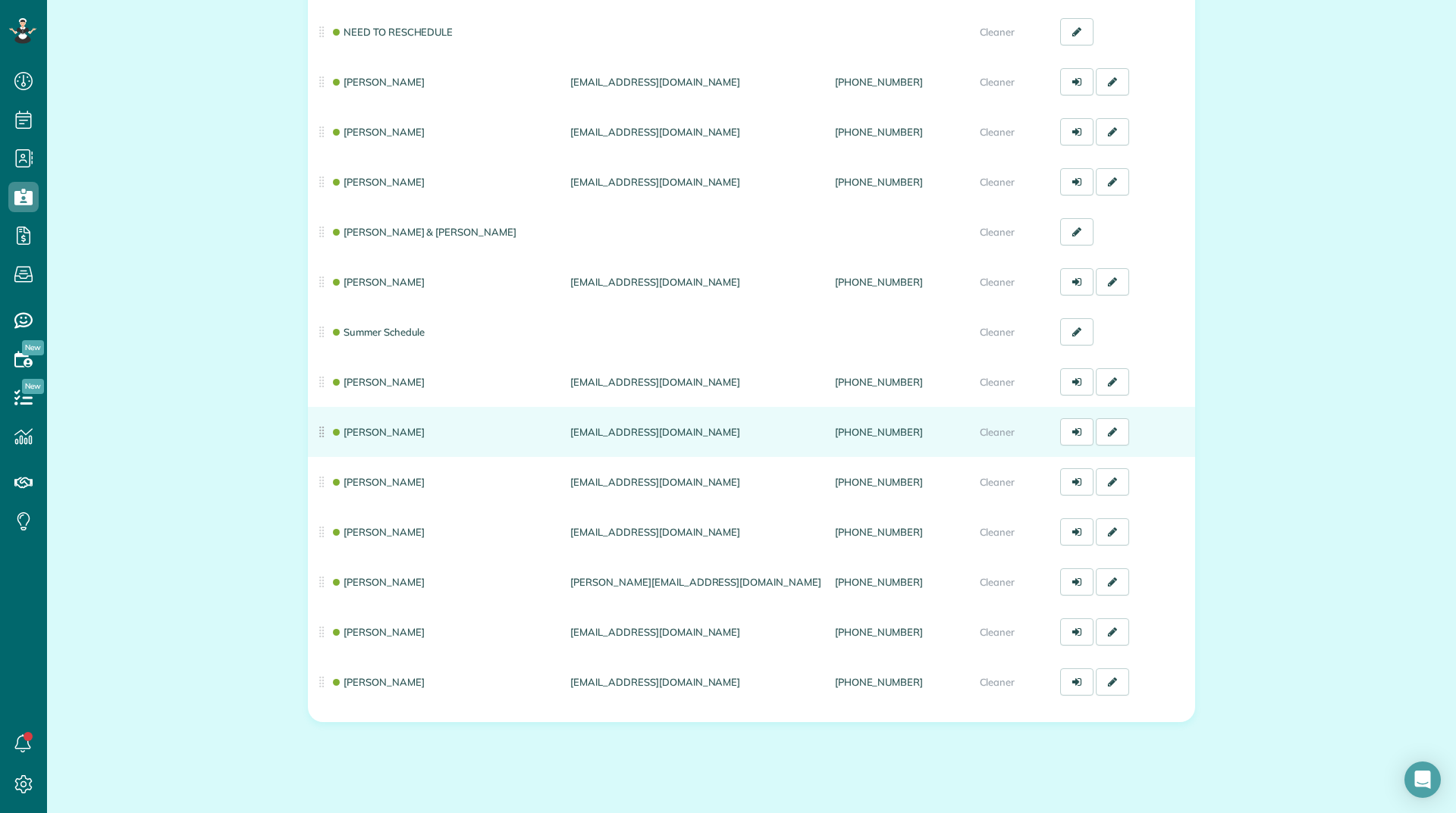
scroll to position [303, 0]
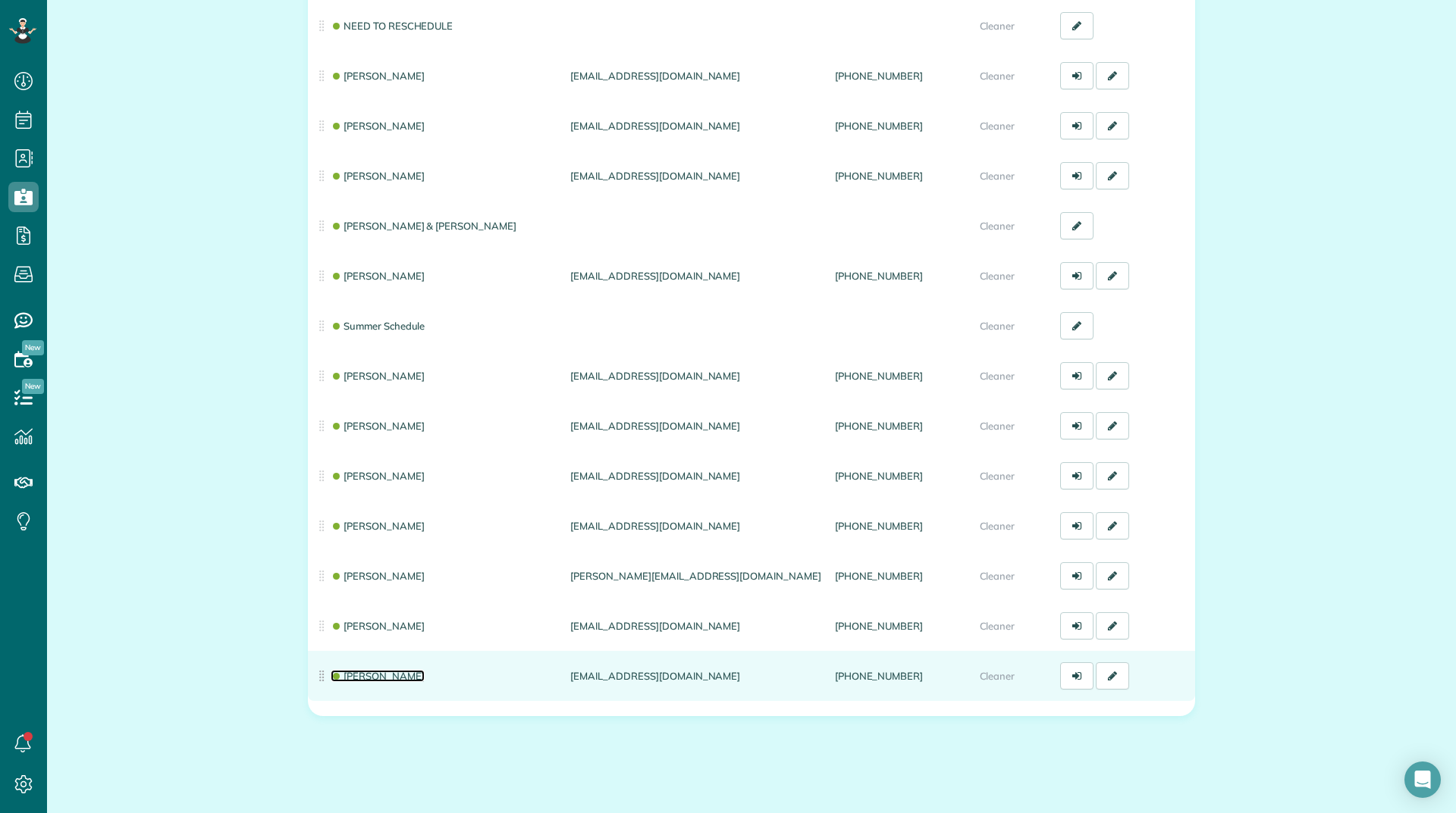
click at [362, 681] on link "Sandi Trowbridge" at bounding box center [377, 675] width 94 height 12
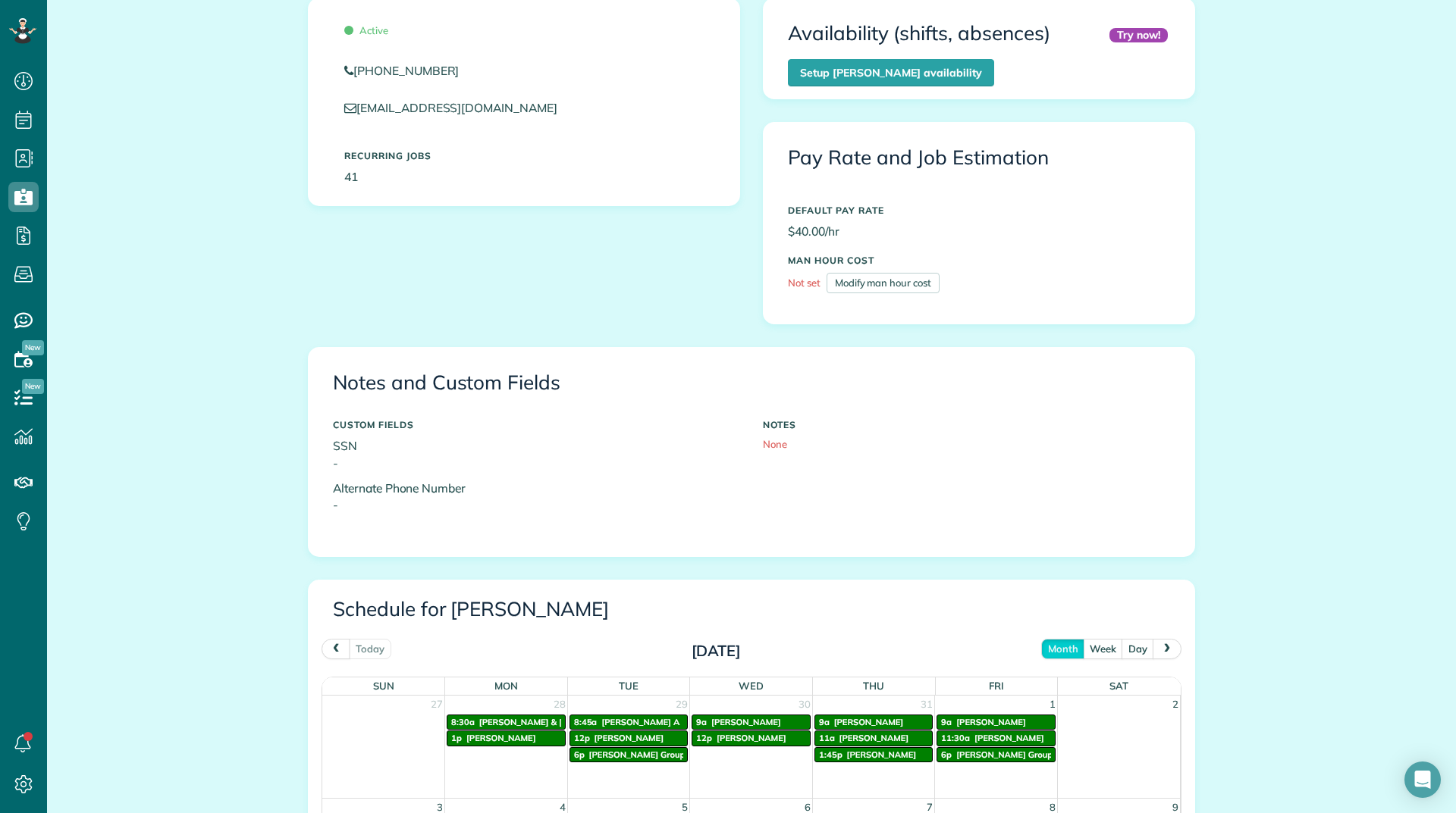
scroll to position [682, 0]
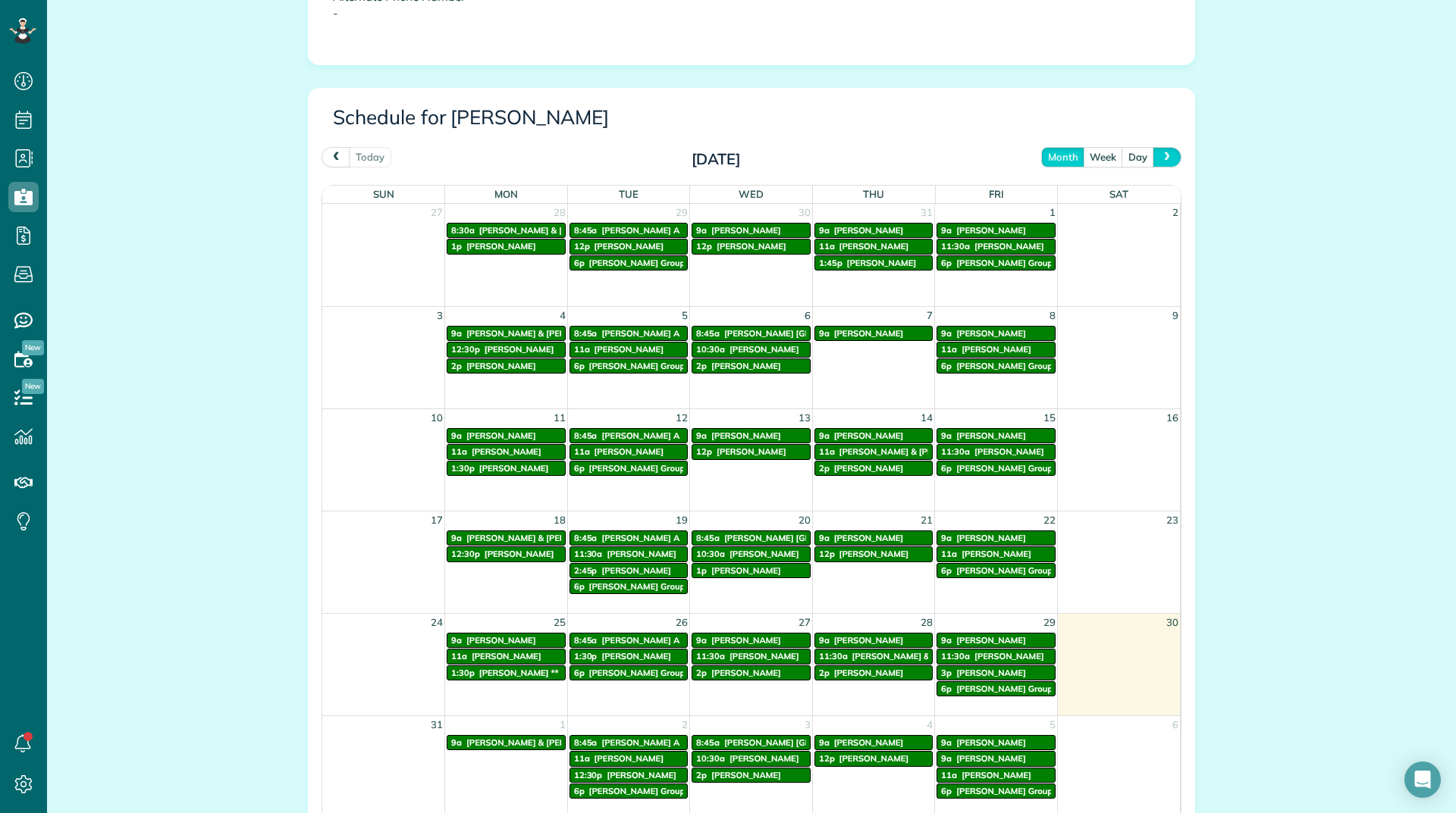
click at [1160, 159] on span "next" at bounding box center [1166, 156] width 12 height 10
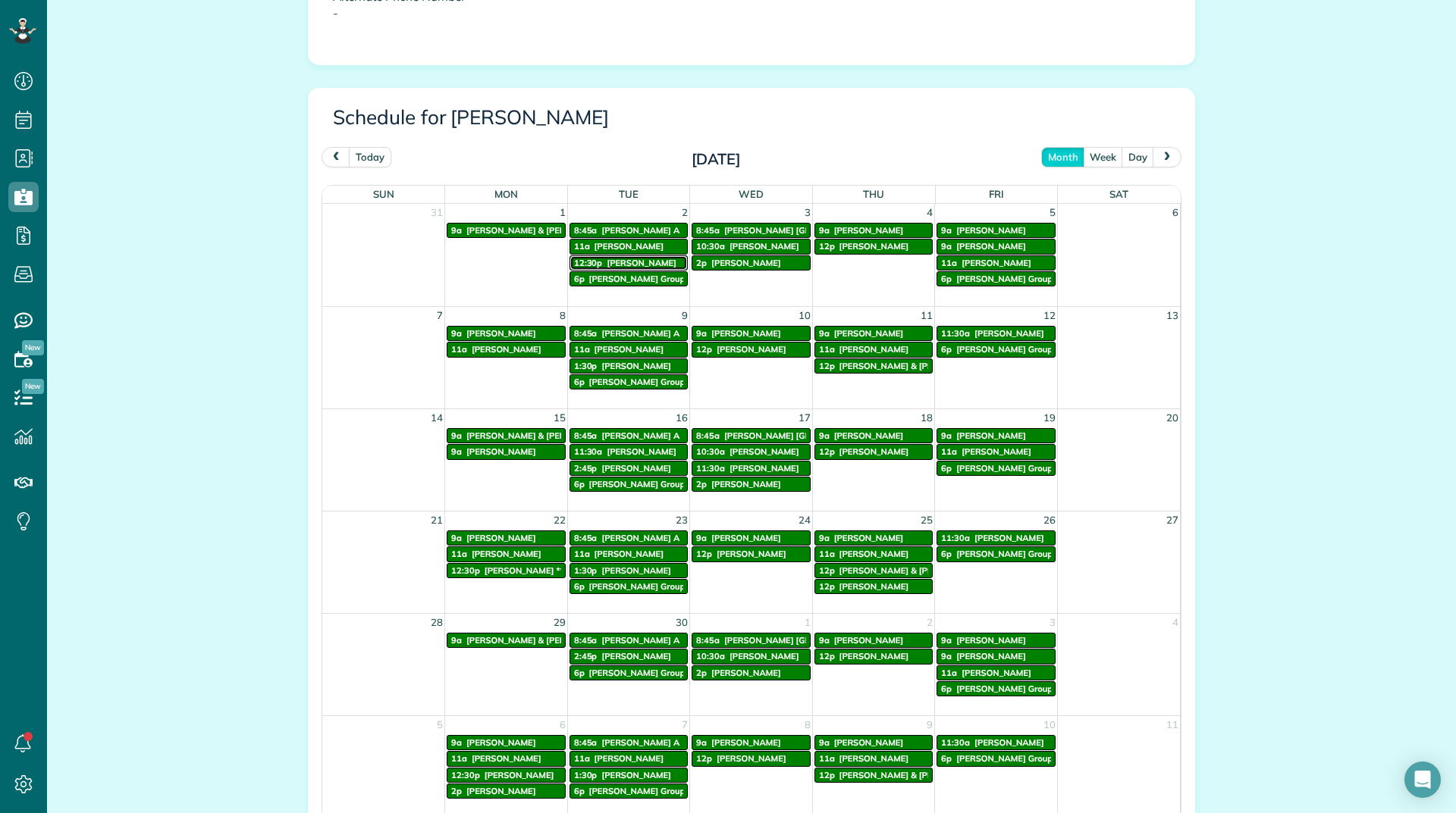
click at [608, 259] on span "[PERSON_NAME]" at bounding box center [642, 263] width 70 height 11
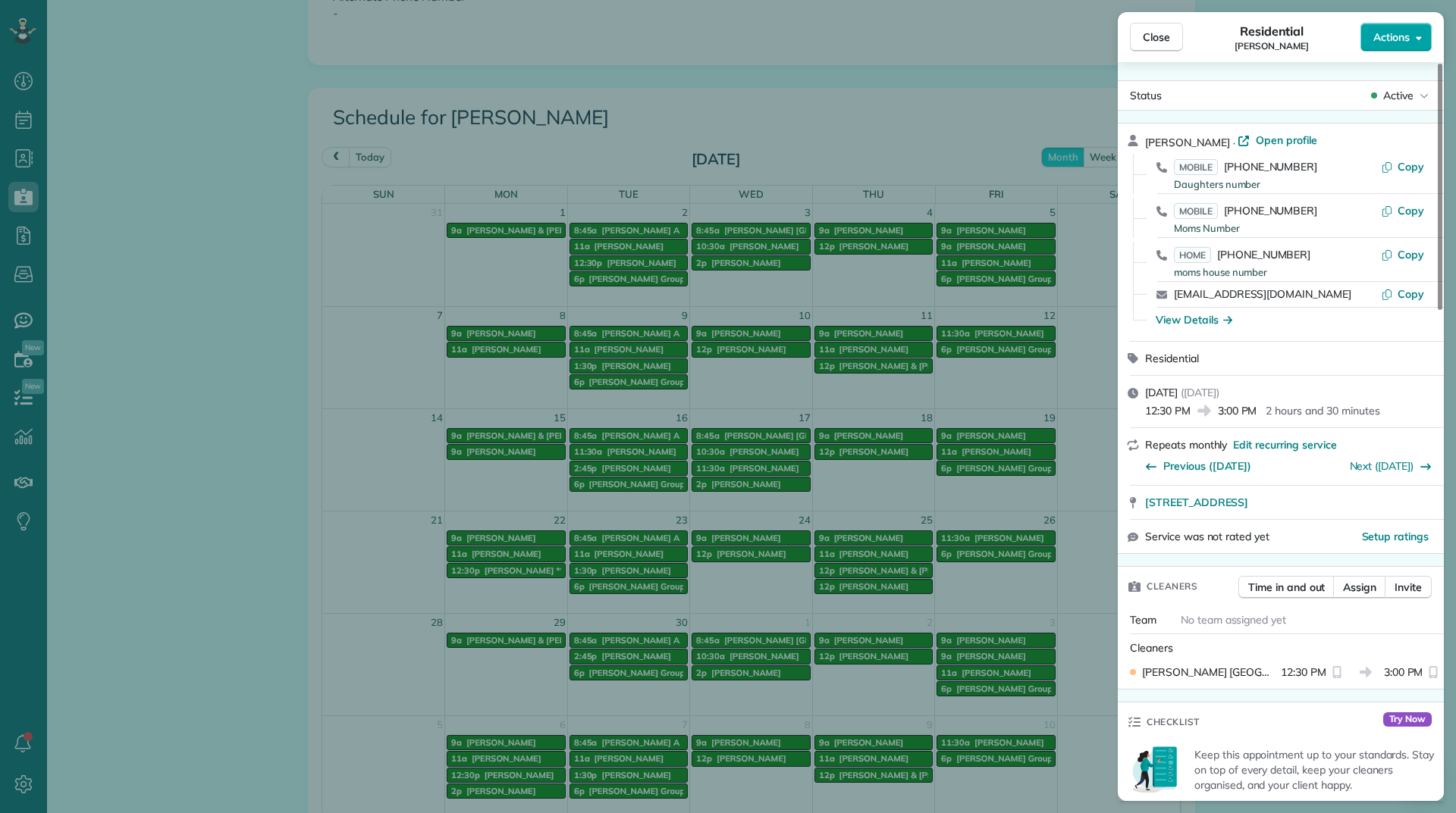
click at [1373, 42] on span "Actions" at bounding box center [1392, 37] width 37 height 16
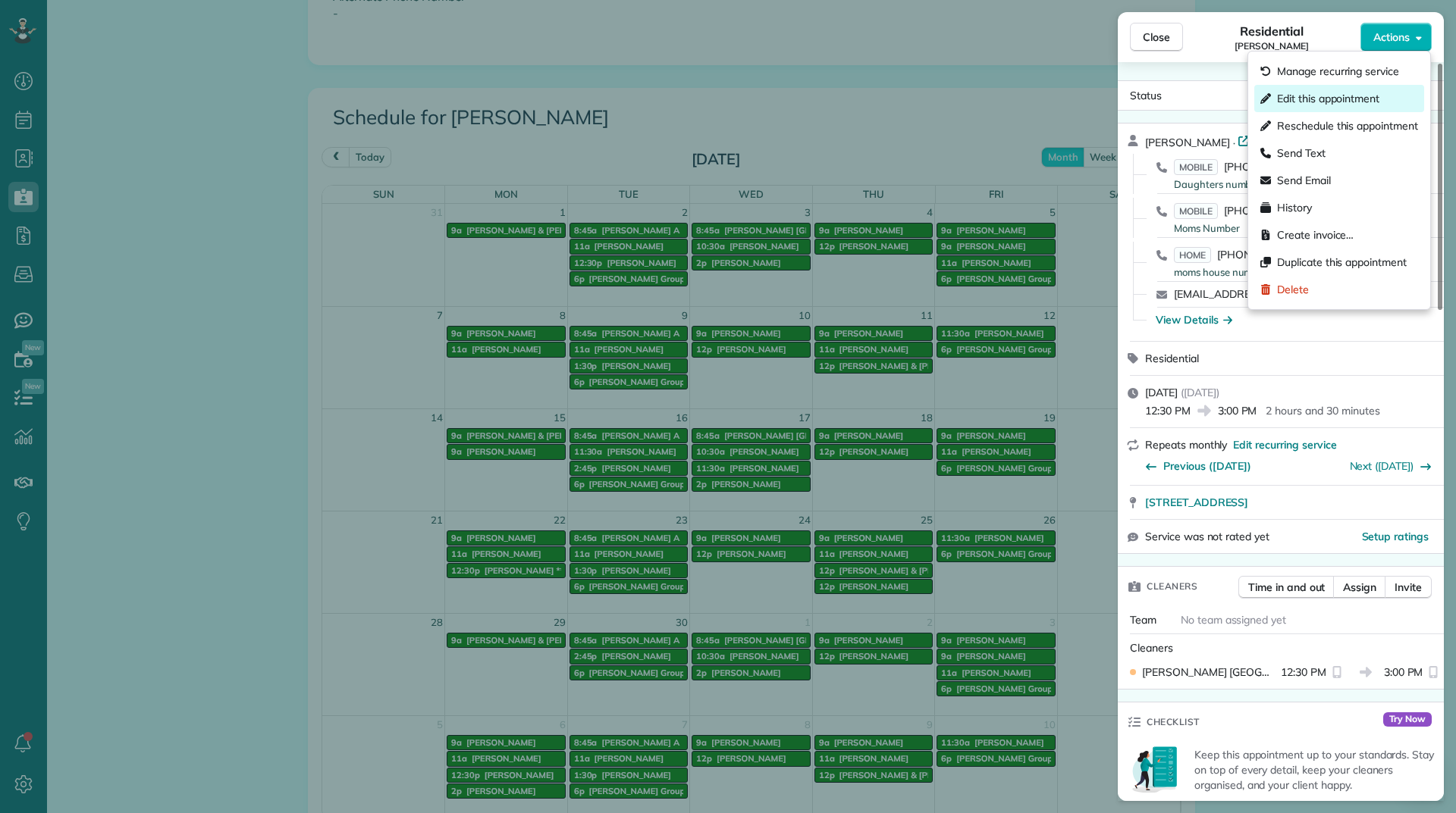
click at [1357, 90] on div "Edit this appointment" at bounding box center [1338, 98] width 170 height 28
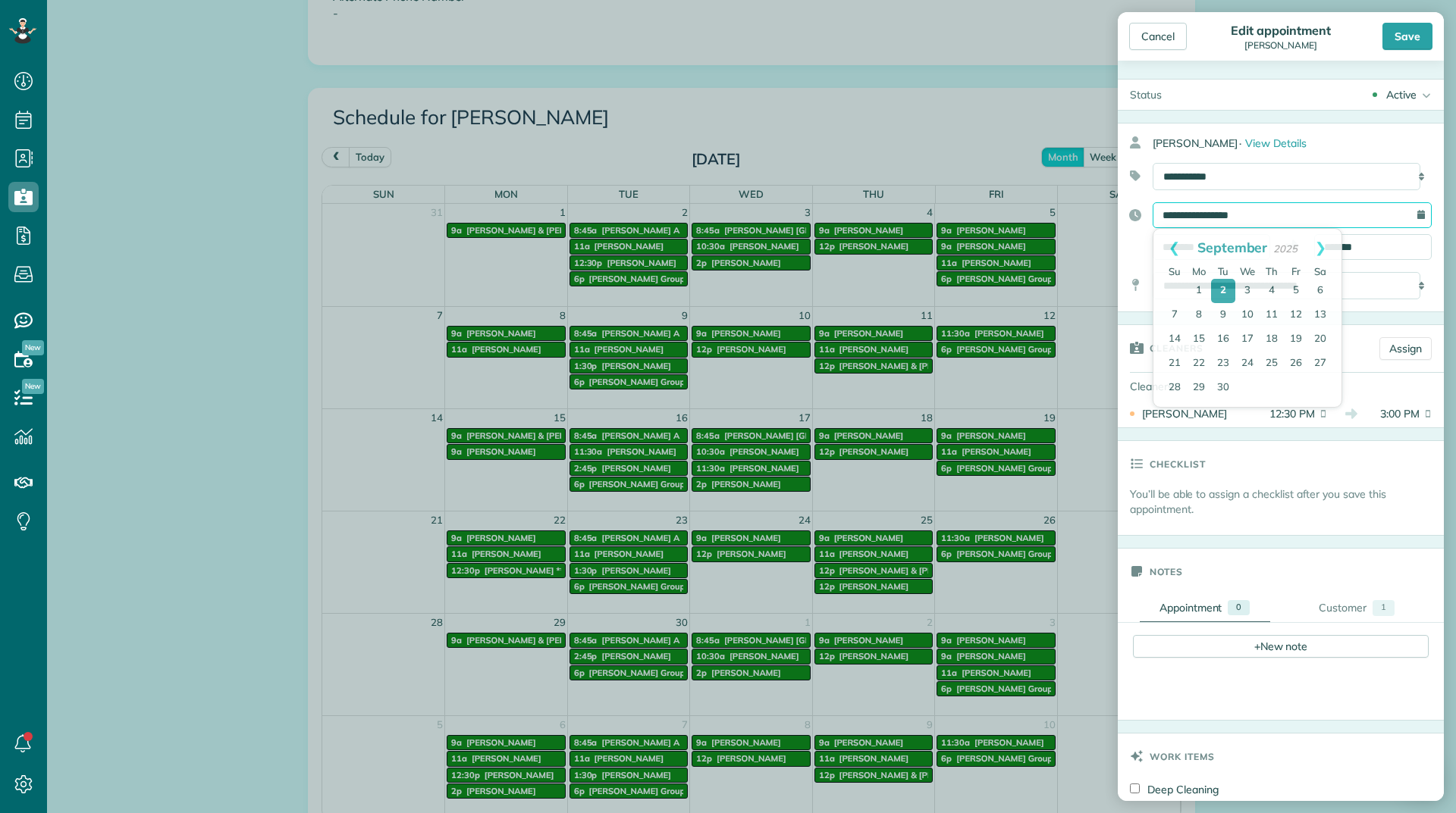
click at [1260, 210] on input "**********" at bounding box center [1292, 216] width 279 height 26
click at [1204, 307] on link "8" at bounding box center [1198, 315] width 24 height 24
type input "**********"
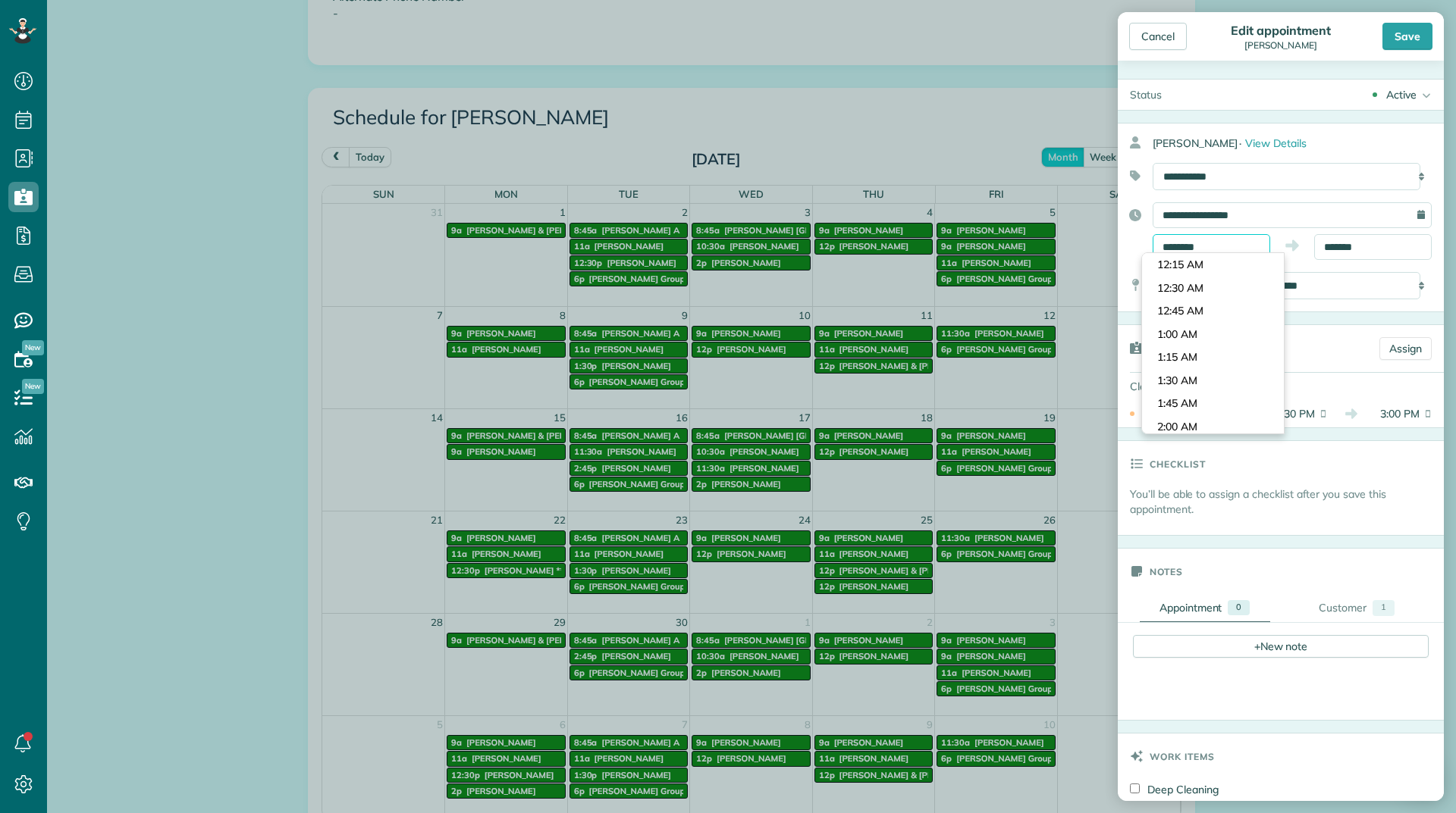
scroll to position [1111, 0]
click at [1215, 241] on input "********" at bounding box center [1211, 247] width 118 height 26
type input "*******"
click at [1182, 331] on body "Dashboard Scheduling Calendar View List View Dispatch View - Weekly scheduling …" at bounding box center [728, 406] width 1456 height 813
click at [1390, 34] on div "Save" at bounding box center [1407, 37] width 50 height 28
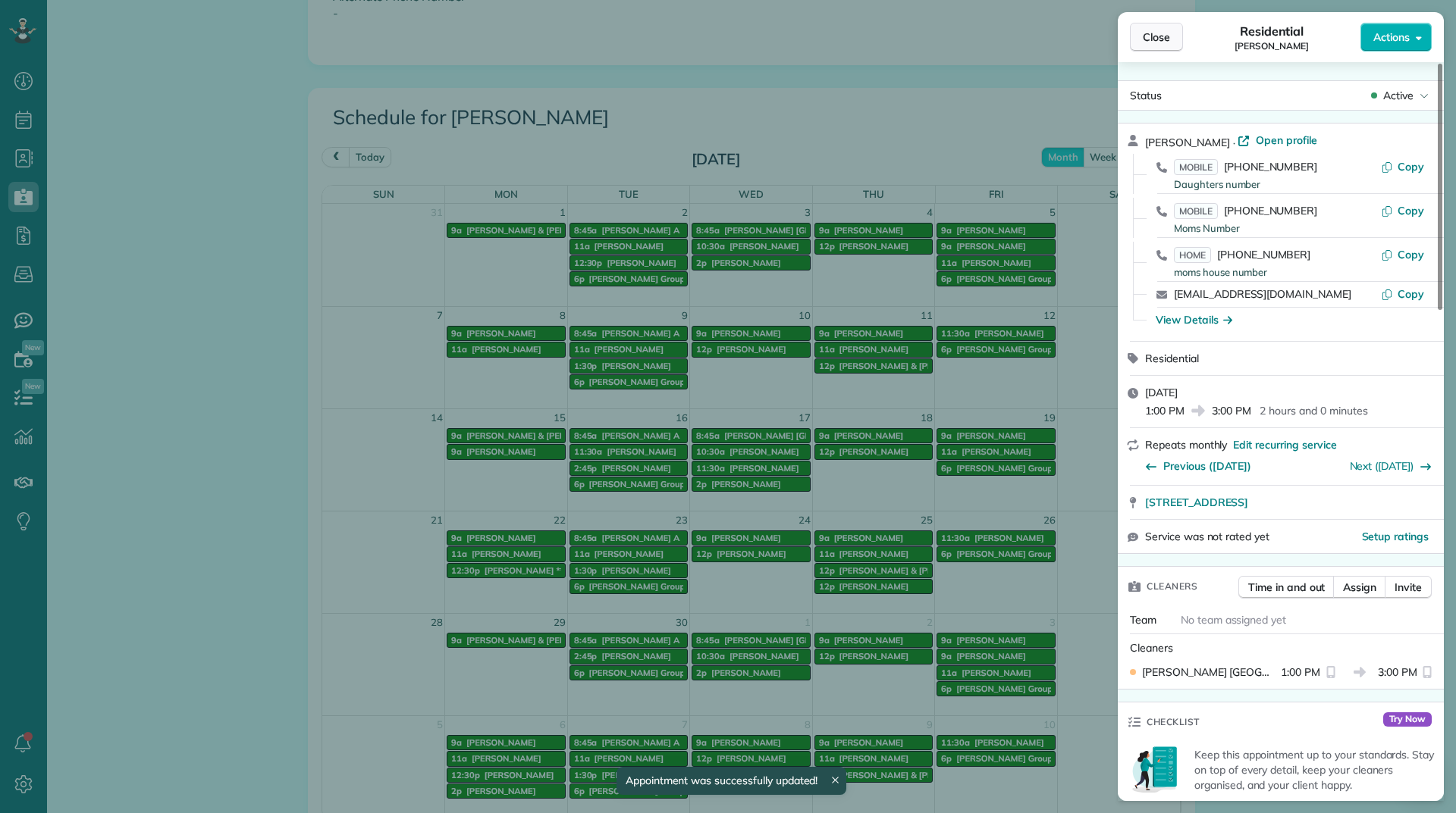
click at [1157, 29] on button "Close" at bounding box center [1157, 37] width 53 height 28
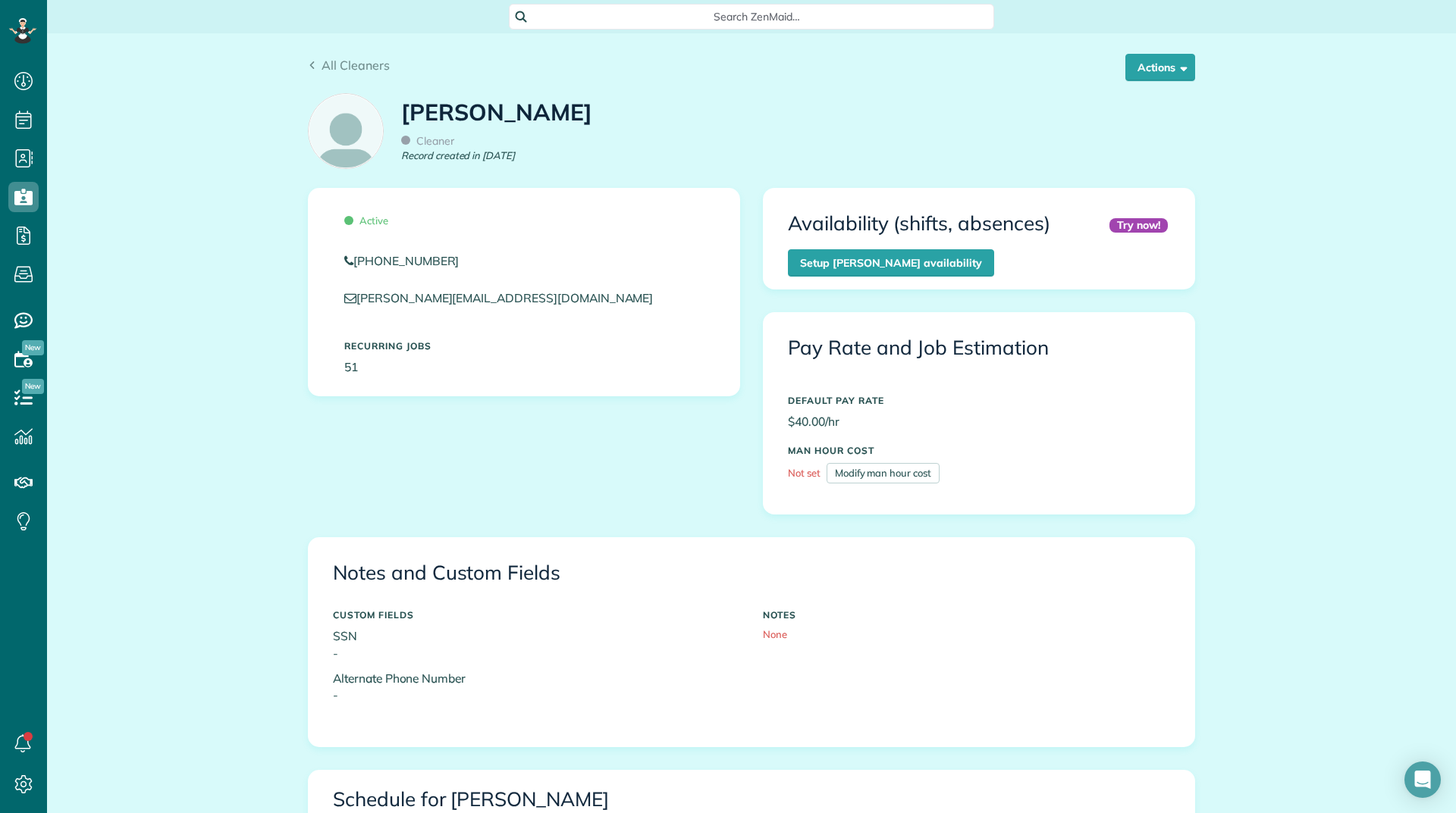
scroll to position [742, 0]
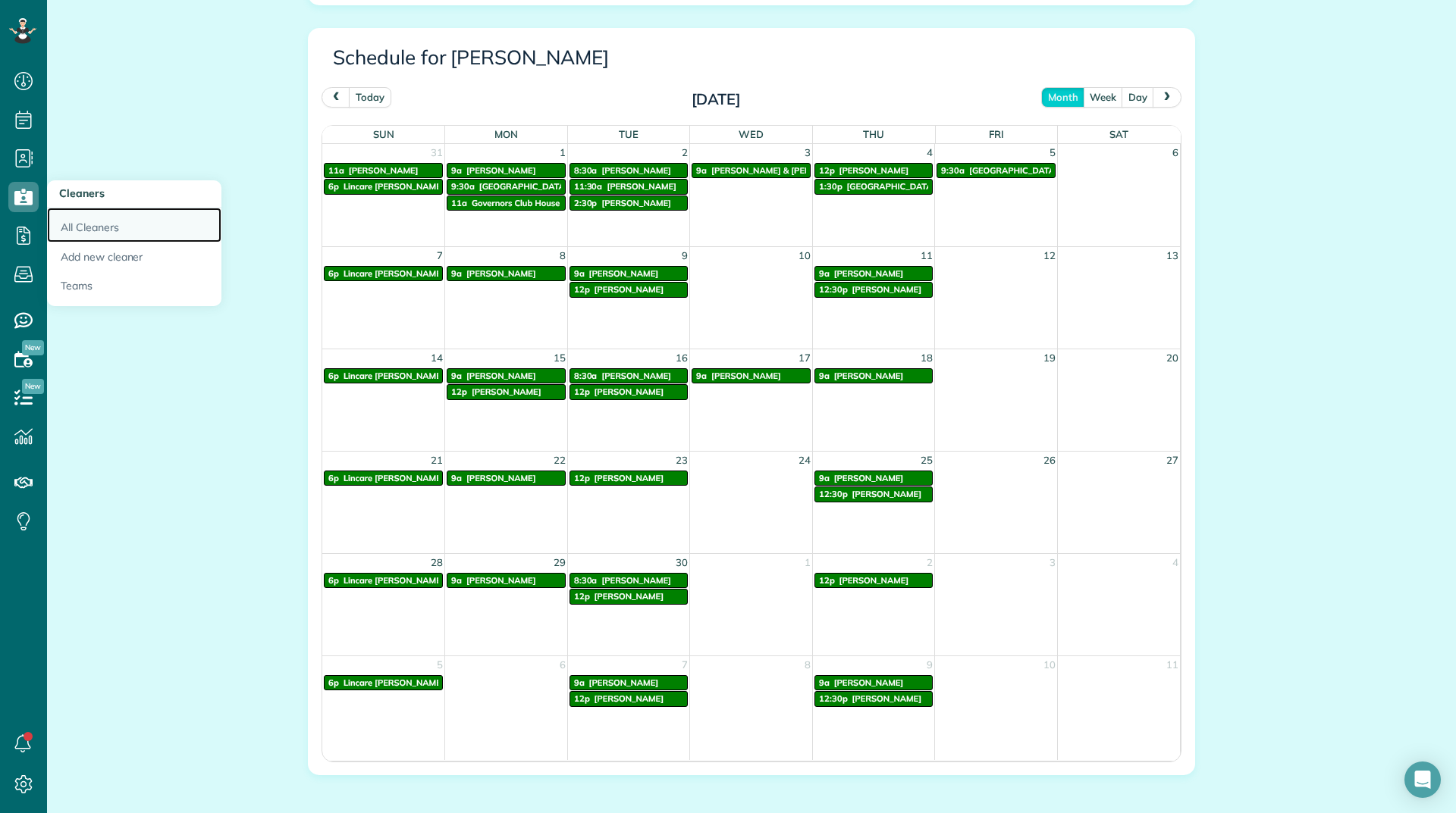
click at [83, 224] on link "All Cleaners" at bounding box center [134, 225] width 174 height 35
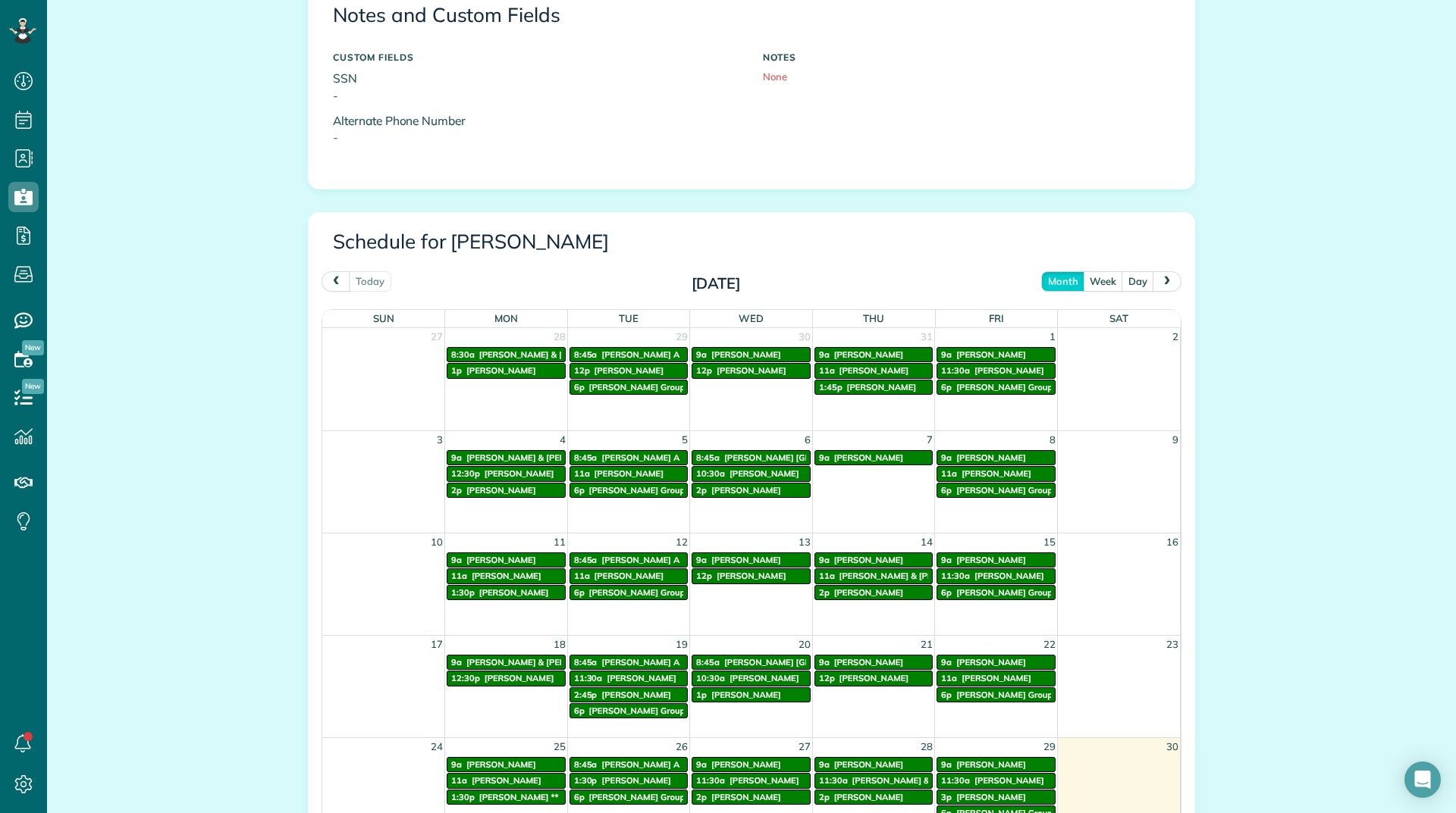
scroll to position [758, 0]
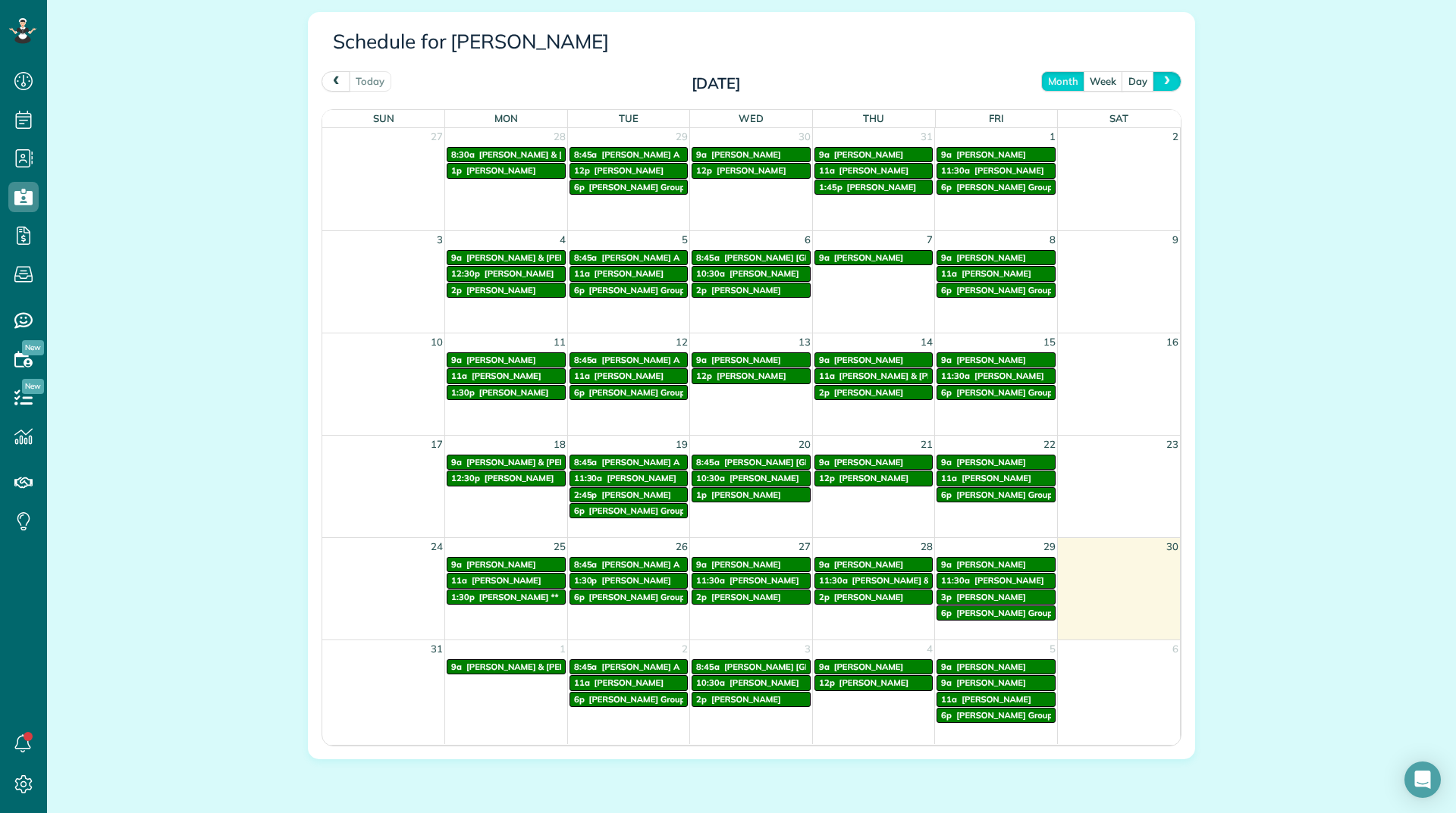
click at [1166, 81] on span "next" at bounding box center [1166, 81] width 12 height 10
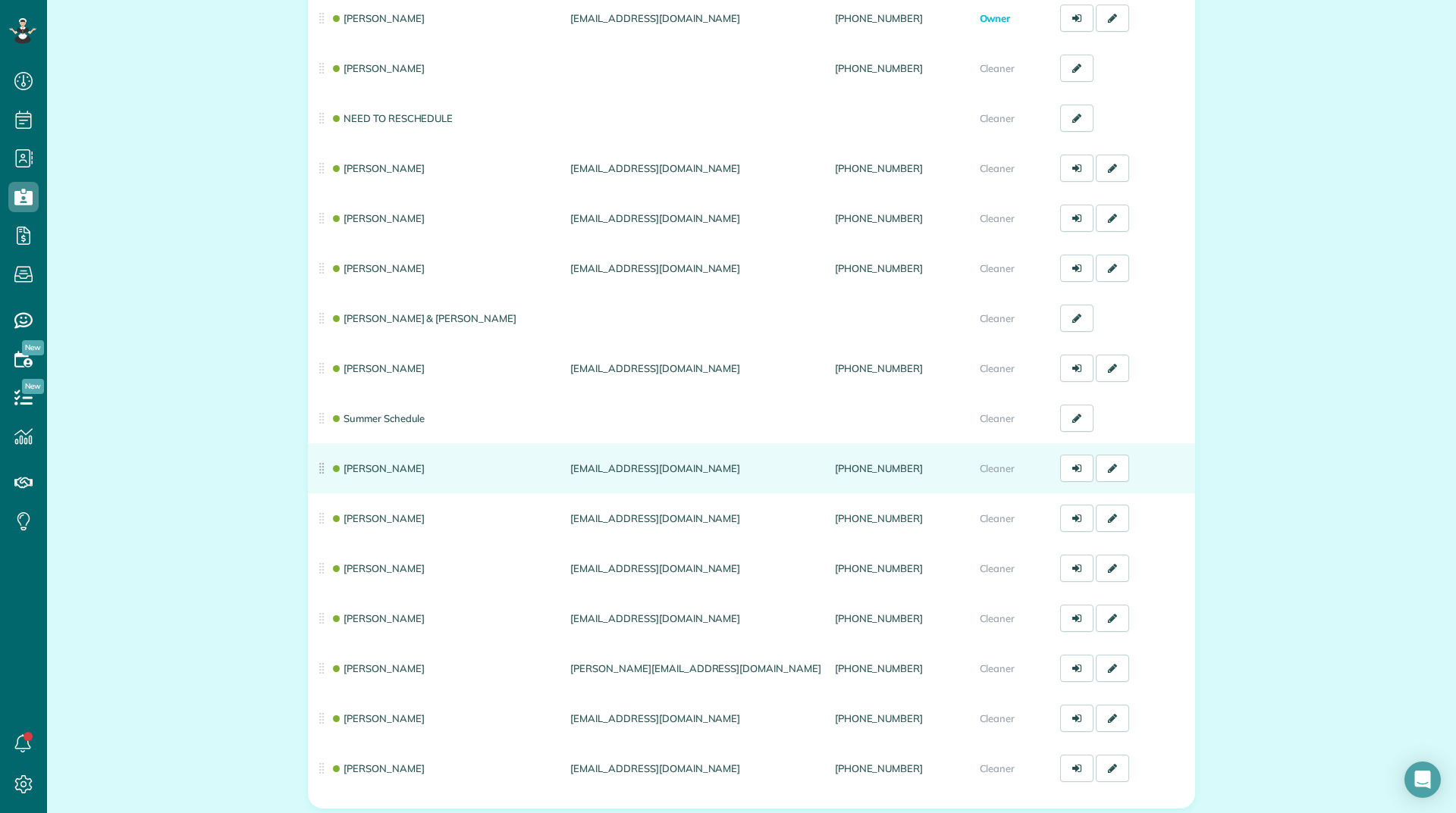
scroll to position [303, 0]
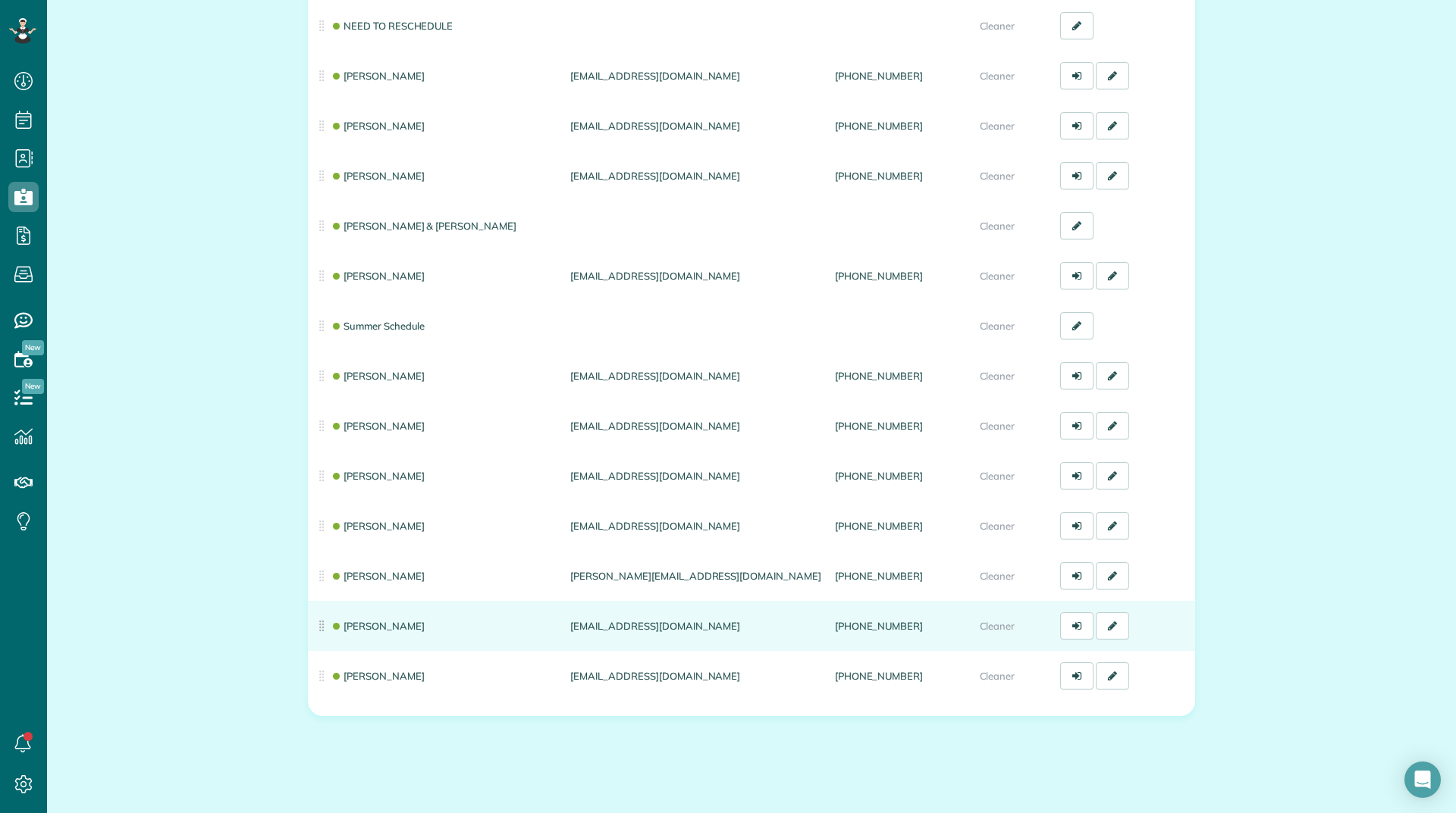
click at [357, 616] on td "[PERSON_NAME]" at bounding box center [435, 626] width 256 height 50
click at [360, 625] on link "[PERSON_NAME]" at bounding box center [377, 626] width 94 height 12
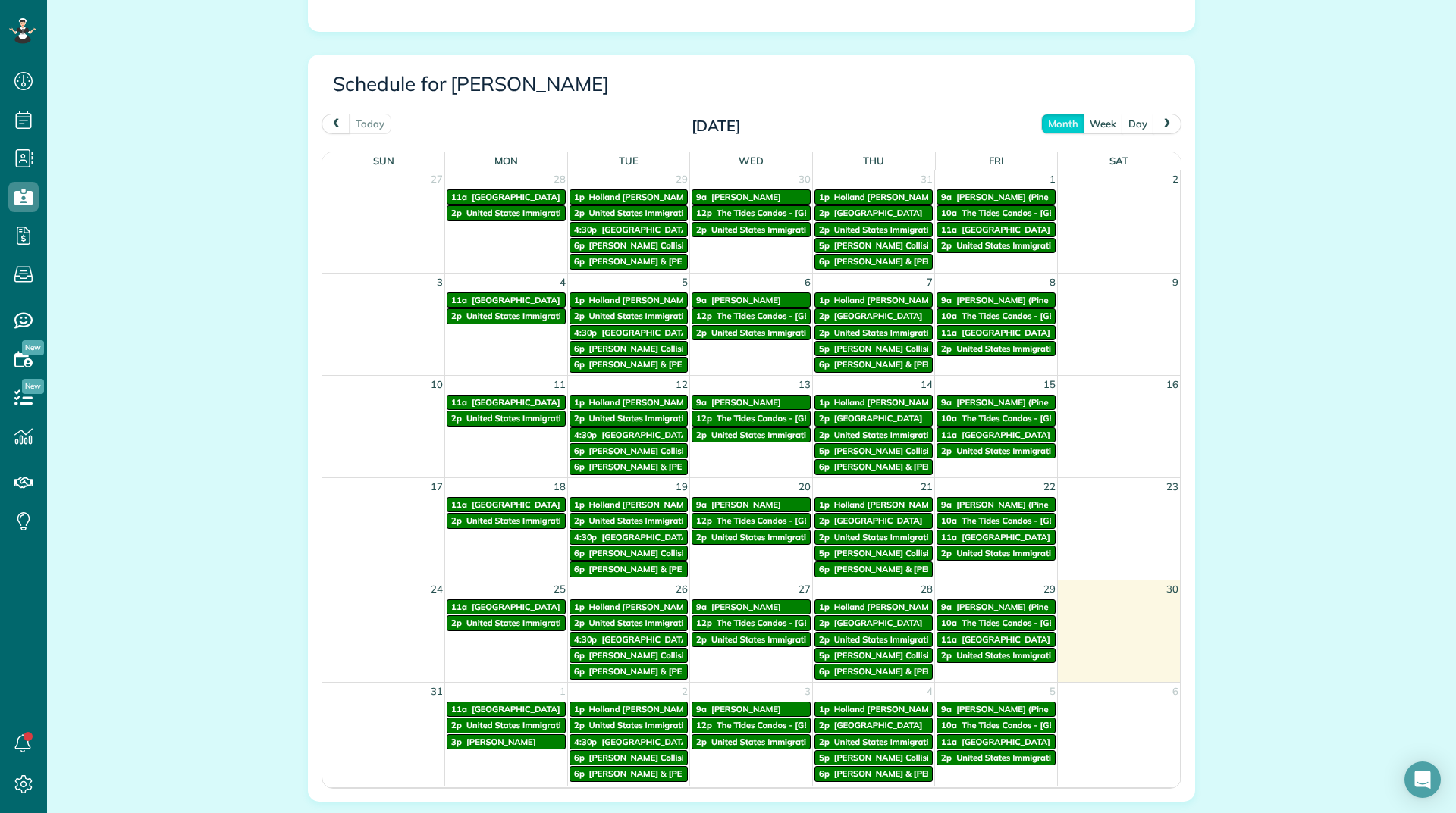
scroll to position [758, 0]
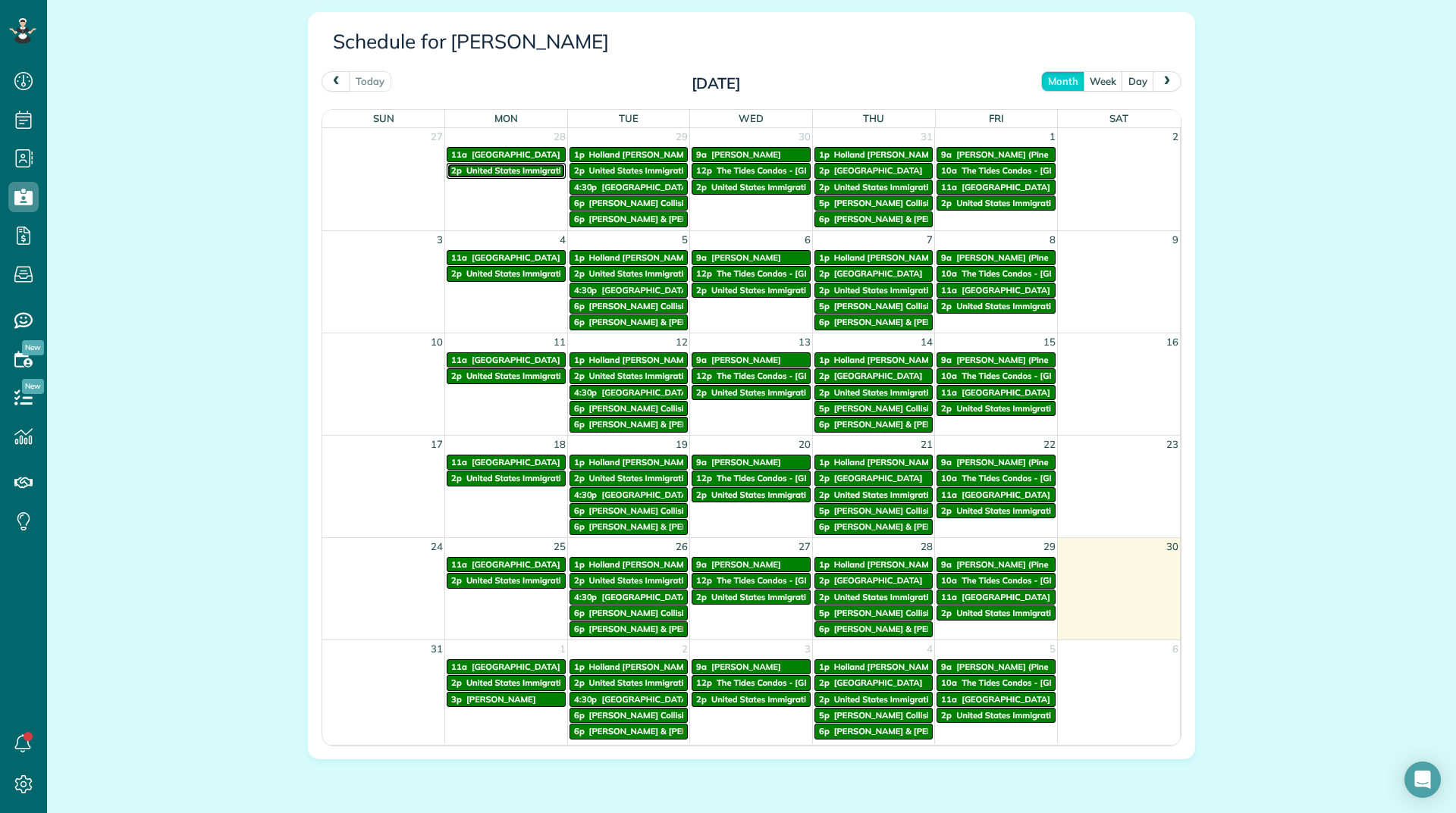
click at [511, 173] on span "United States Immigration Office" at bounding box center [532, 171] width 130 height 11
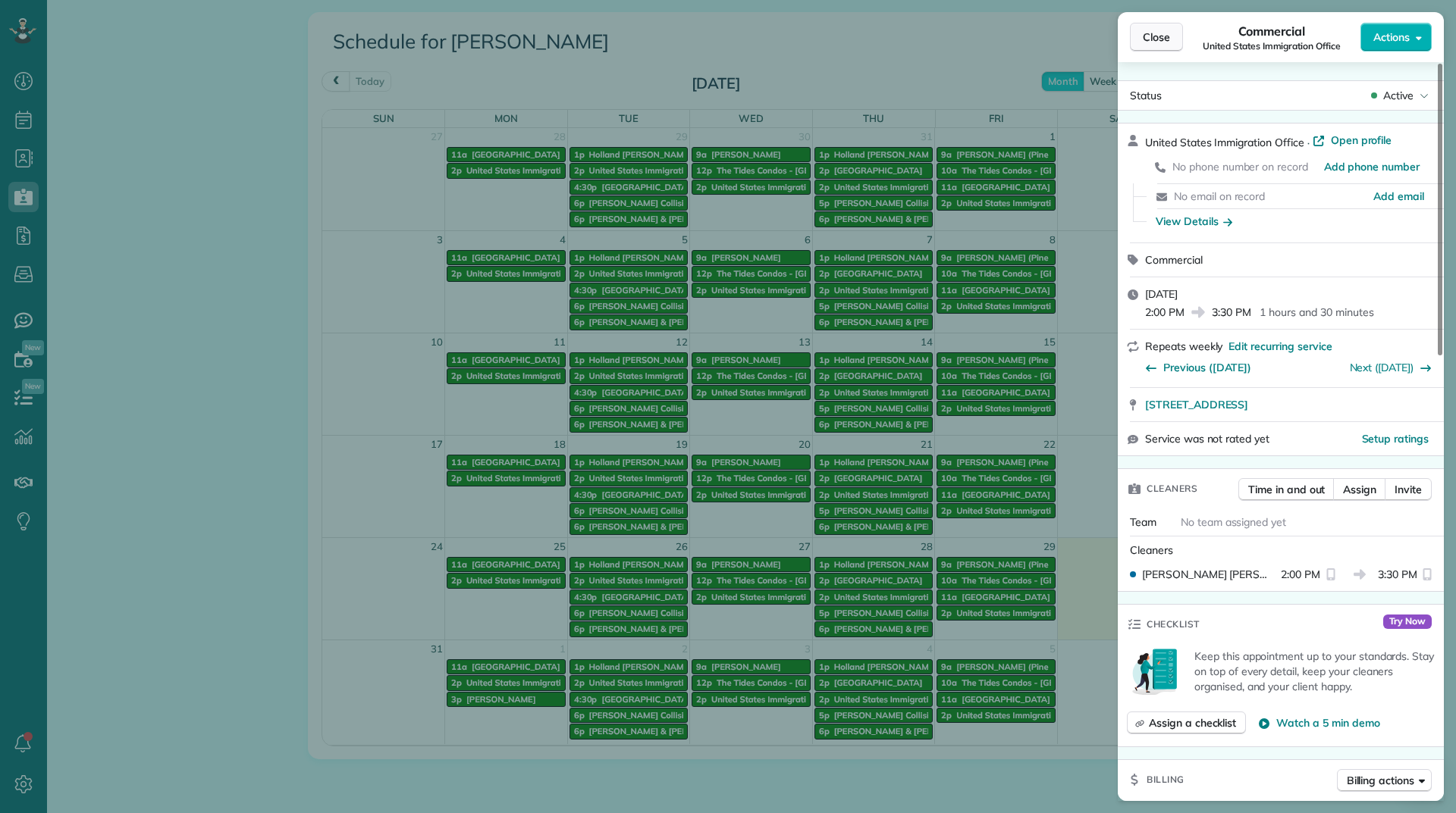
click at [1147, 40] on span "Close" at bounding box center [1157, 37] width 28 height 16
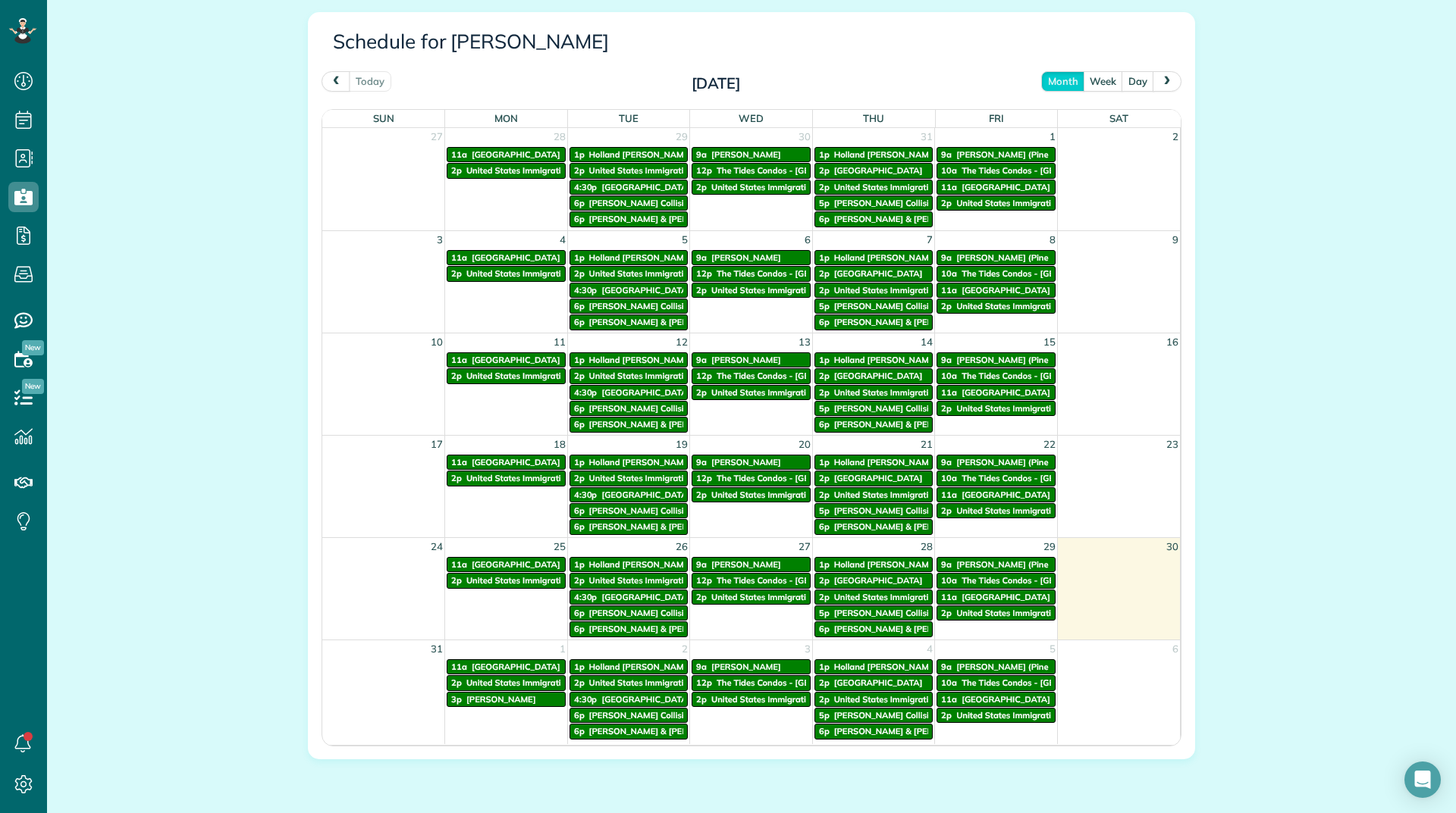
click at [1163, 84] on span "next" at bounding box center [1166, 81] width 12 height 10
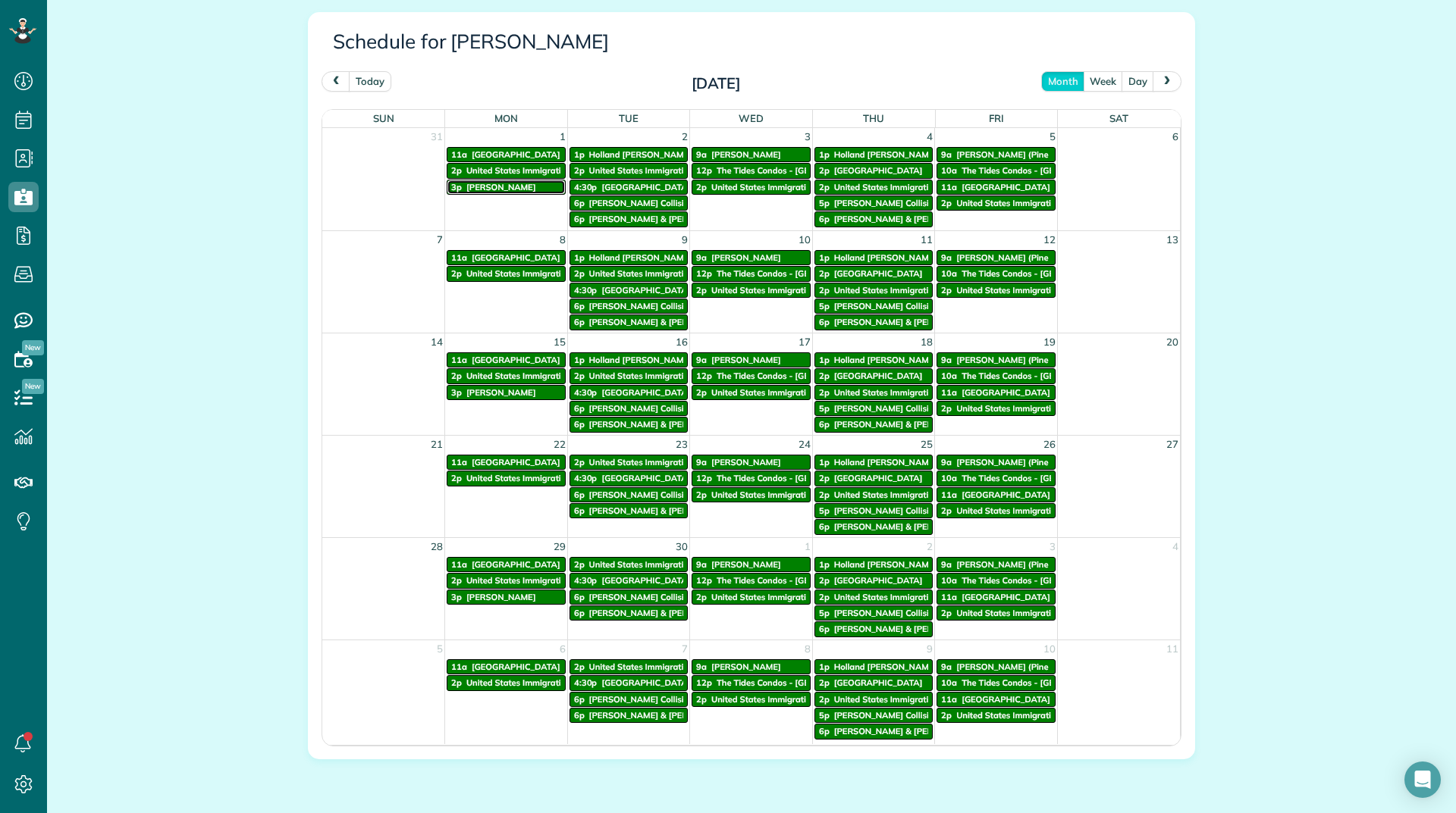
click at [482, 184] on span "Terri Strickland" at bounding box center [501, 187] width 70 height 11
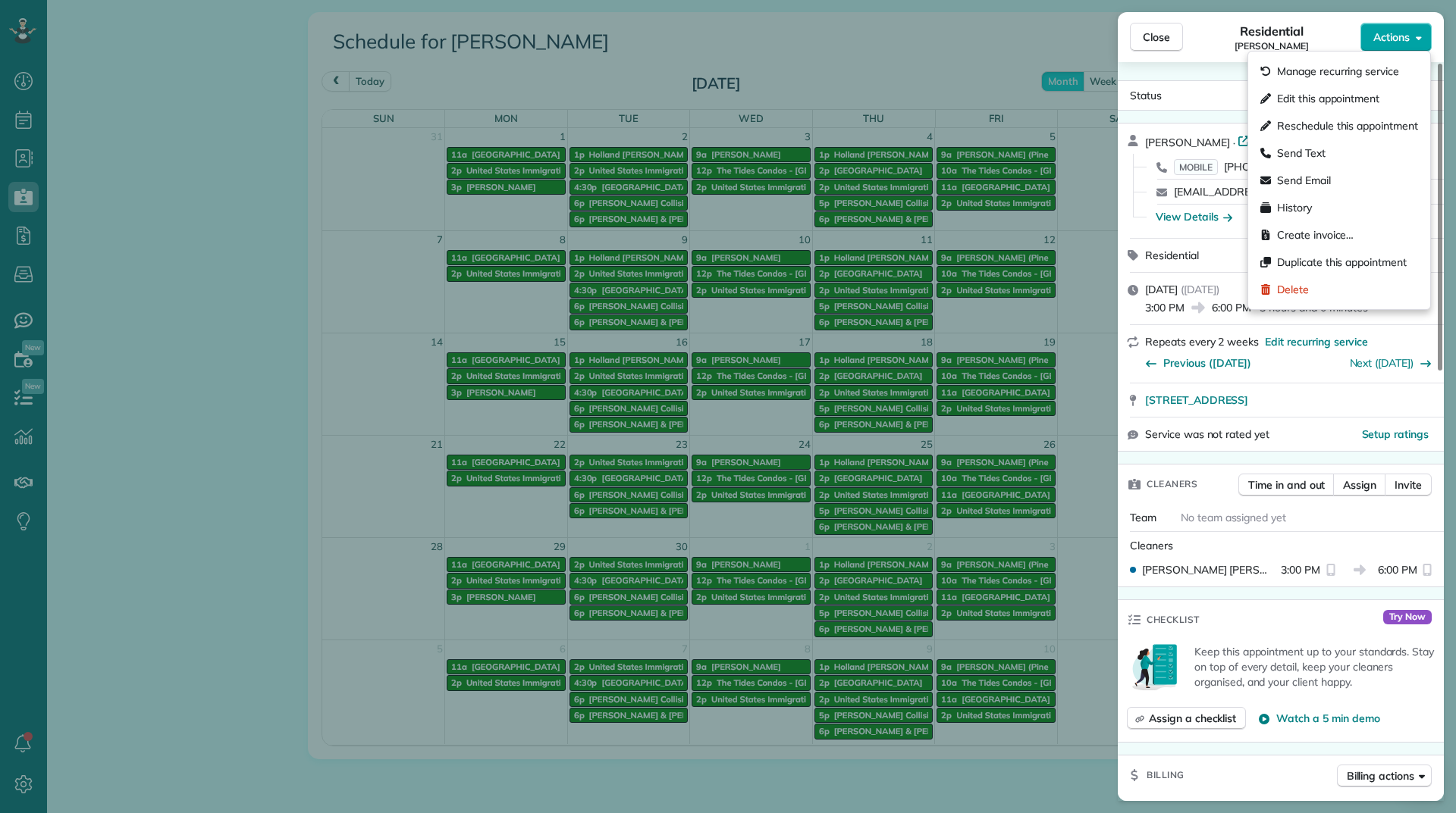
click at [1380, 0] on div "Close Residential Terri Strickland Actions Status Active Terri Strickland · Ope…" at bounding box center [728, 0] width 1456 height 0
click at [1221, 28] on div "Residential Terri Strickland" at bounding box center [1271, 37] width 177 height 30
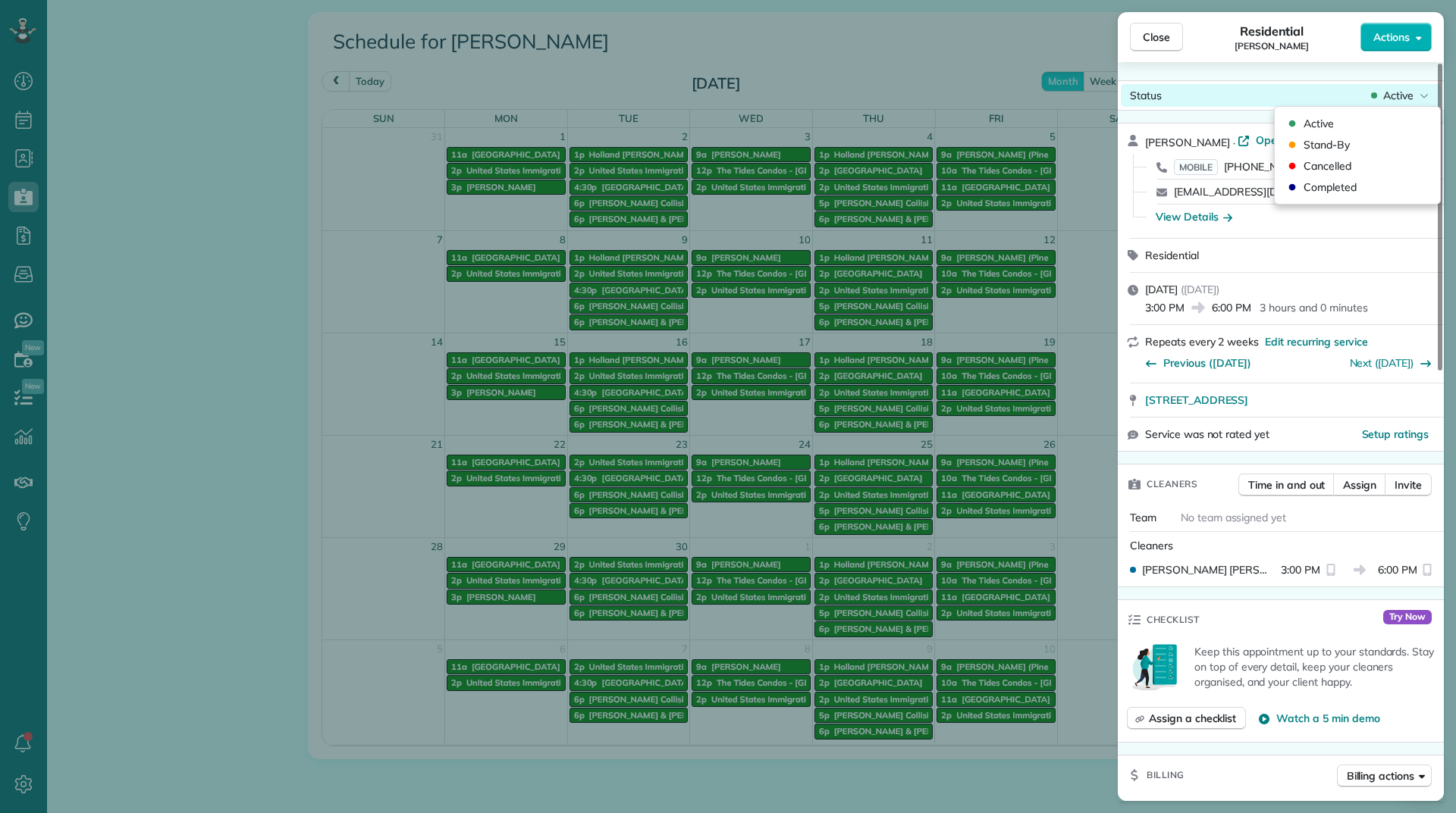
click at [1391, 102] on span "Active" at bounding box center [1397, 95] width 30 height 16
click at [1343, 163] on span "Cancelled" at bounding box center [1327, 166] width 48 height 16
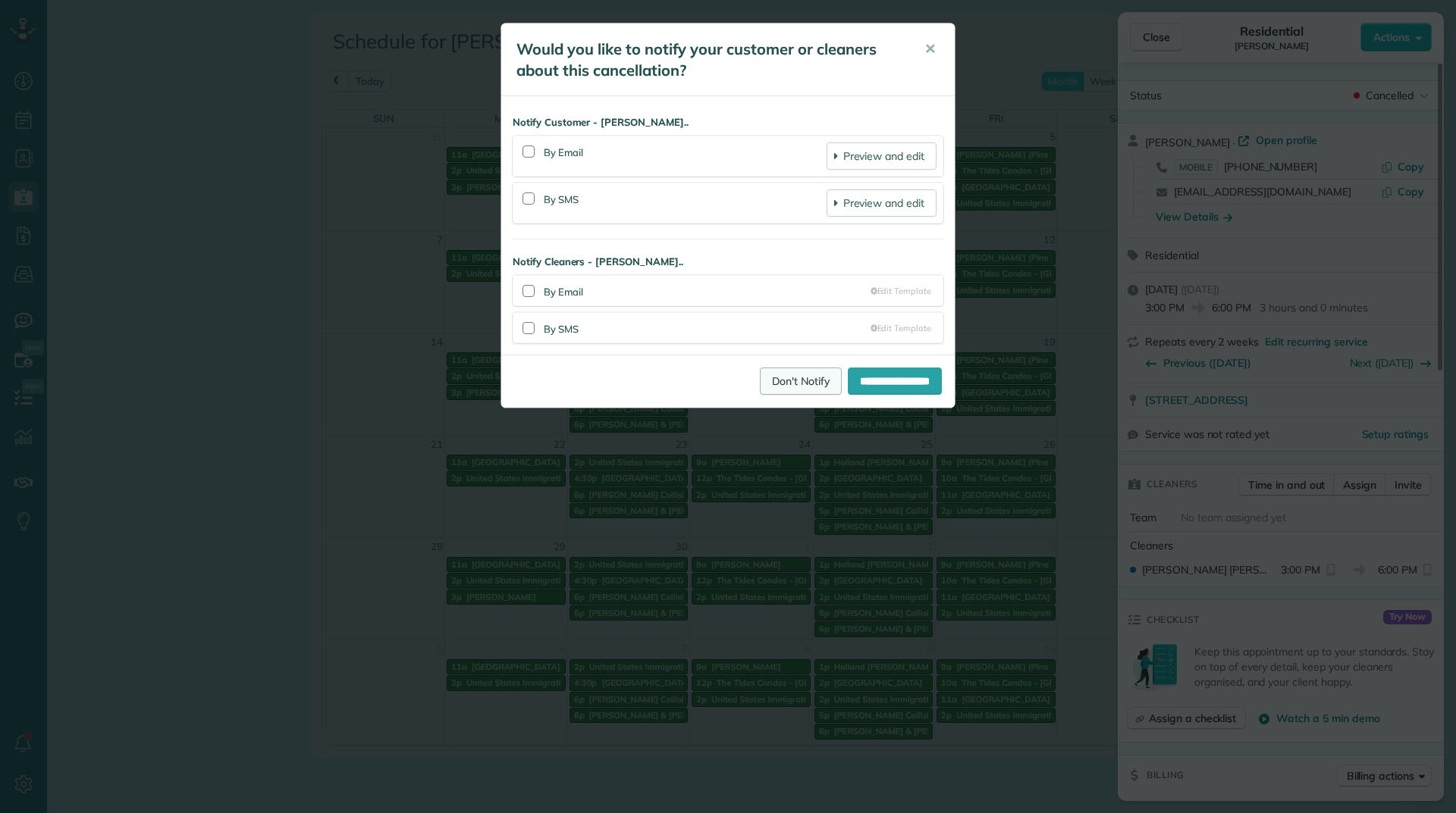
click at [803, 380] on link "Don't Notify" at bounding box center [801, 382] width 82 height 28
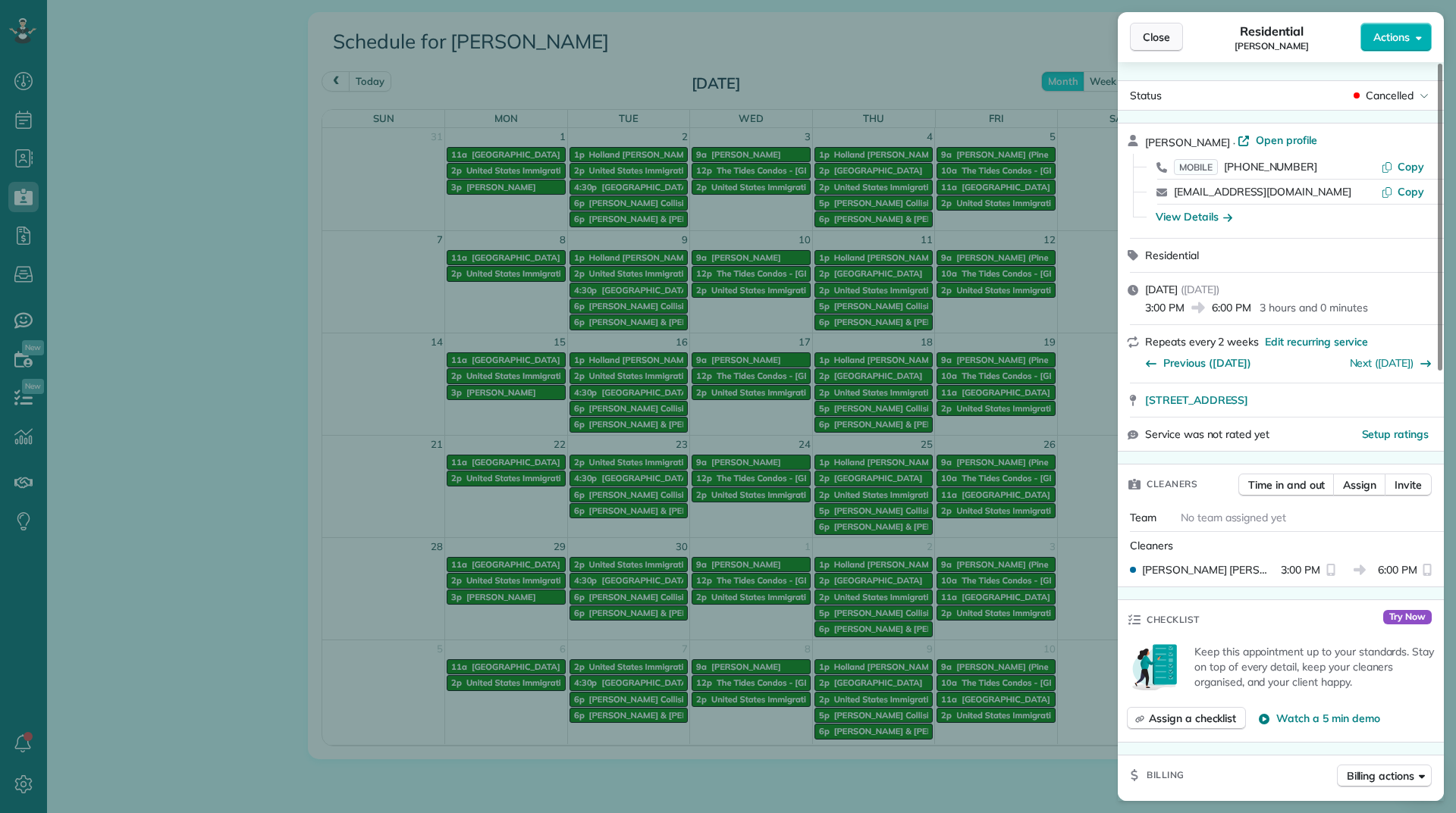
click at [1152, 39] on span "Close" at bounding box center [1157, 37] width 28 height 16
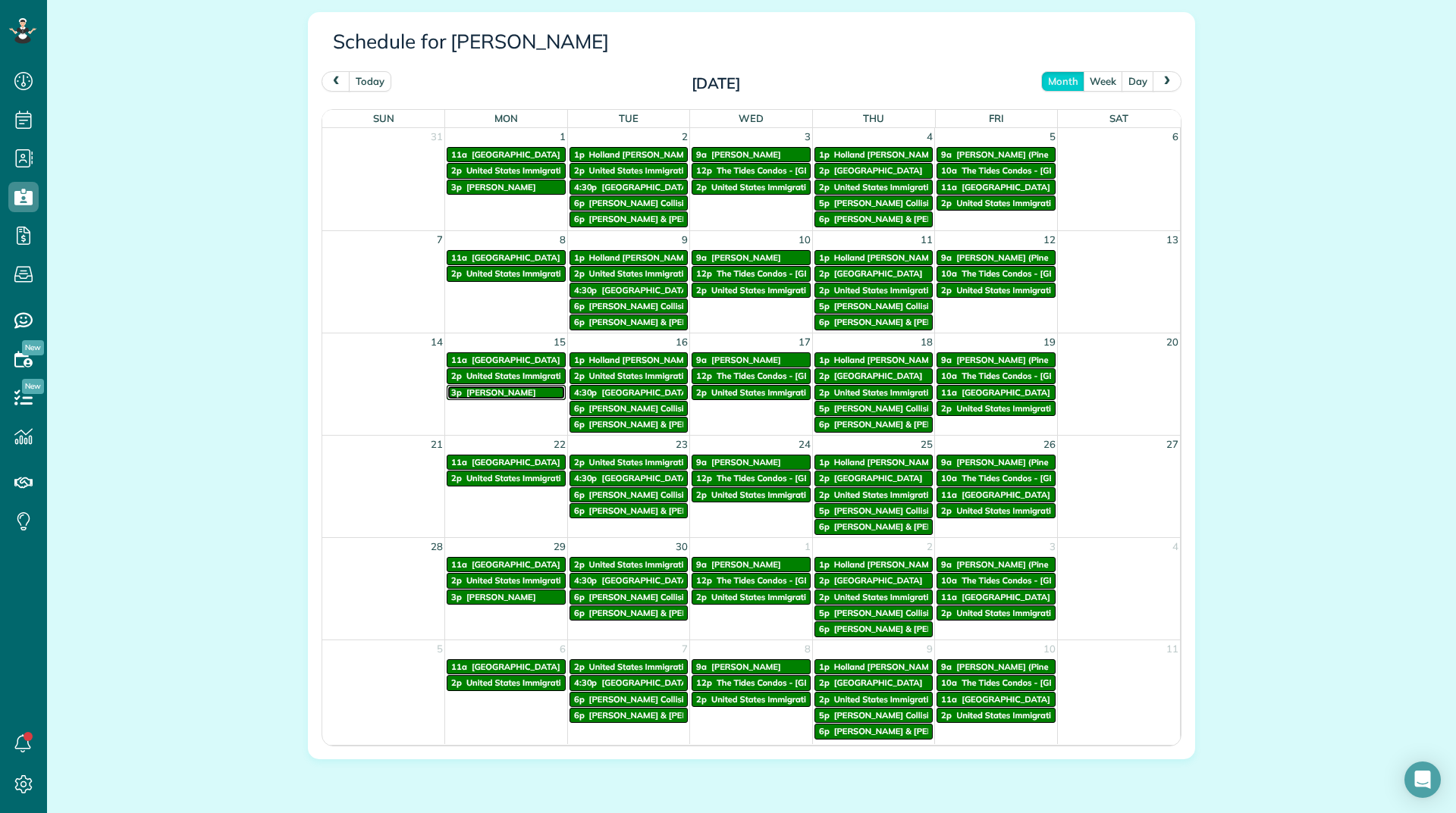
click at [459, 392] on div "3p Terri Strickland" at bounding box center [506, 393] width 110 height 11
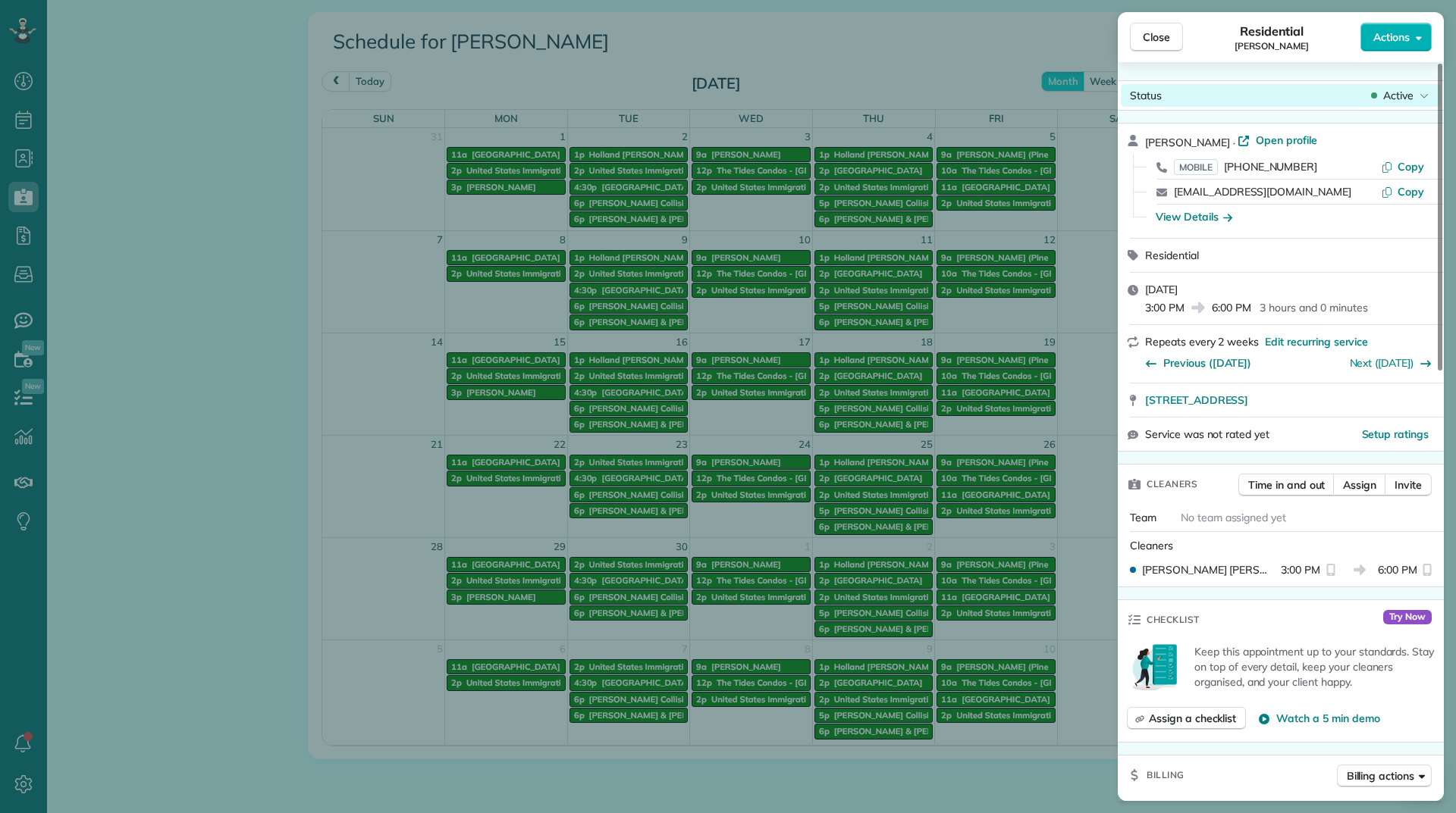
click at [1379, 94] on div "Active" at bounding box center [1399, 95] width 63 height 16
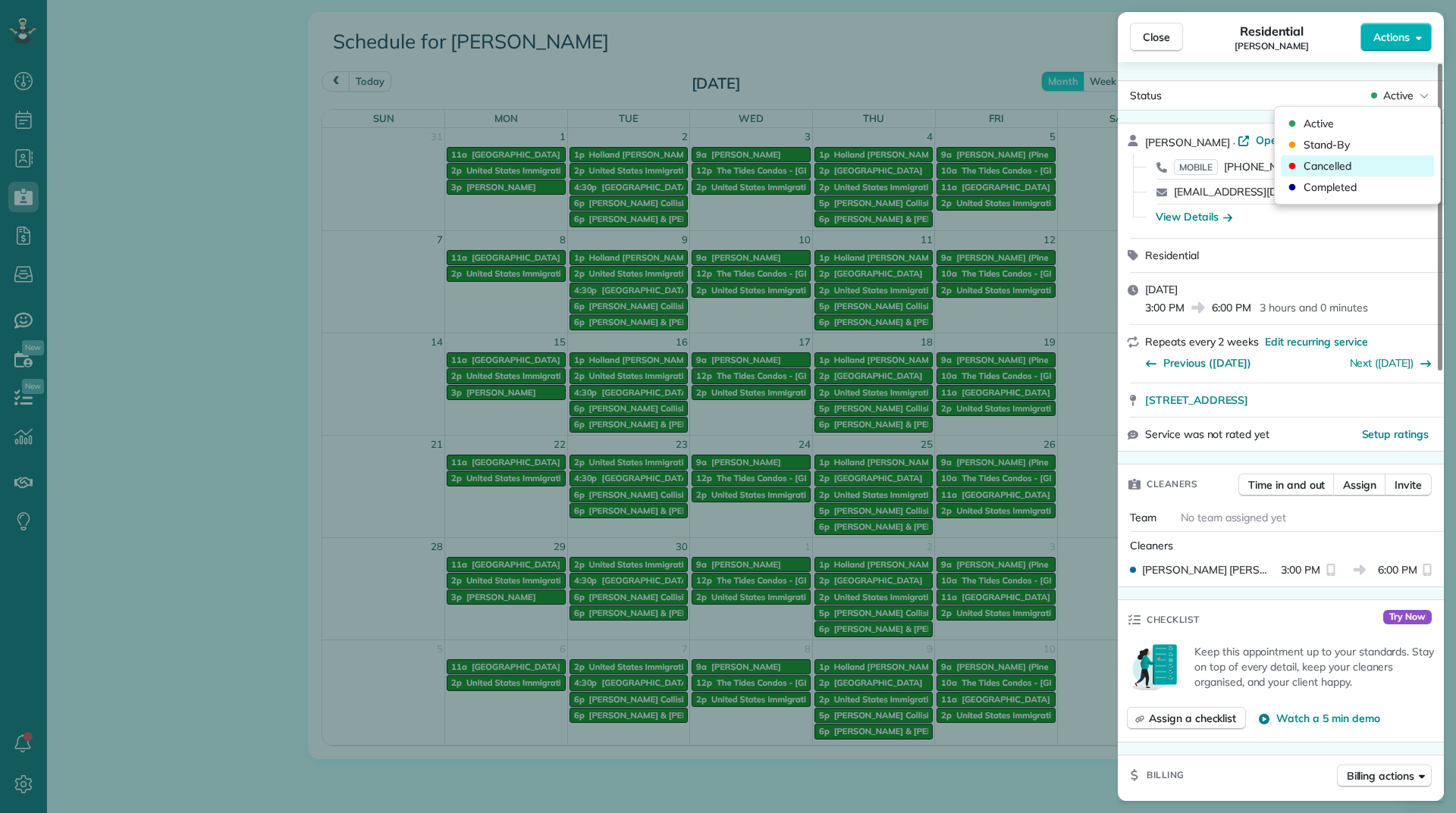
click at [1340, 171] on span "Cancelled" at bounding box center [1327, 166] width 48 height 16
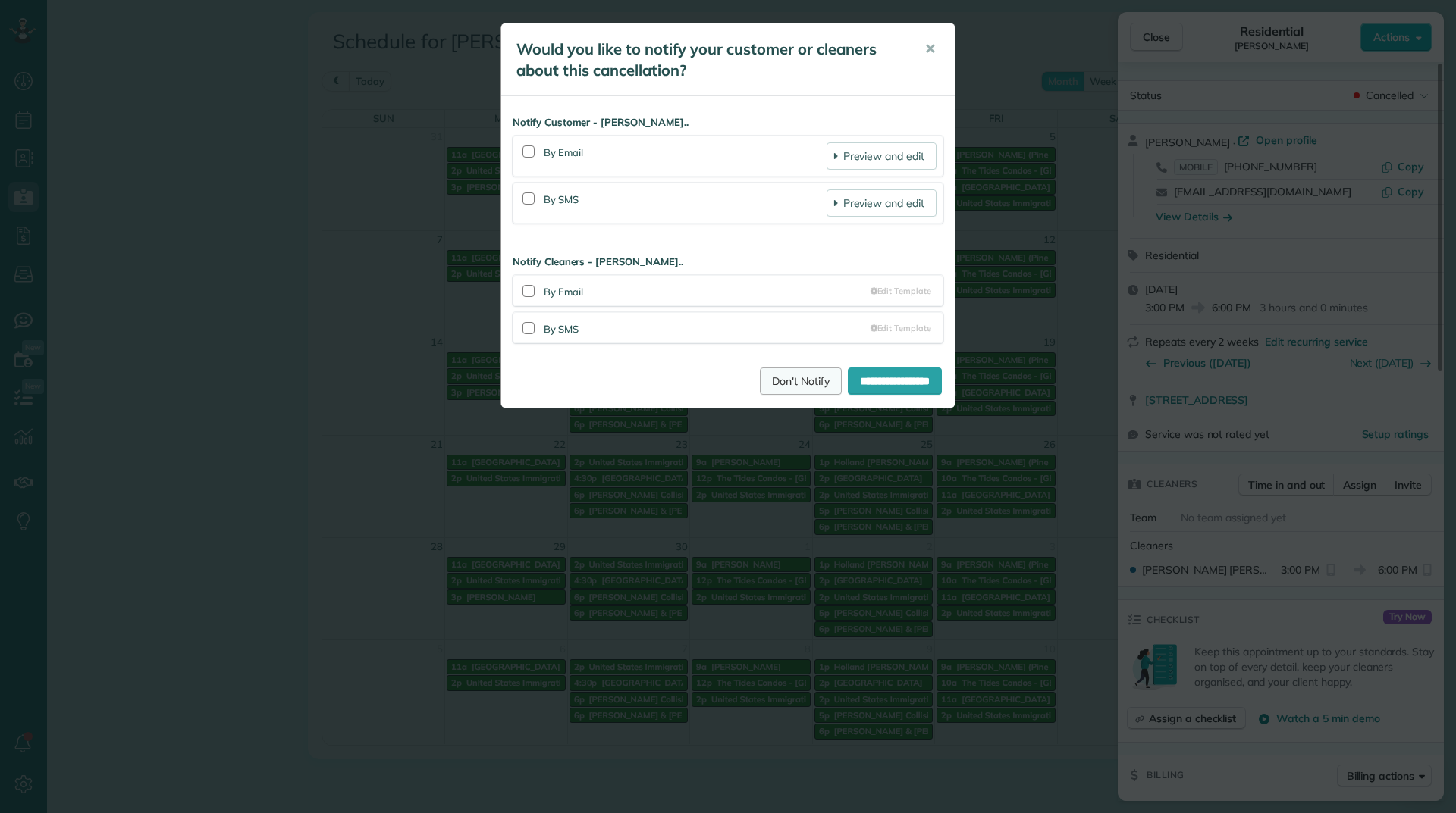
click at [785, 378] on link "Don't Notify" at bounding box center [801, 382] width 82 height 28
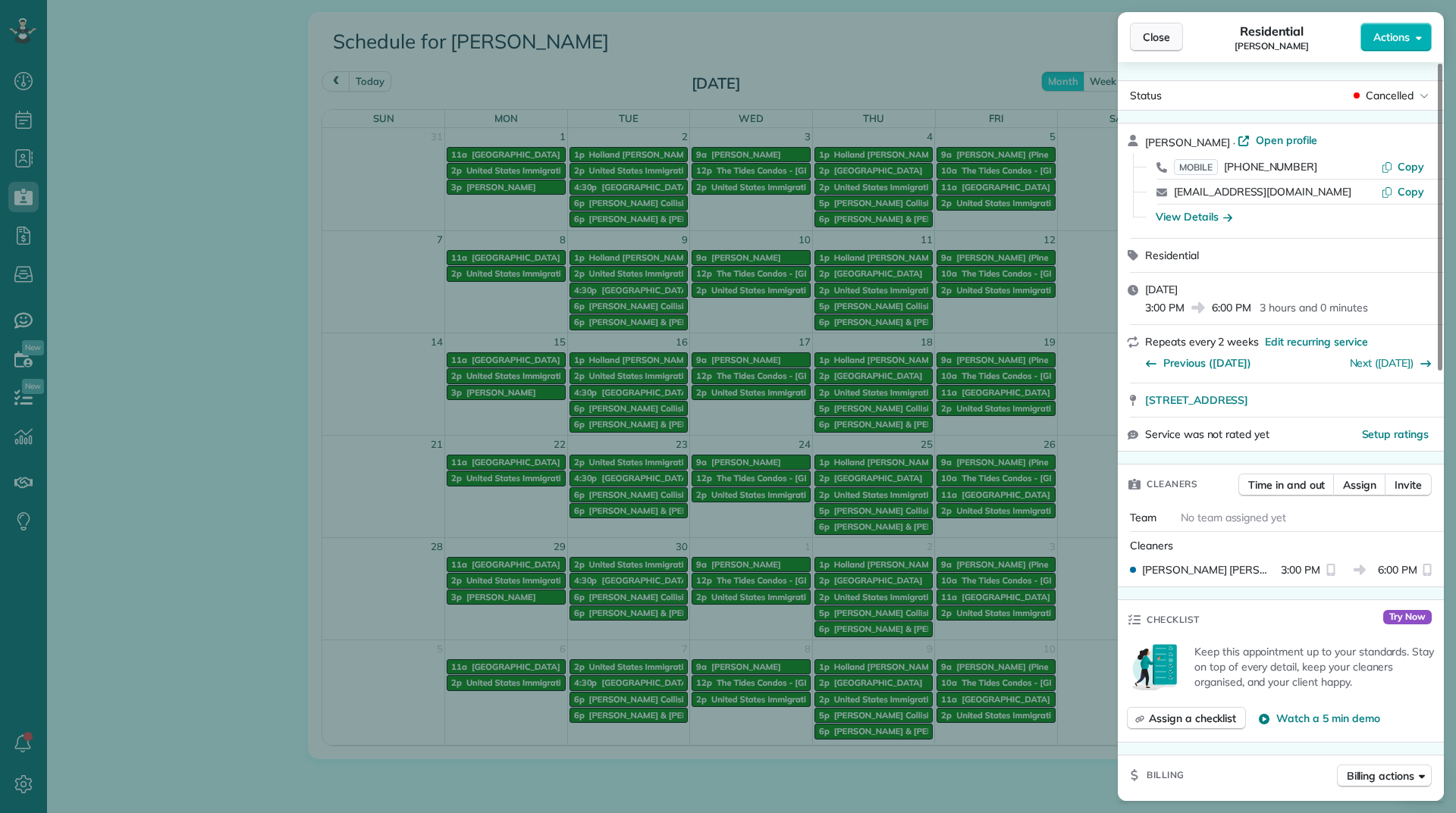
click at [1151, 46] on button "Close" at bounding box center [1157, 37] width 53 height 28
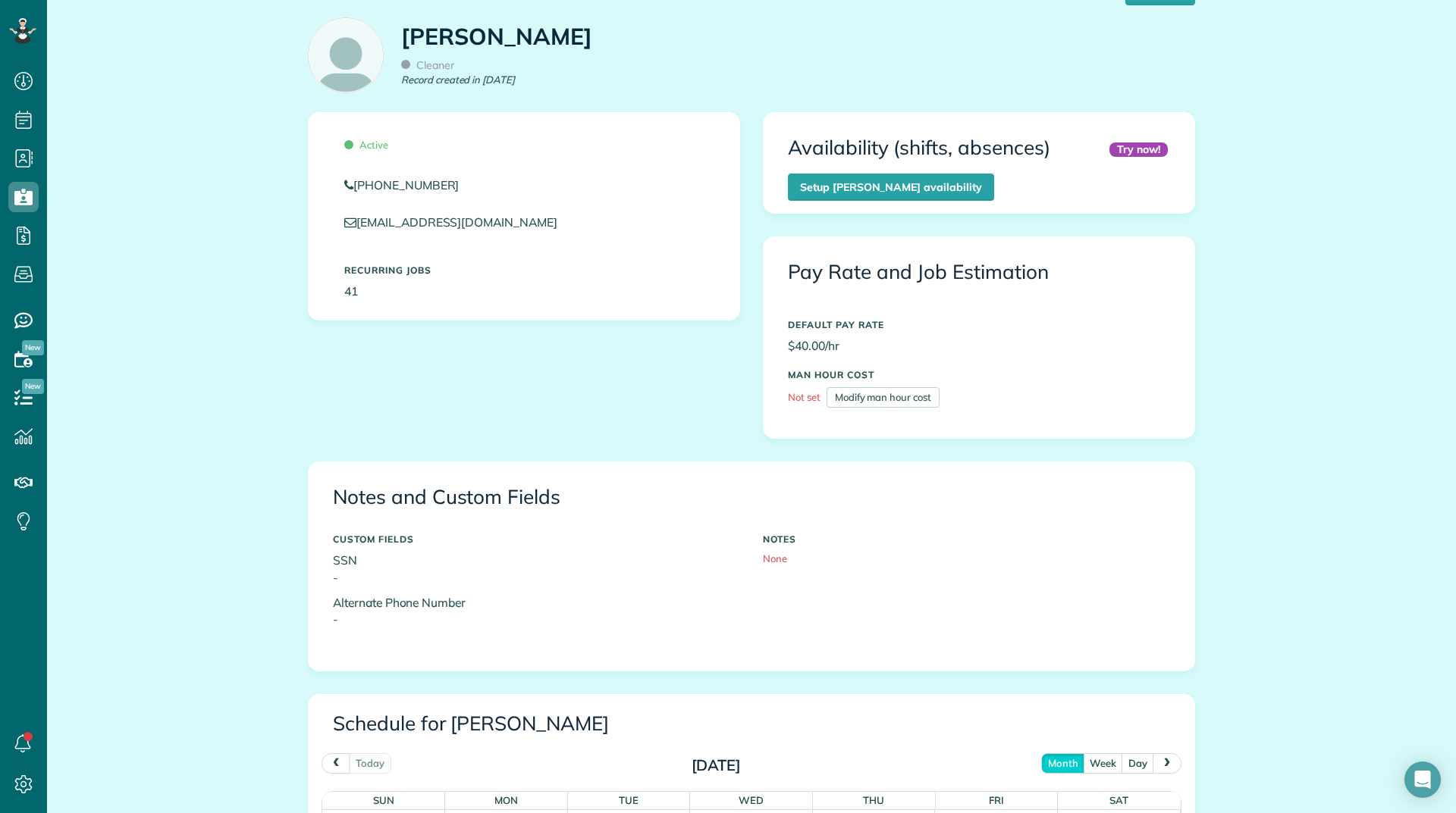
scroll to position [303, 0]
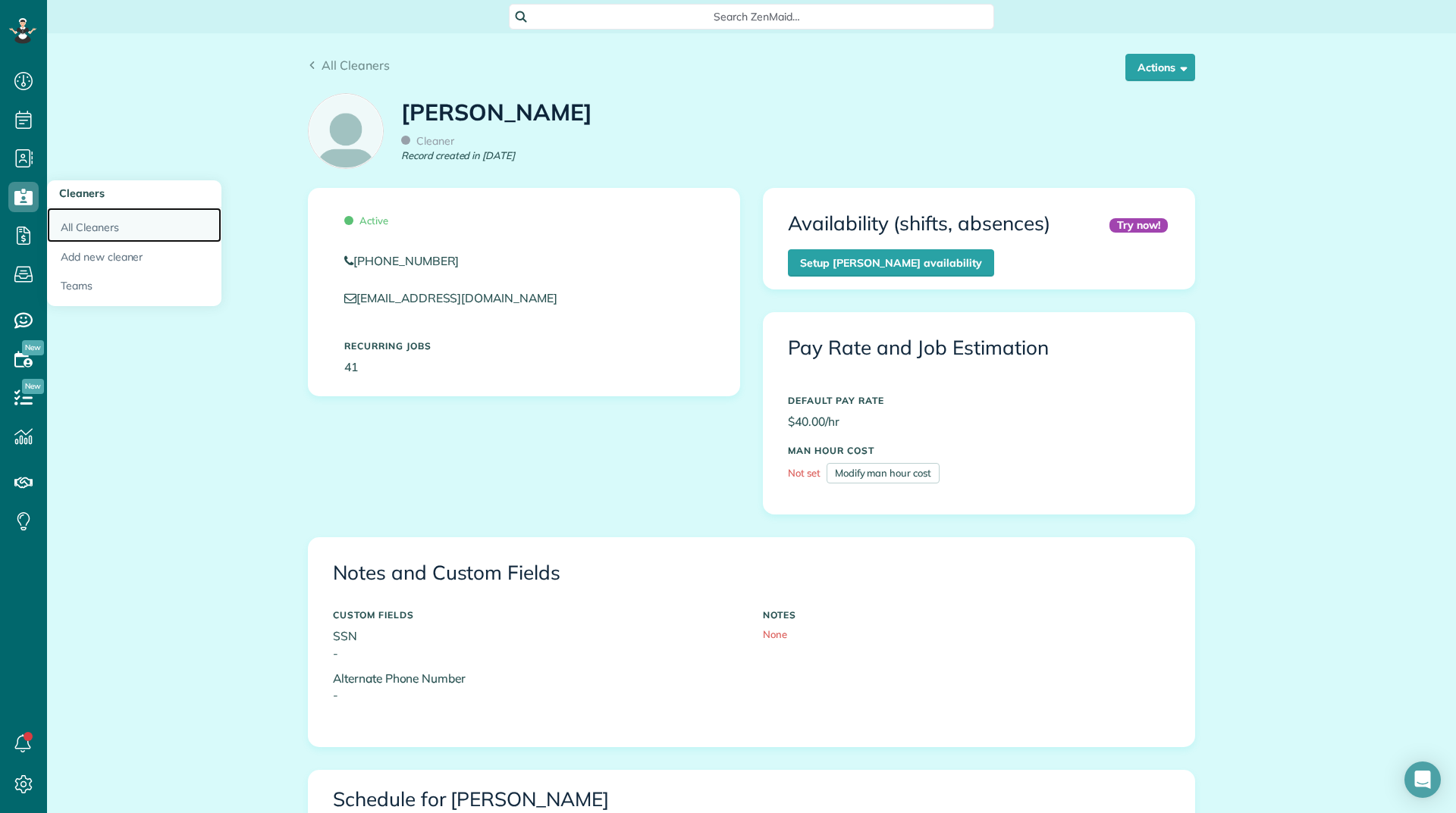
click at [59, 223] on link "All Cleaners" at bounding box center [134, 225] width 174 height 35
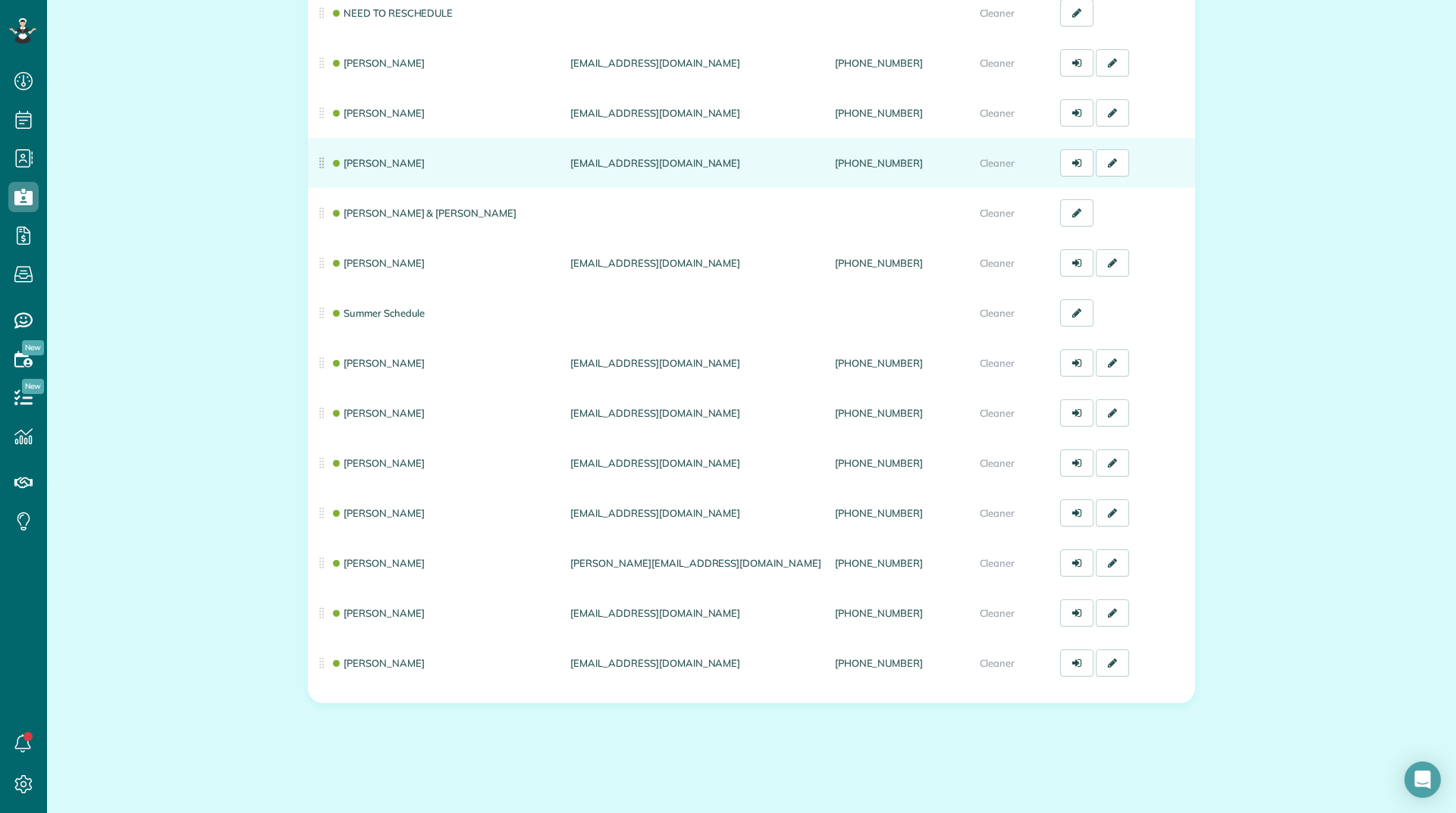
scroll to position [317, 0]
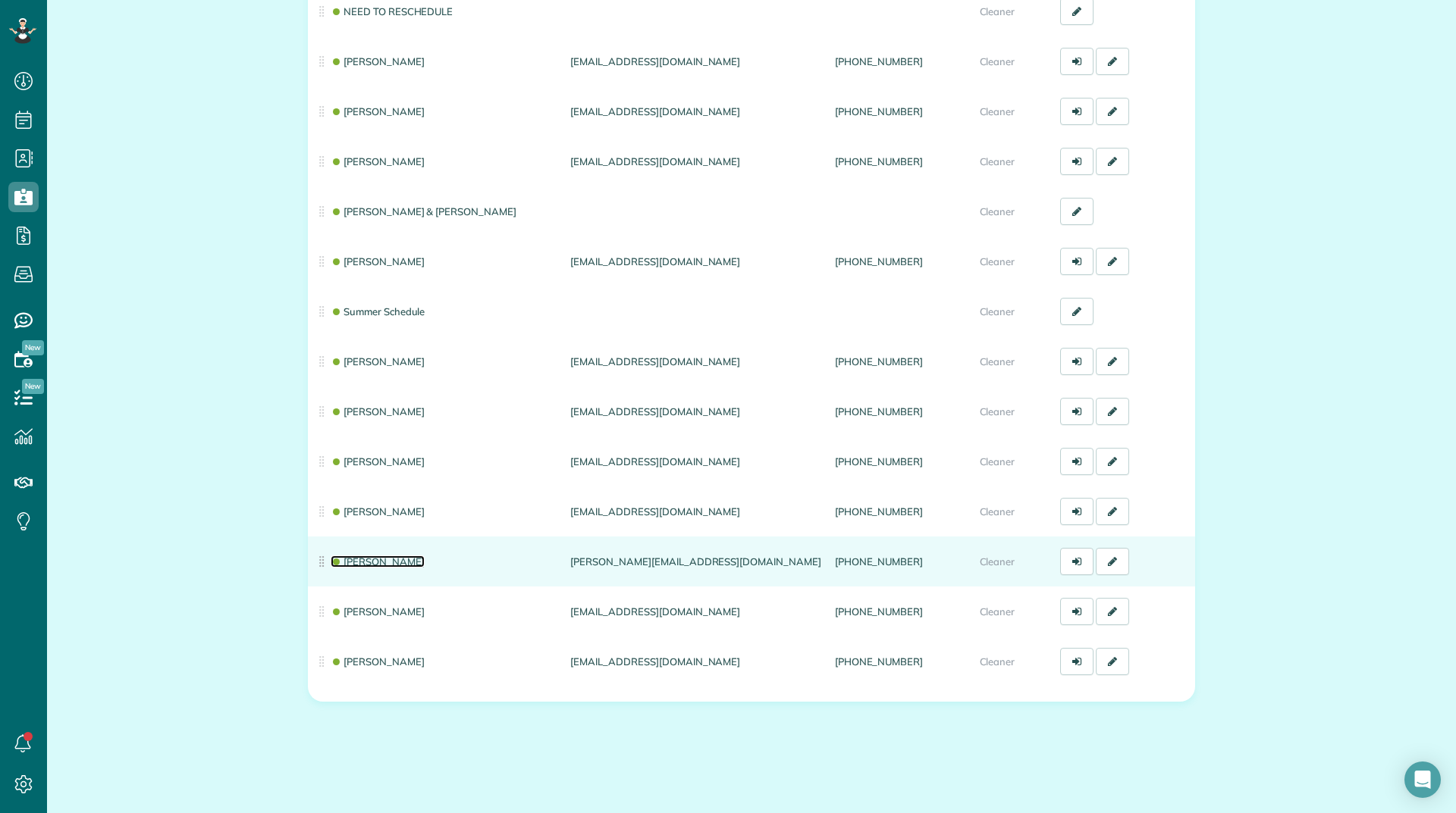
click at [380, 560] on link "[PERSON_NAME]" at bounding box center [377, 561] width 94 height 12
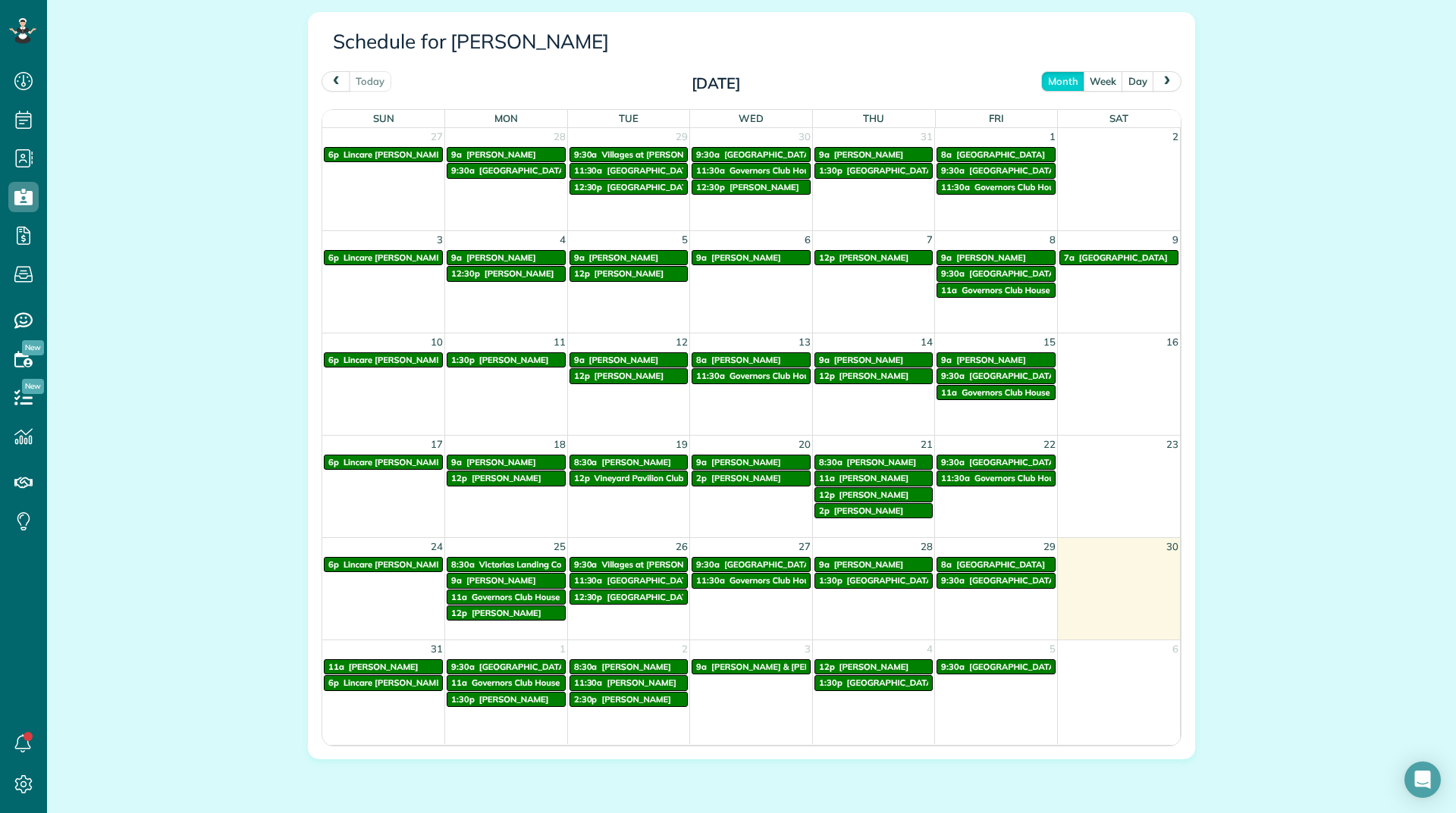
scroll to position [818, 0]
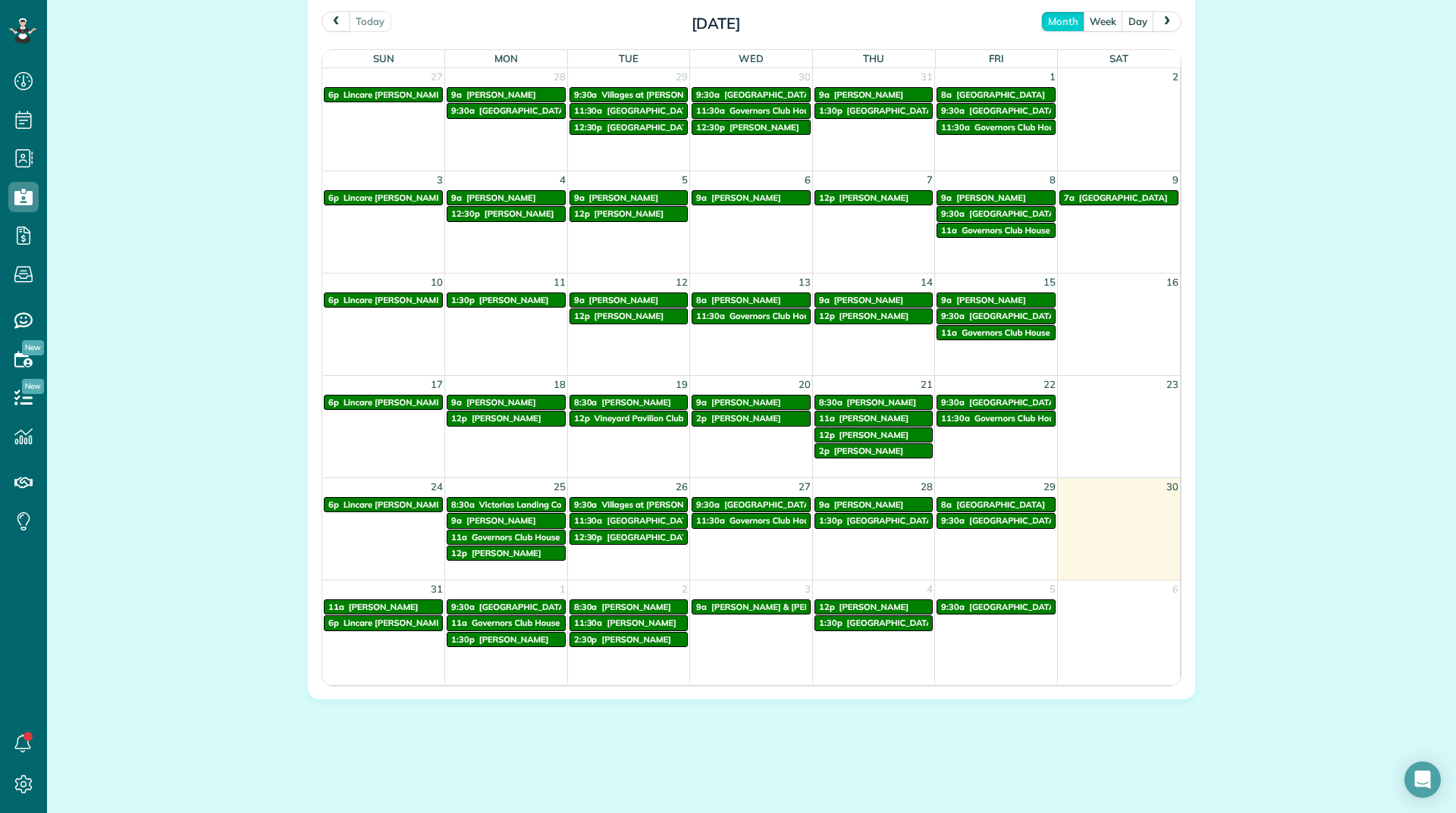
click at [1160, 20] on span "next" at bounding box center [1166, 20] width 12 height 10
